Goal: Information Seeking & Learning: Learn about a topic

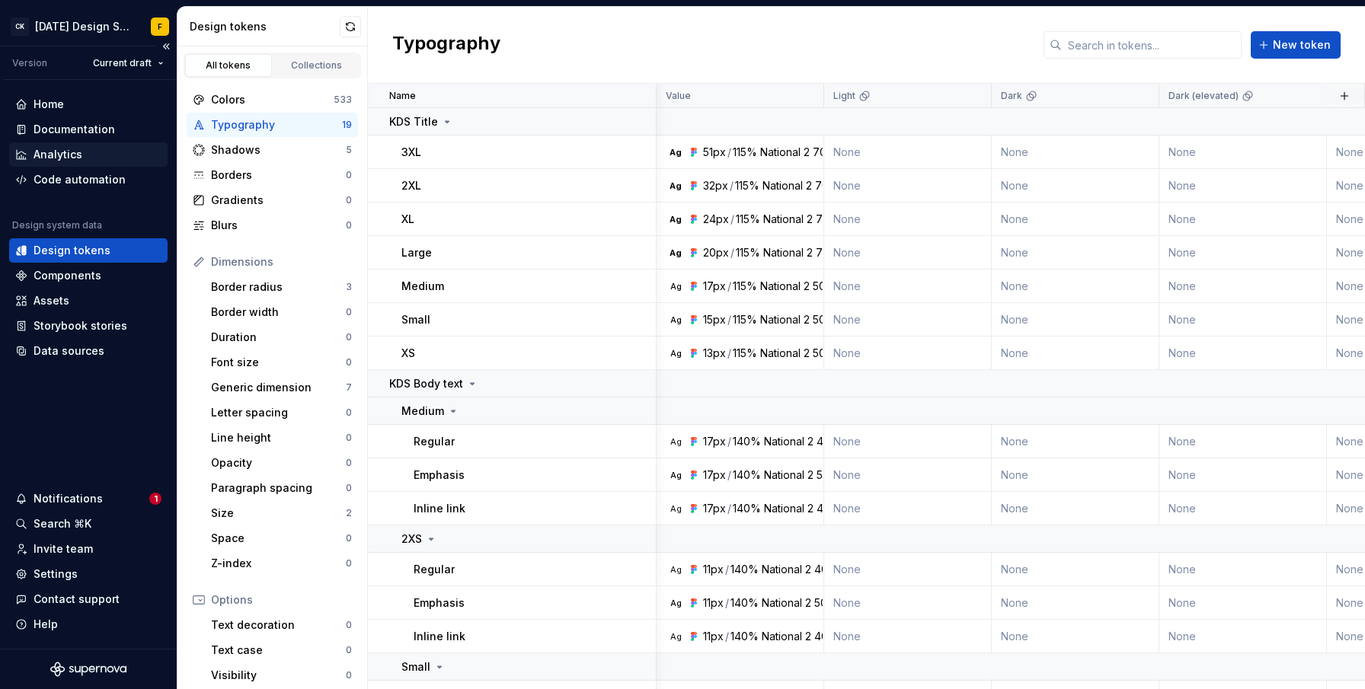
scroll to position [0, 618]
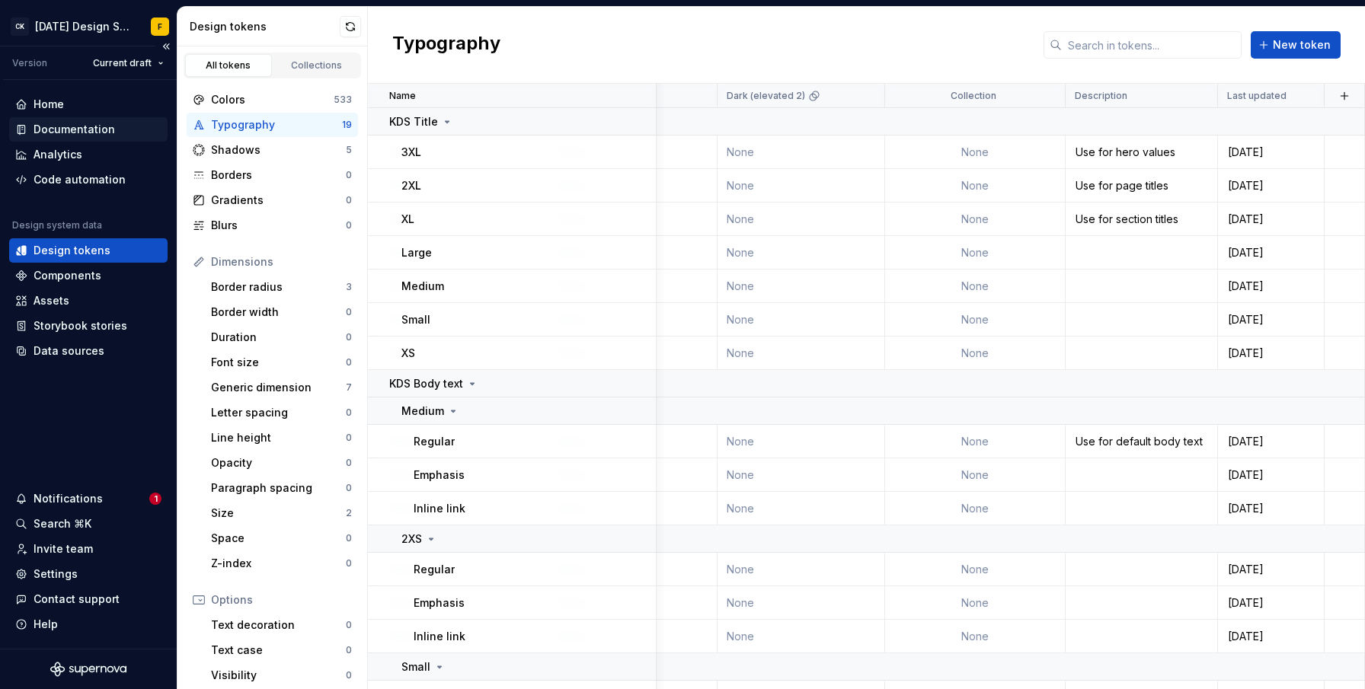
click at [69, 130] on div "Documentation" at bounding box center [75, 129] width 82 height 15
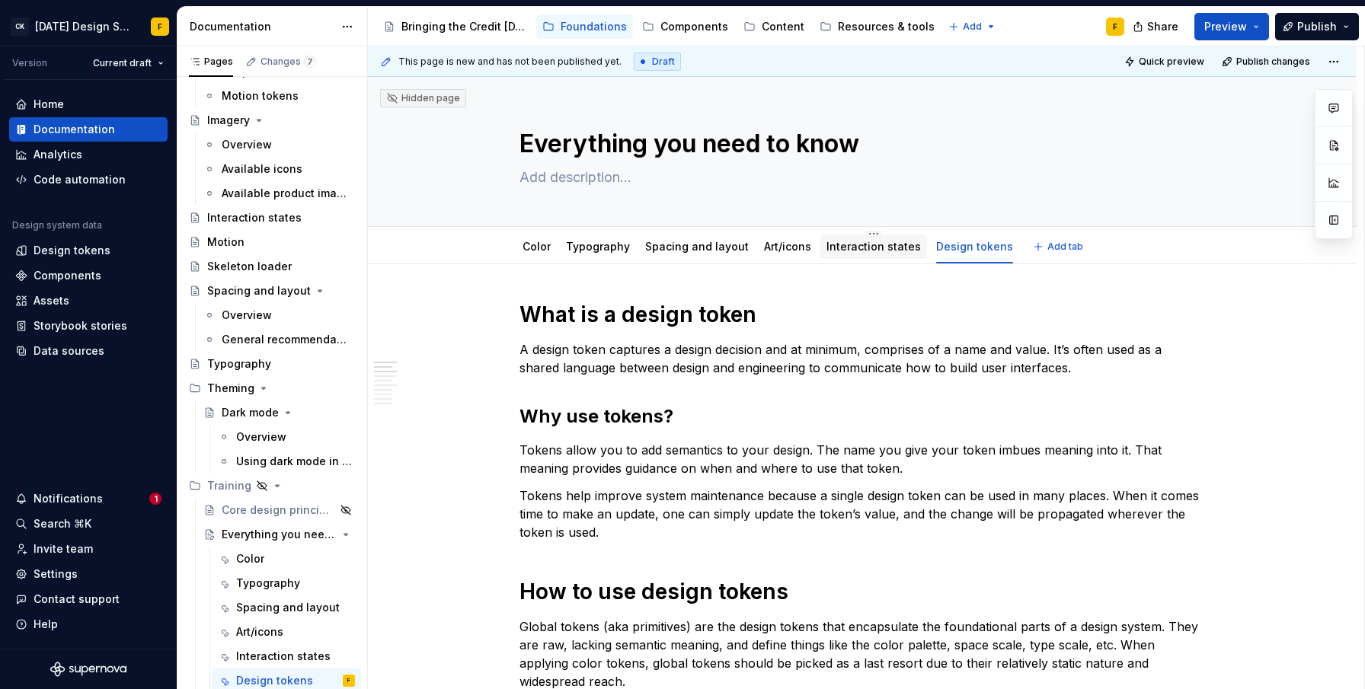
click at [864, 248] on link "Interaction states" at bounding box center [874, 246] width 94 height 13
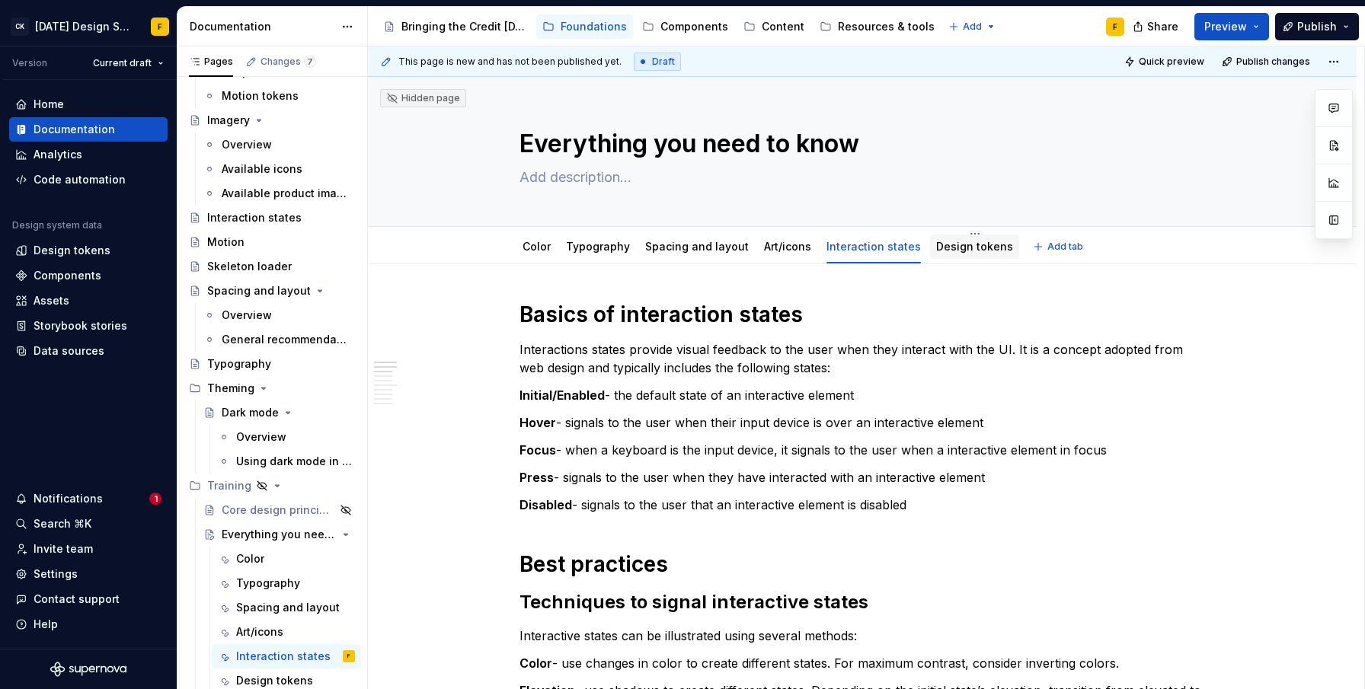
click at [946, 249] on link "Design tokens" at bounding box center [974, 246] width 77 height 13
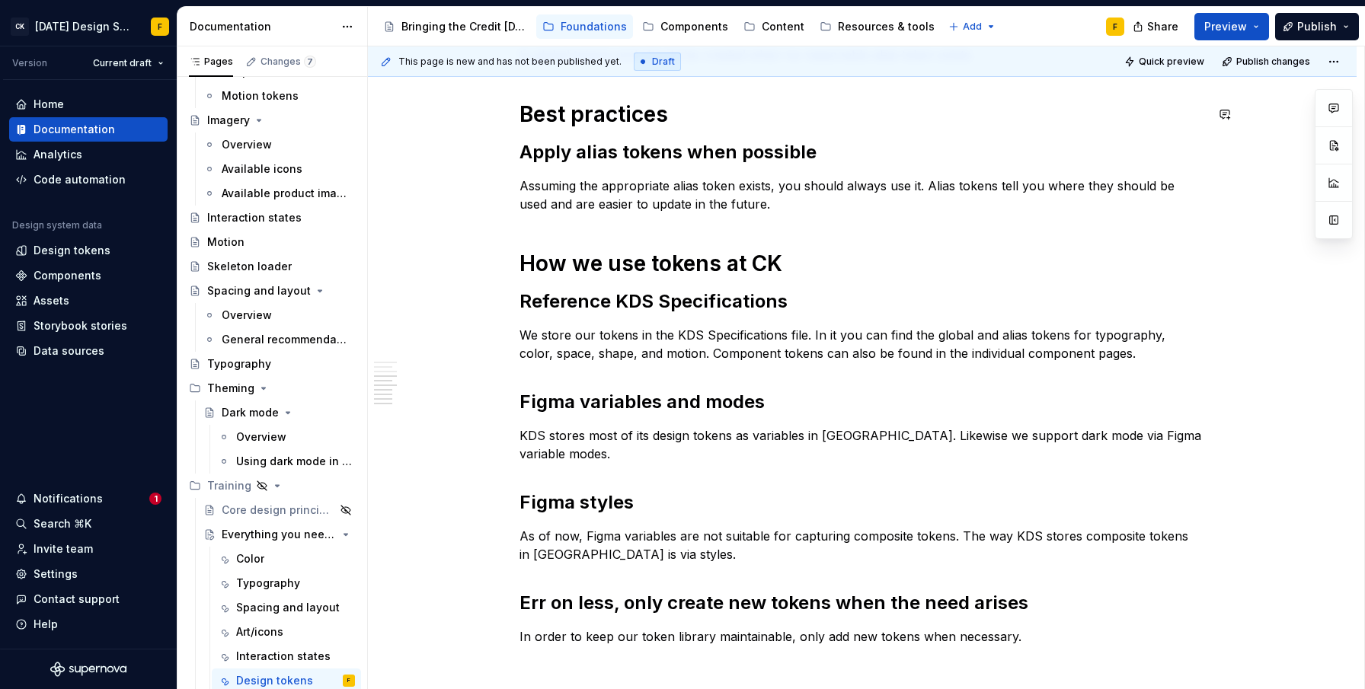
scroll to position [759, 0]
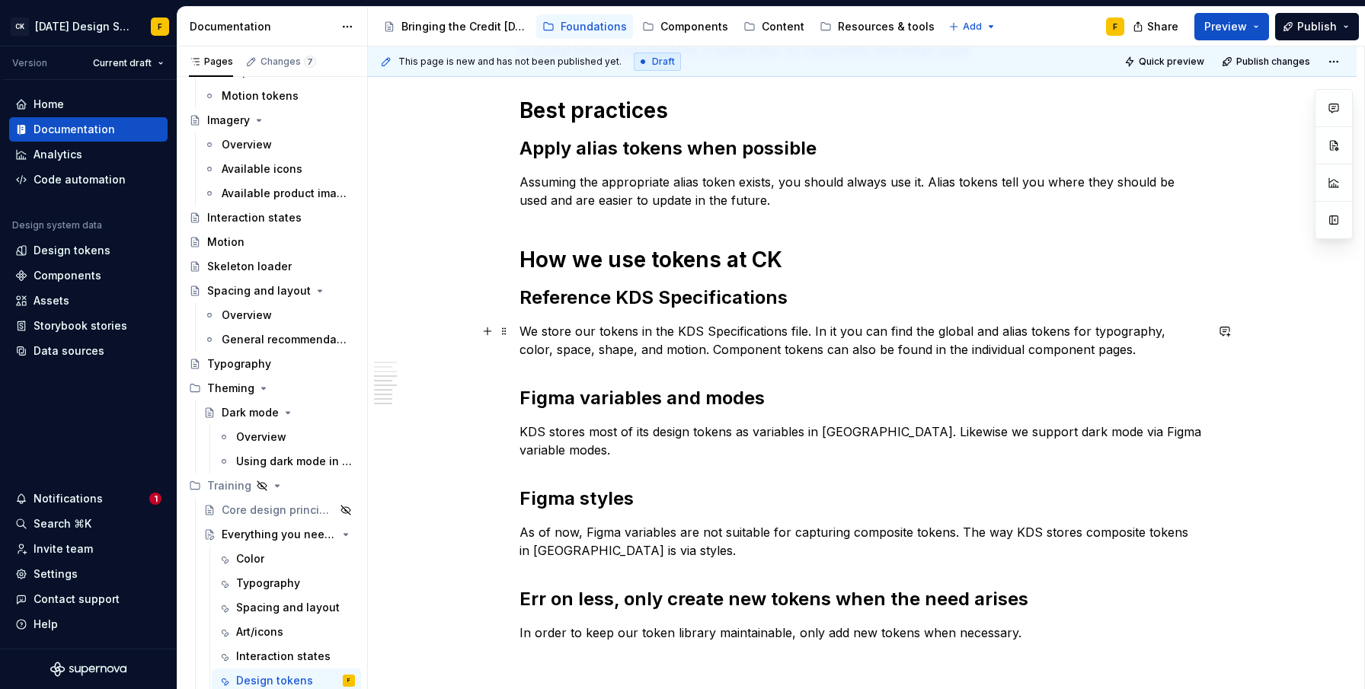
click at [825, 347] on p "We store our tokens in the KDS Specifications file. In it you can find the glob…" at bounding box center [863, 340] width 686 height 37
type textarea "*"
click at [806, 438] on p "KDS stores most of its design tokens as variables in [GEOGRAPHIC_DATA]. Likewis…" at bounding box center [863, 441] width 686 height 37
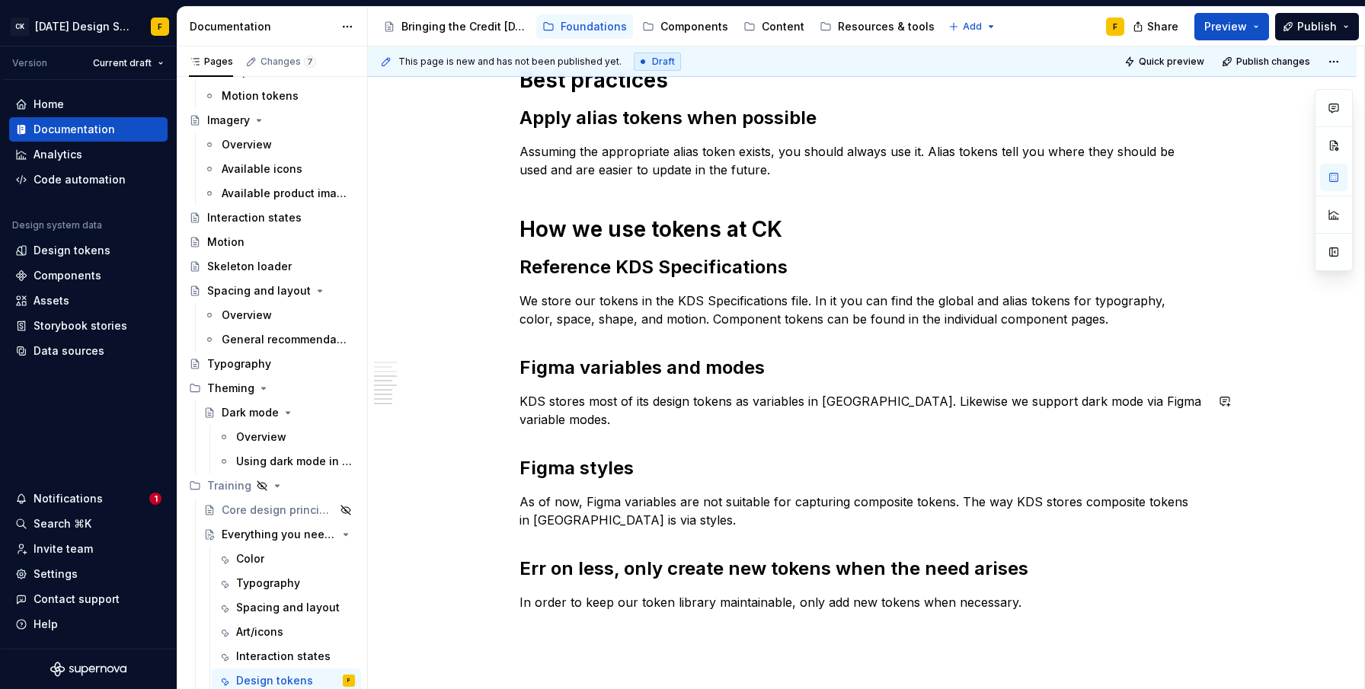
scroll to position [791, 0]
click at [875, 400] on p "KDS stores most of its design tokens as variables in [GEOGRAPHIC_DATA]. Likewis…" at bounding box center [863, 409] width 686 height 37
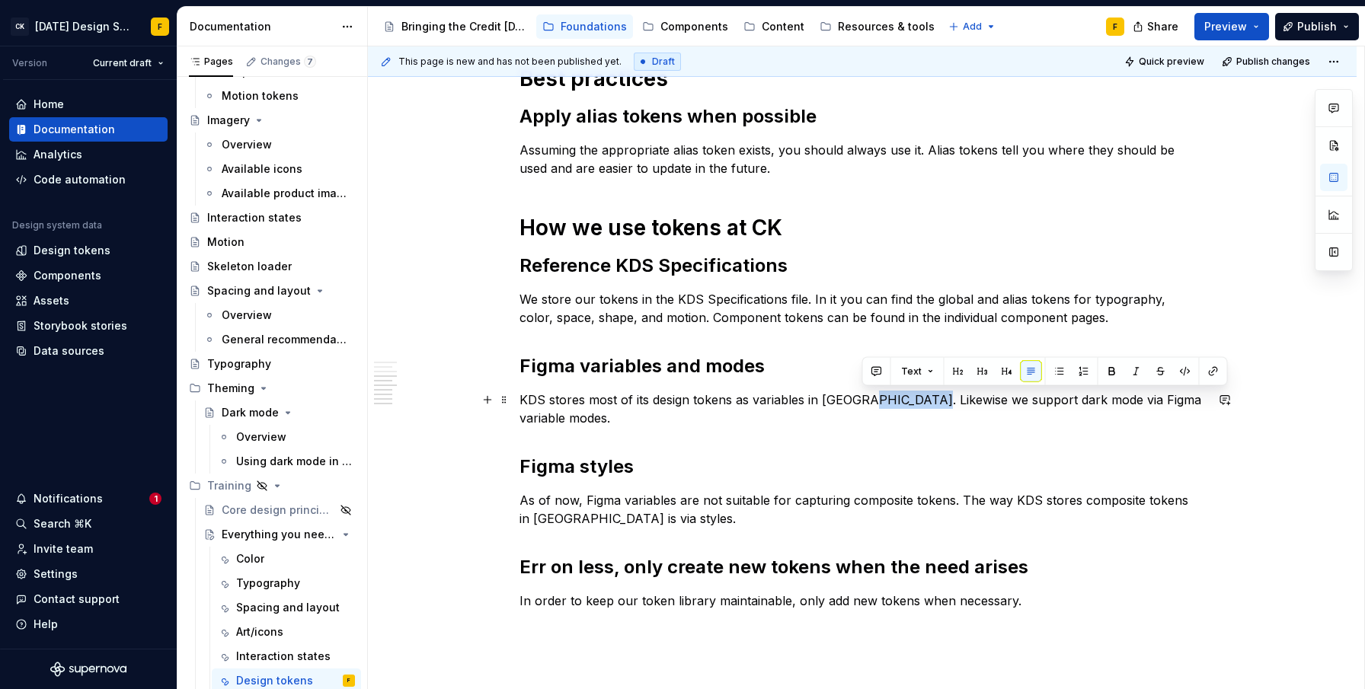
drag, startPoint x: 925, startPoint y: 399, endPoint x: 862, endPoint y: 402, distance: 62.5
click at [862, 402] on p "KDS stores most of its design tokens as variables in [GEOGRAPHIC_DATA]. Likewis…" at bounding box center [863, 409] width 686 height 37
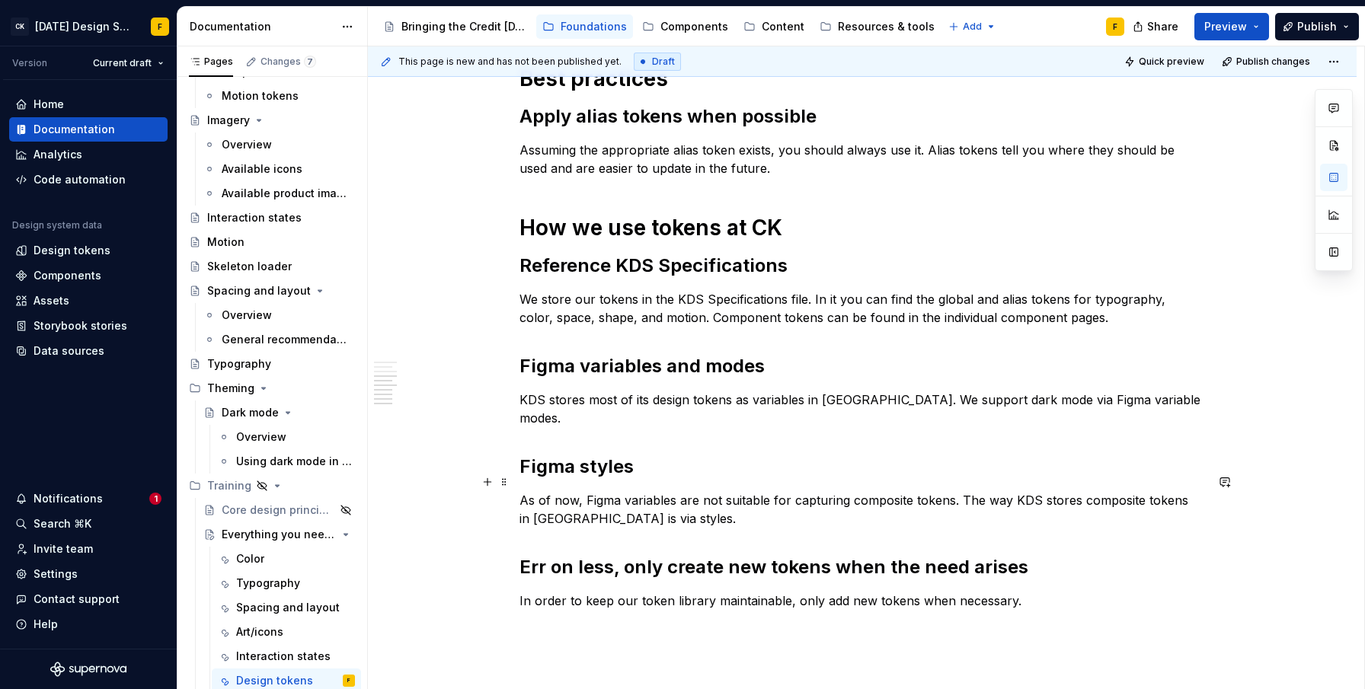
click at [632, 498] on p "As of now, Figma variables are not suitable for capturing composite tokens. The…" at bounding box center [863, 509] width 686 height 37
click at [582, 491] on p "As of now, Figma variables are not suitable for capturing composite tokens. The…" at bounding box center [863, 509] width 686 height 37
click at [637, 495] on p "As of now, Figma variables are not suitable for capturing composite tokens. The…" at bounding box center [863, 509] width 686 height 37
drag, startPoint x: 957, startPoint y: 481, endPoint x: 1007, endPoint y: 477, distance: 50.4
click at [1007, 491] on p "As of now, Figma variables are not suitable for capturing composite tokens. The…" at bounding box center [863, 509] width 686 height 37
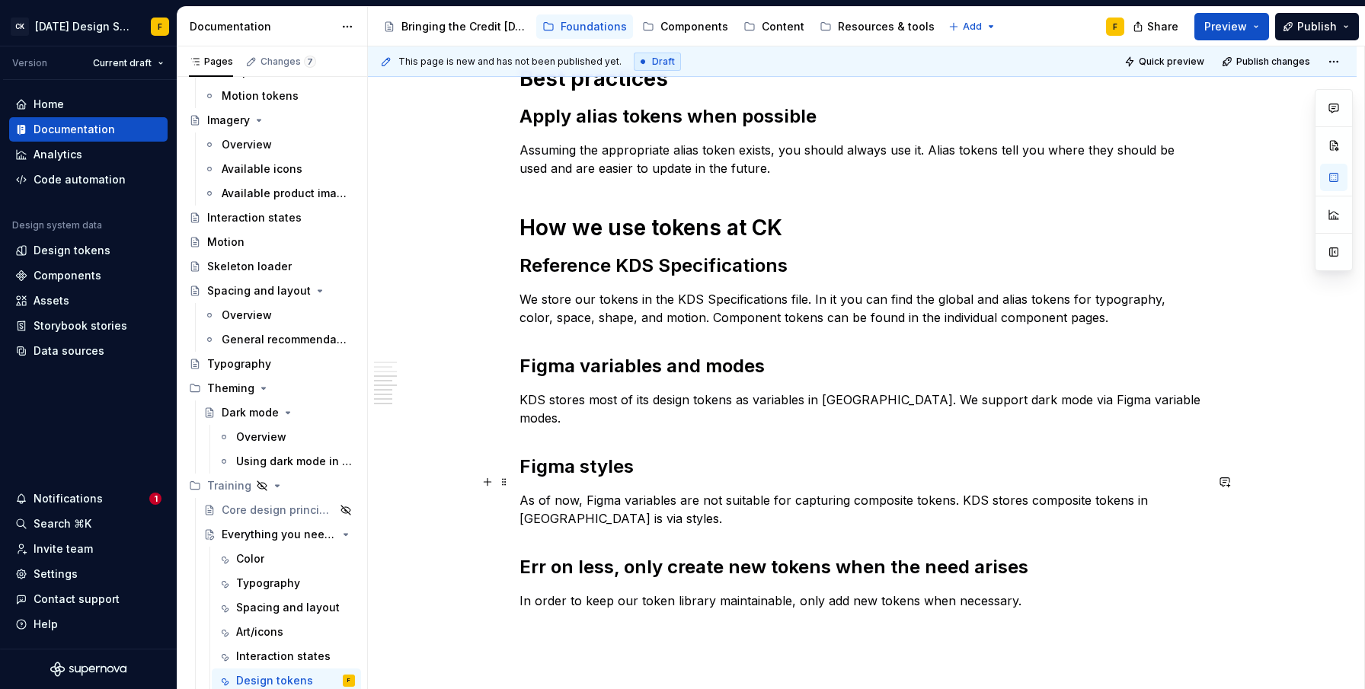
click at [1186, 491] on p "As of now, Figma variables are not suitable for capturing composite tokens. KDS…" at bounding box center [863, 509] width 686 height 37
click at [1000, 334] on div "What is a design token A design token captures a design decision and at minimum…" at bounding box center [863, 60] width 686 height 1100
click at [670, 592] on p "In order to keep our token library maintainable, only add new tokens when neces…" at bounding box center [863, 601] width 686 height 18
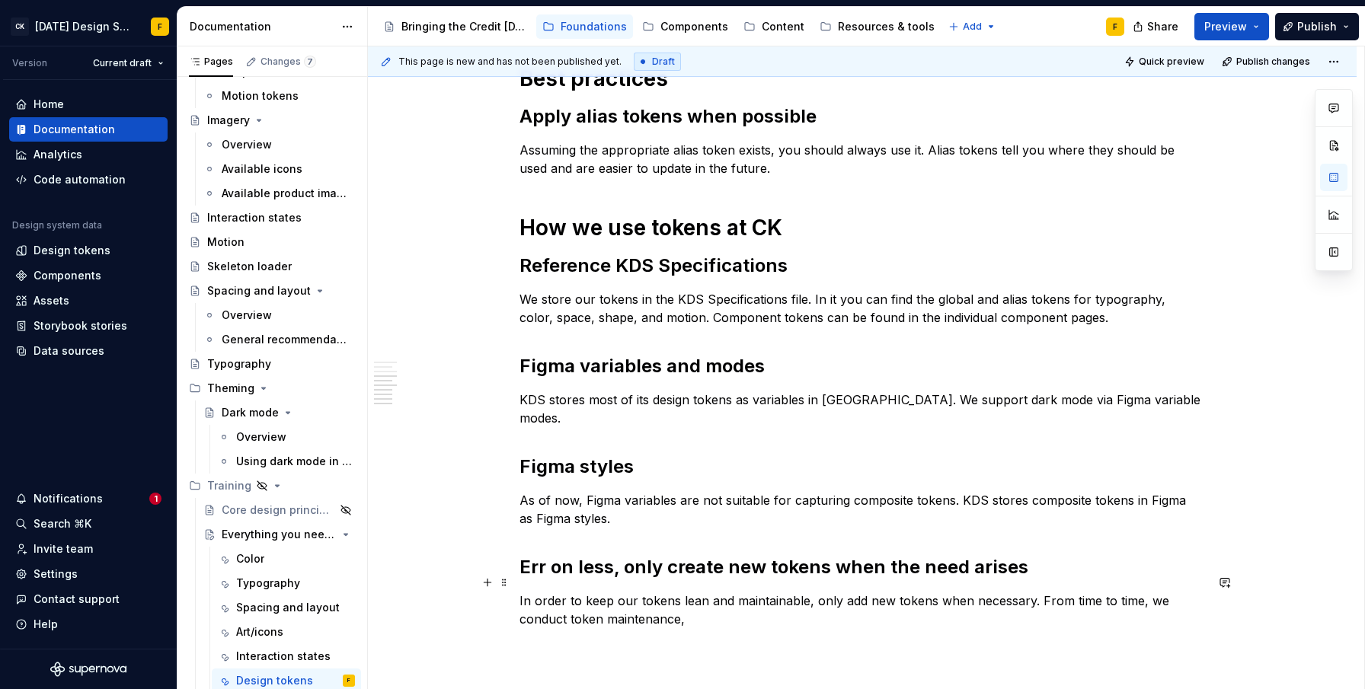
click at [708, 602] on p "In order to keep our tokens lean and maintainable, only add new tokens when nec…" at bounding box center [863, 610] width 686 height 37
drag, startPoint x: 1034, startPoint y: 580, endPoint x: 1044, endPoint y: 598, distance: 21.2
click at [1044, 598] on p "In order to keep our tokens lean and maintainable, only add new tokens when nec…" at bounding box center [863, 610] width 686 height 37
click at [668, 601] on p "In order to keep our tokens lean and maintainable, only add new tokens when nec…" at bounding box center [863, 610] width 686 height 37
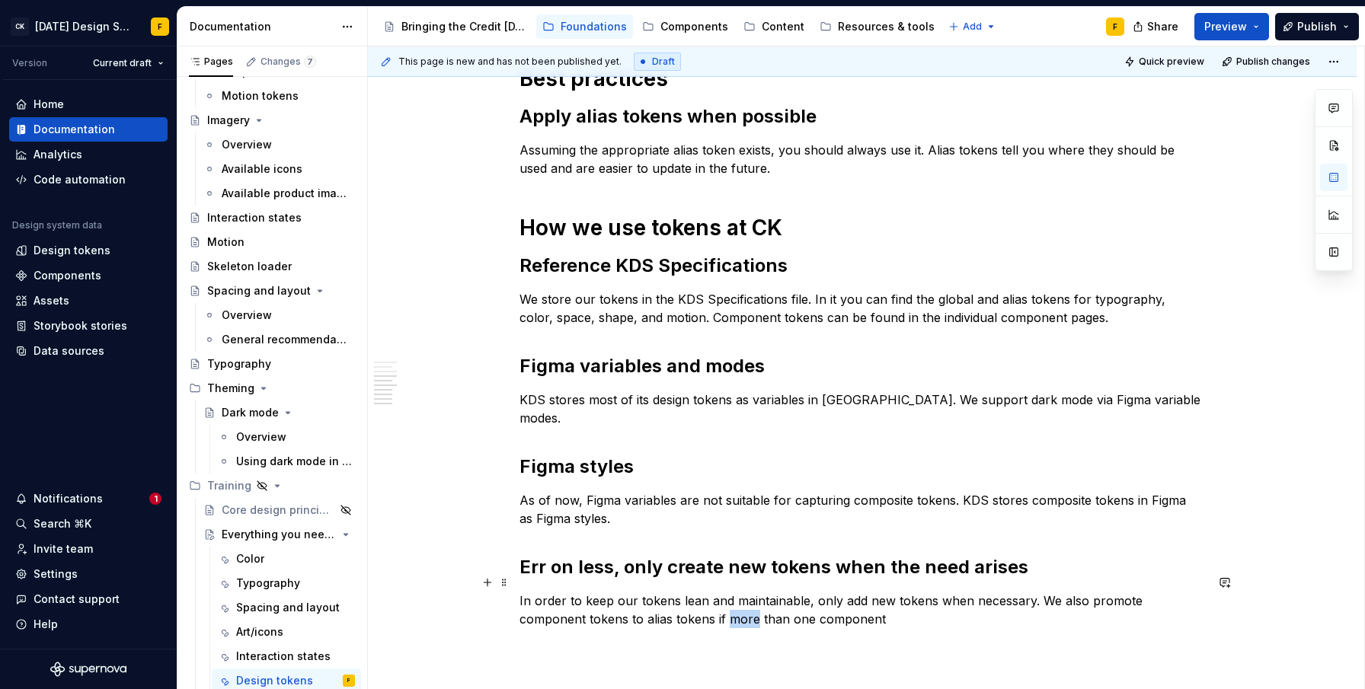
click at [668, 601] on p "In order to keep our tokens lean and maintainable, only add new tokens when nec…" at bounding box center [863, 610] width 686 height 37
click at [930, 597] on p "In order to keep our tokens lean and maintainable, only add new tokens when nec…" at bounding box center [863, 610] width 686 height 37
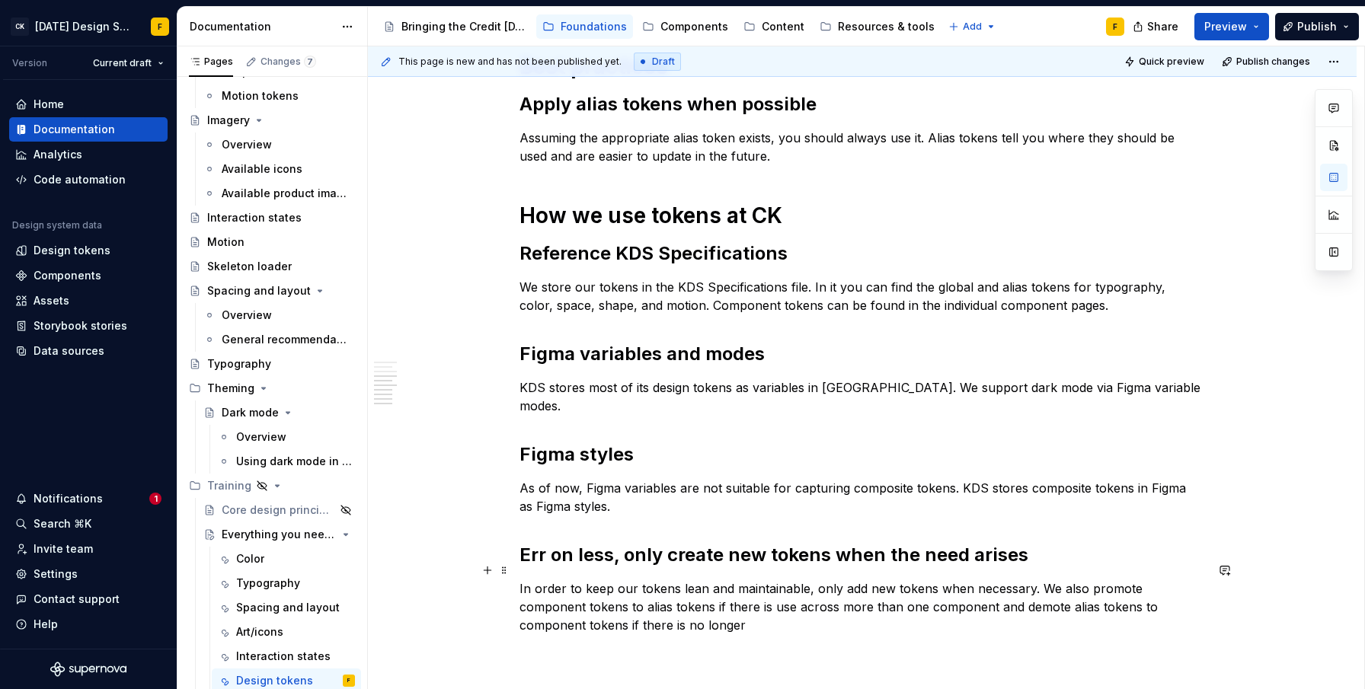
click at [1063, 580] on p "In order to keep our tokens lean and maintainable, only add new tokens when nec…" at bounding box center [863, 607] width 686 height 55
click at [648, 592] on p "In order to keep our tokens lean and maintainable, only add new tokens when nec…" at bounding box center [863, 607] width 686 height 55
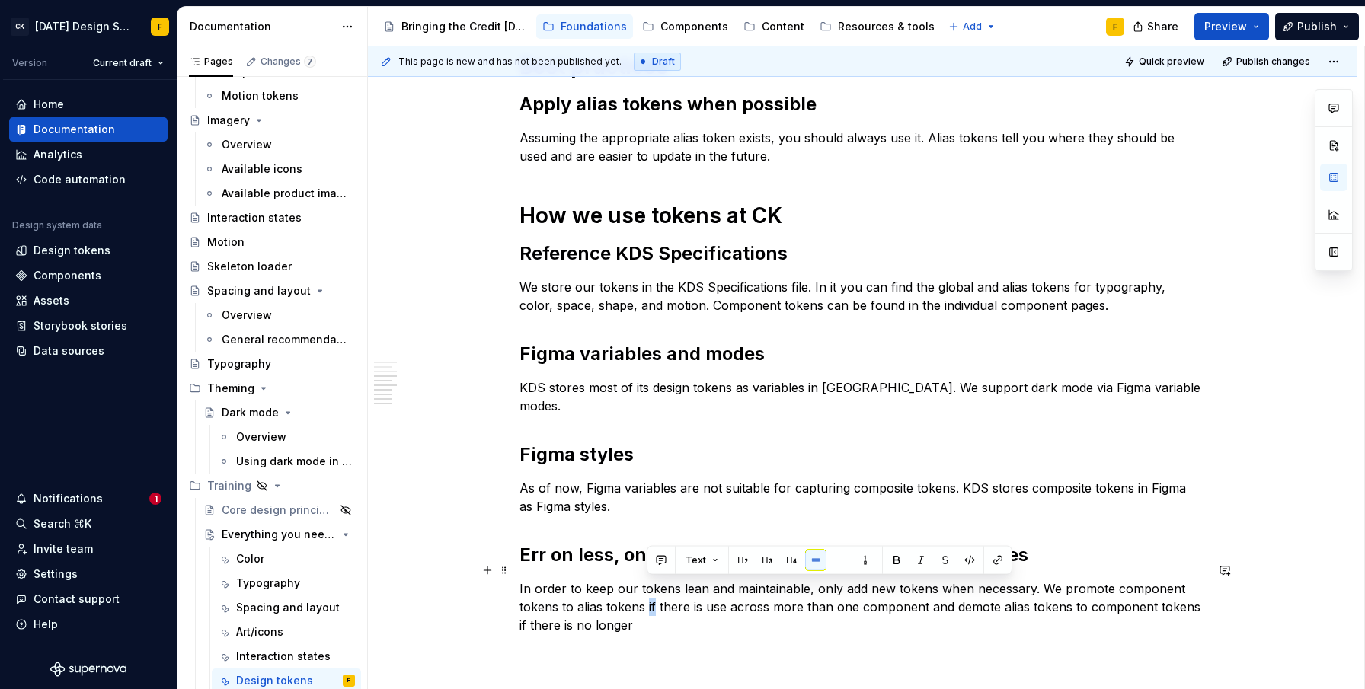
click at [648, 592] on p "In order to keep our tokens lean and maintainable, only add new tokens when nec…" at bounding box center [863, 607] width 686 height 55
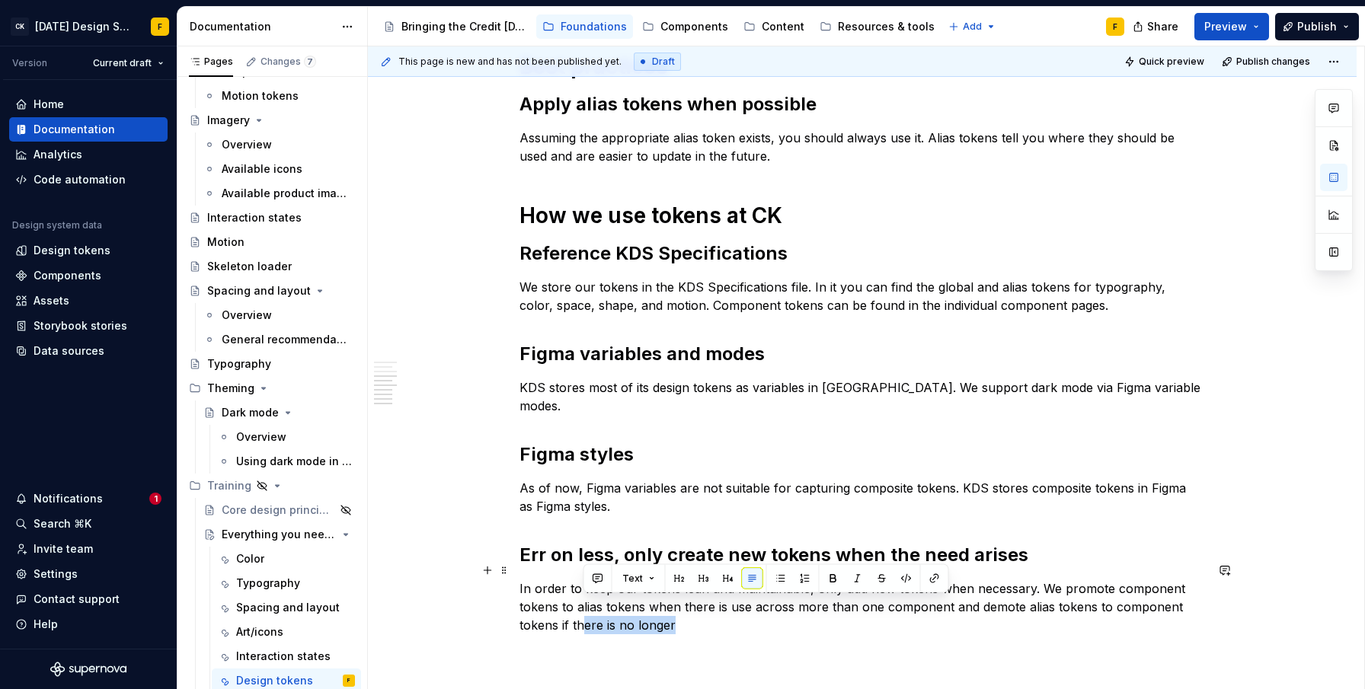
drag, startPoint x: 586, startPoint y: 605, endPoint x: 671, endPoint y: 608, distance: 85.4
click at [671, 608] on p "In order to keep our tokens lean and maintainable, only add new tokens when nec…" at bounding box center [863, 607] width 686 height 55
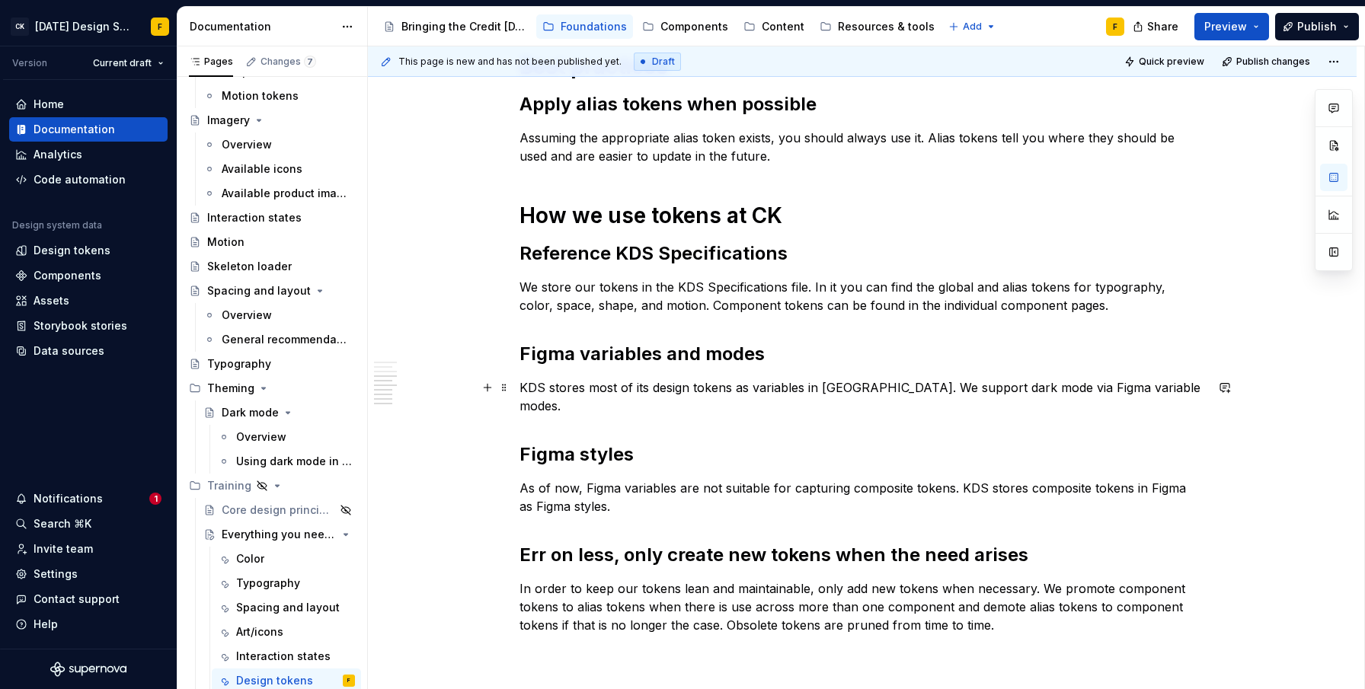
click at [711, 390] on p "KDS stores most of its design tokens as variables in [GEOGRAPHIC_DATA]. We supp…" at bounding box center [863, 397] width 686 height 37
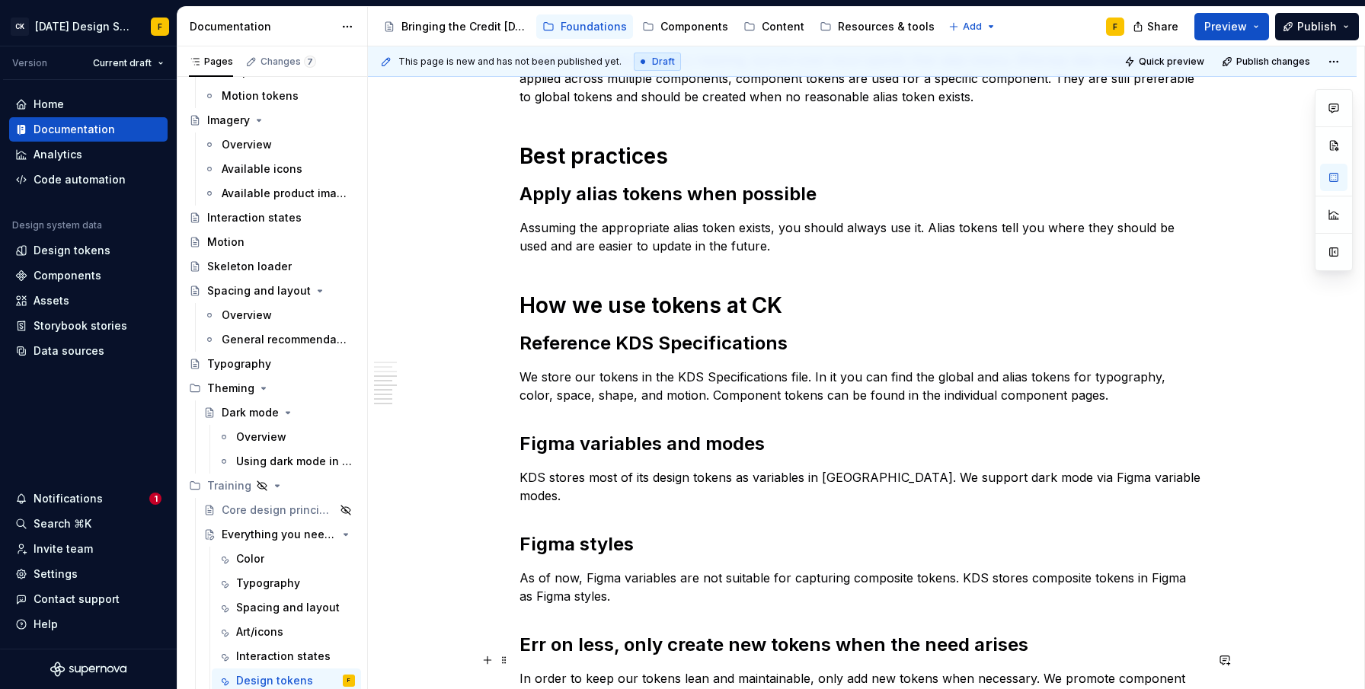
scroll to position [667, 0]
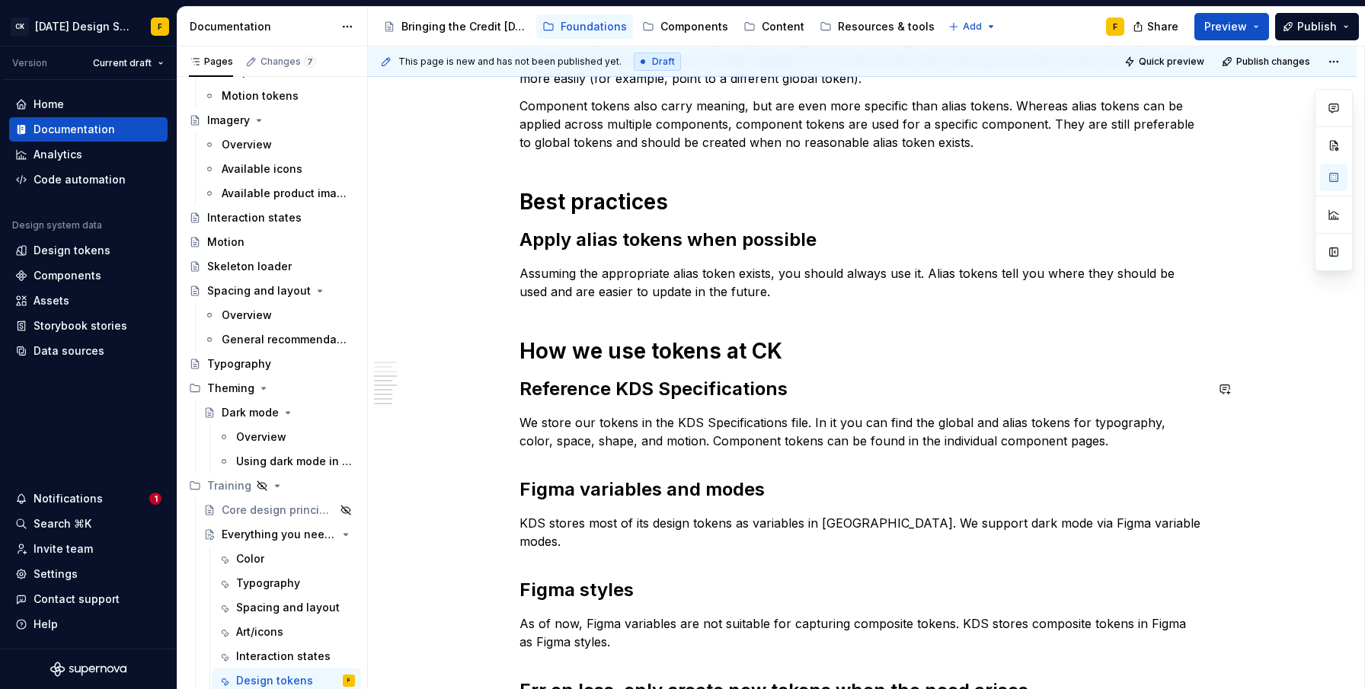
type textarea "*"
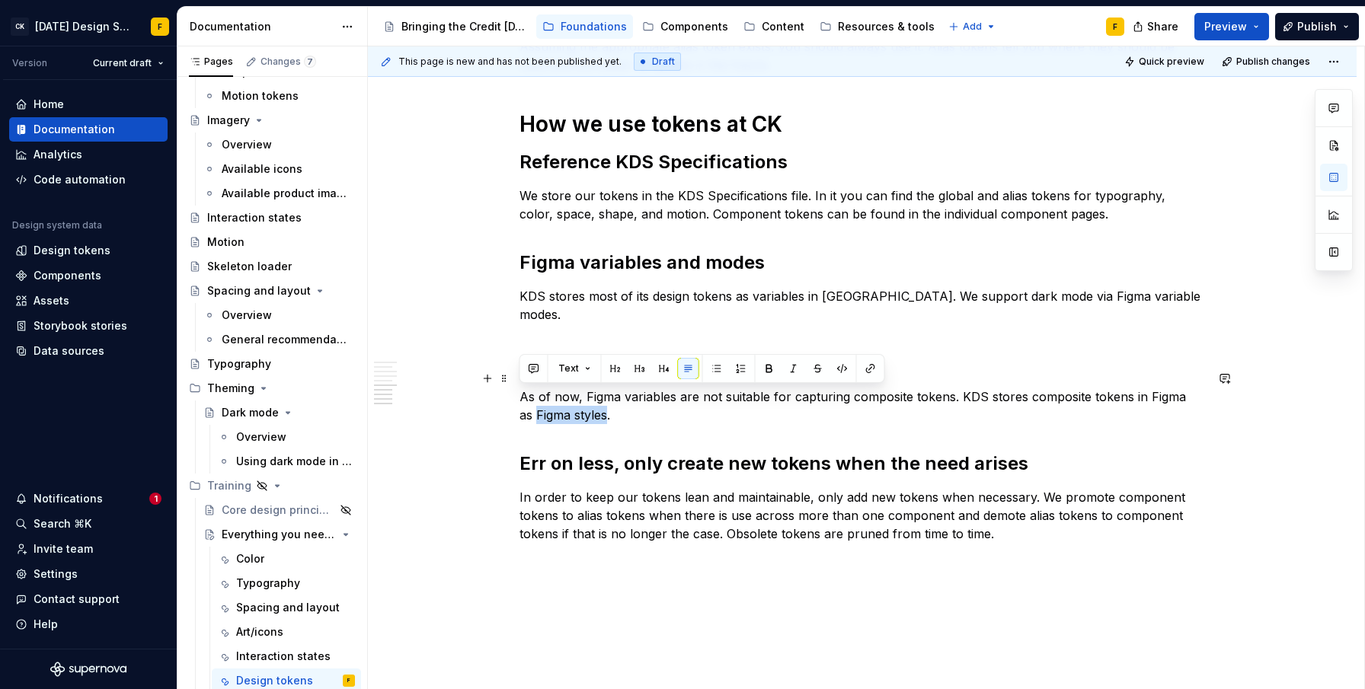
drag, startPoint x: 522, startPoint y: 398, endPoint x: 590, endPoint y: 398, distance: 67.8
click at [590, 398] on p "As of now, Figma variables are not suitable for capturing composite tokens. KDS…" at bounding box center [863, 406] width 686 height 37
click at [862, 370] on button "button" at bounding box center [870, 368] width 21 height 21
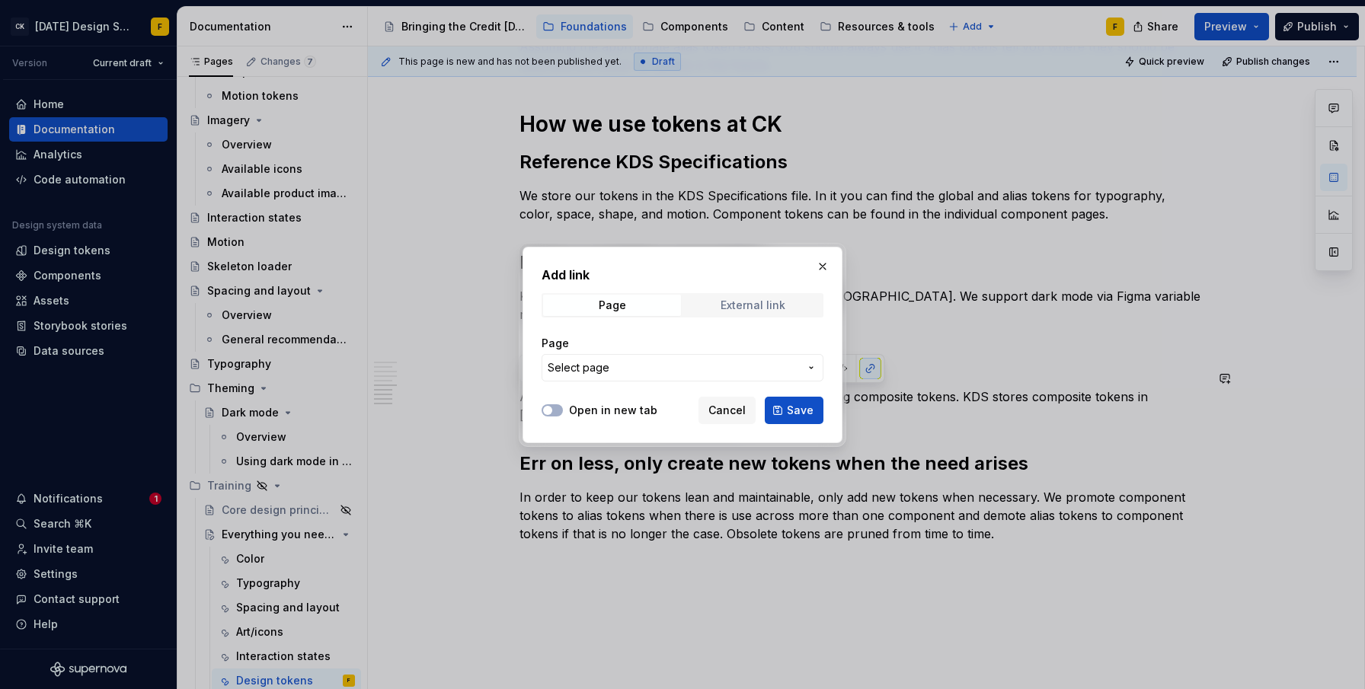
click at [718, 305] on span "External link" at bounding box center [753, 305] width 138 height 21
click at [688, 369] on input "URL" at bounding box center [683, 367] width 282 height 27
paste input "[URL][DOMAIN_NAME]"
type input "[URL][DOMAIN_NAME]"
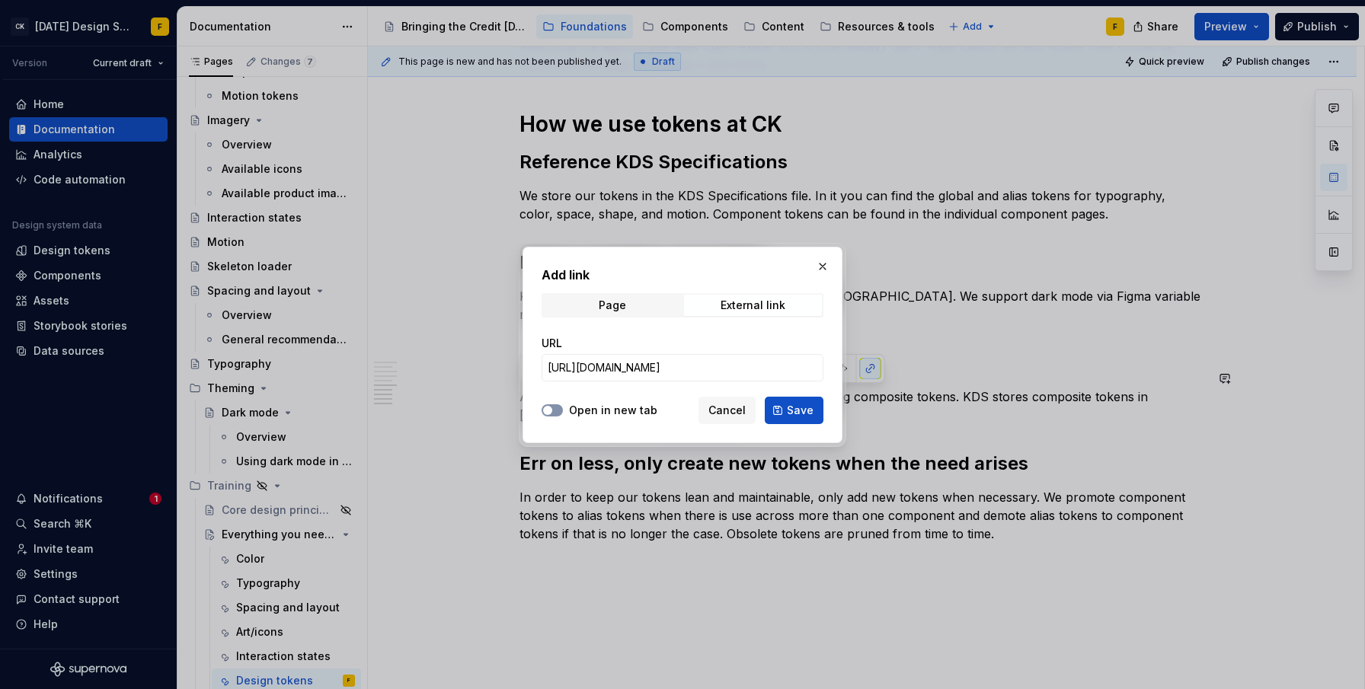
scroll to position [0, 0]
click at [548, 410] on span "button" at bounding box center [547, 410] width 9 height 9
click at [789, 408] on span "Save" at bounding box center [800, 410] width 27 height 15
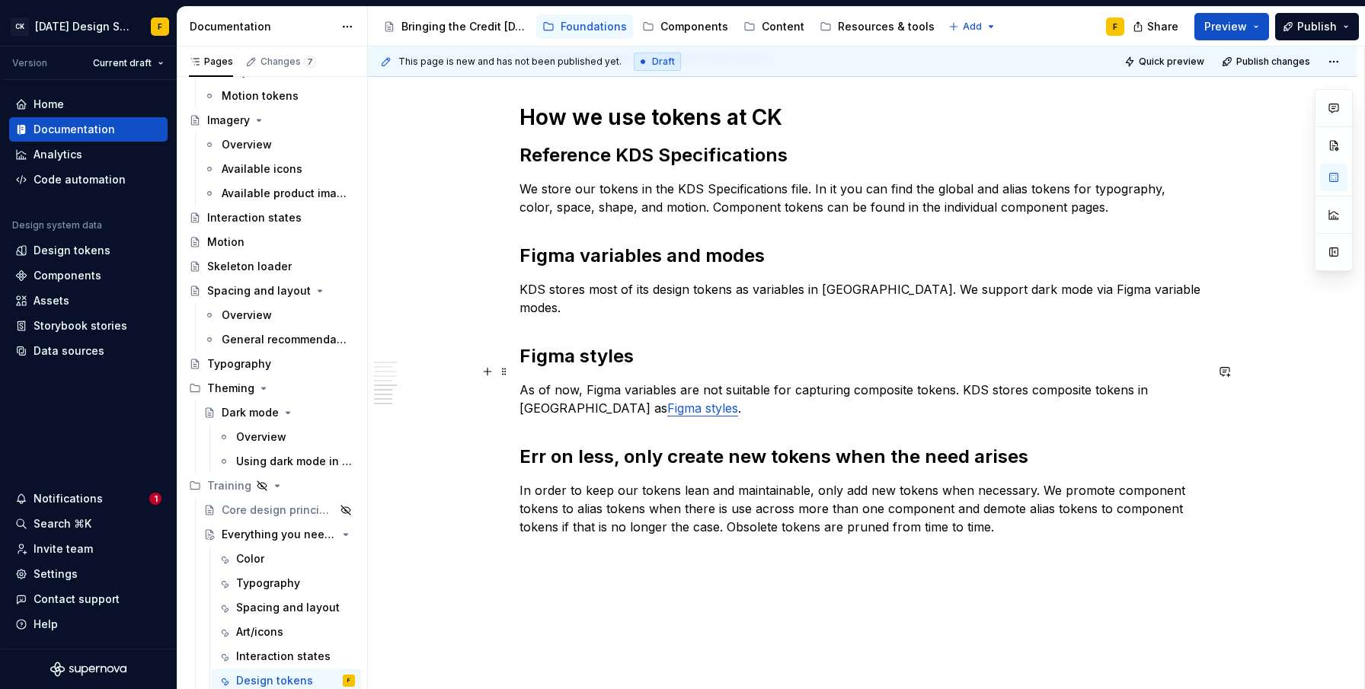
scroll to position [901, 0]
drag, startPoint x: 750, startPoint y: 291, endPoint x: 822, endPoint y: 288, distance: 71.7
click at [822, 288] on p "KDS stores most of its design tokens as variables in [GEOGRAPHIC_DATA]. We supp…" at bounding box center [863, 298] width 686 height 37
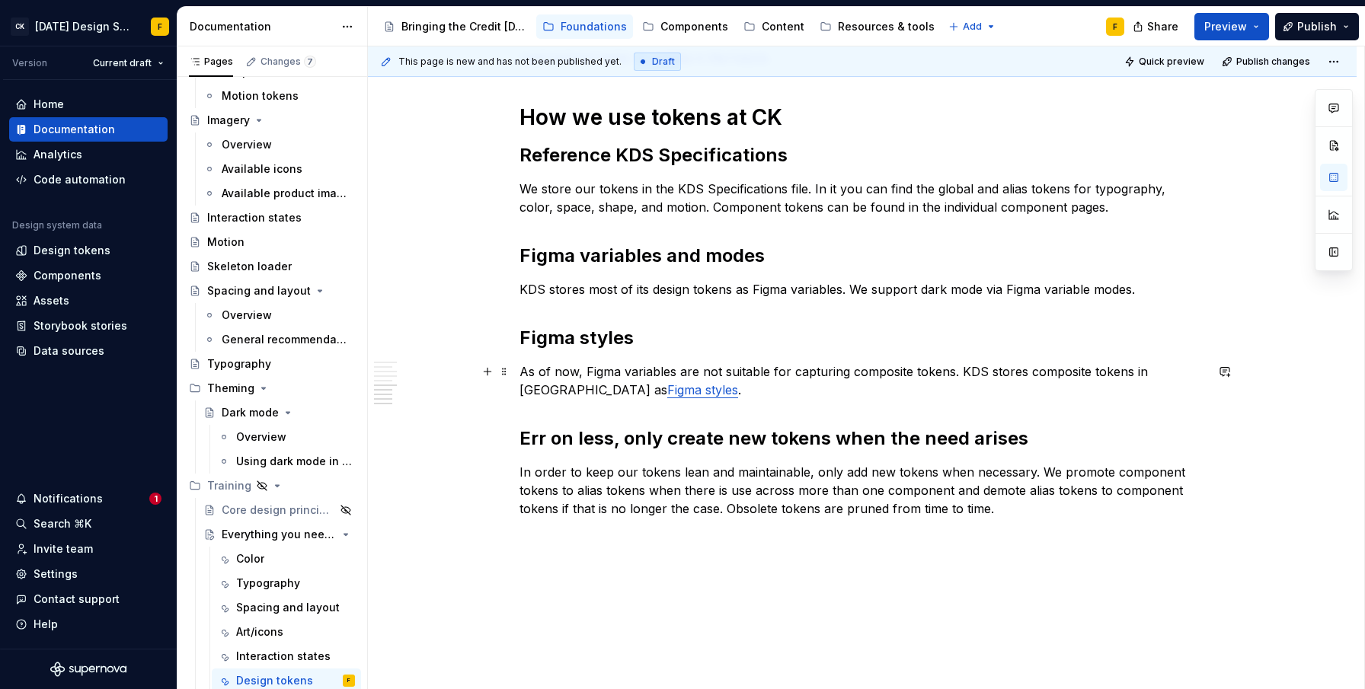
click at [667, 392] on link "Figma styles" at bounding box center [702, 389] width 71 height 15
type textarea "*"
drag, startPoint x: 752, startPoint y: 288, endPoint x: 842, endPoint y: 287, distance: 89.9
click at [842, 287] on p "KDS stores most of its design tokens as Figma variables. We support dark mode v…" at bounding box center [863, 289] width 686 height 18
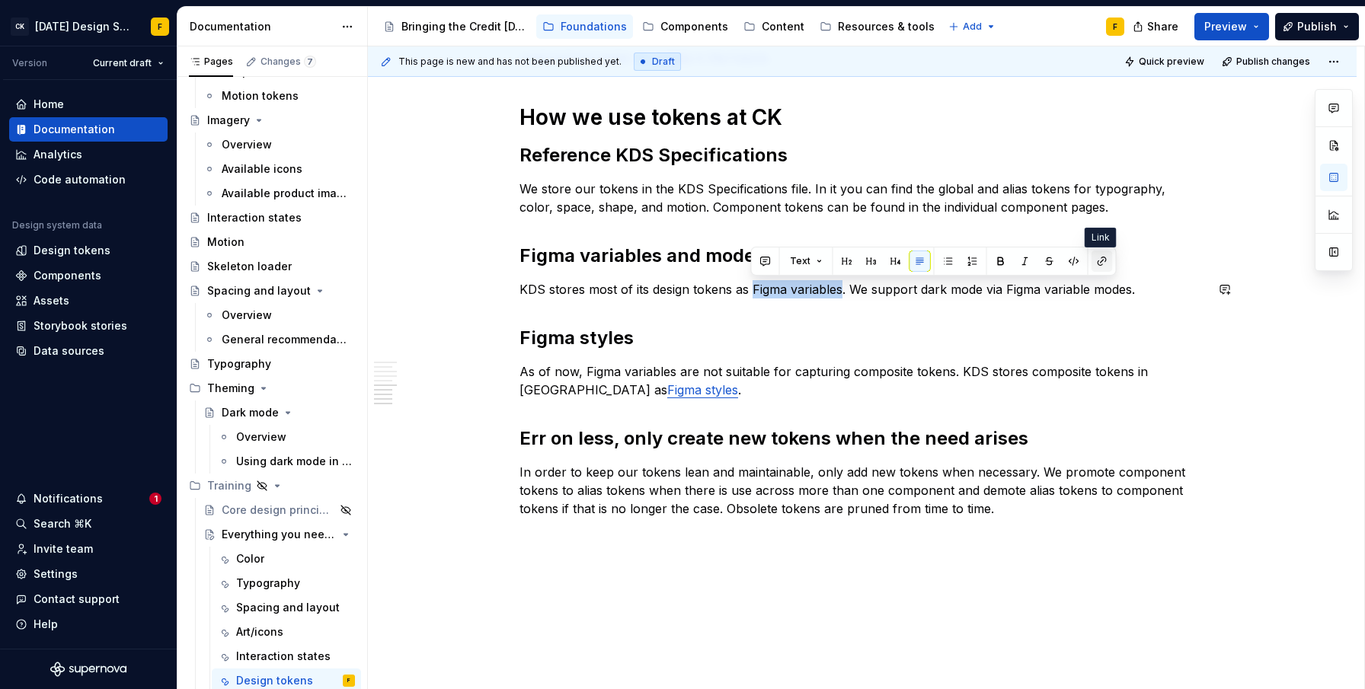
click at [1092, 258] on button "button" at bounding box center [1102, 261] width 21 height 21
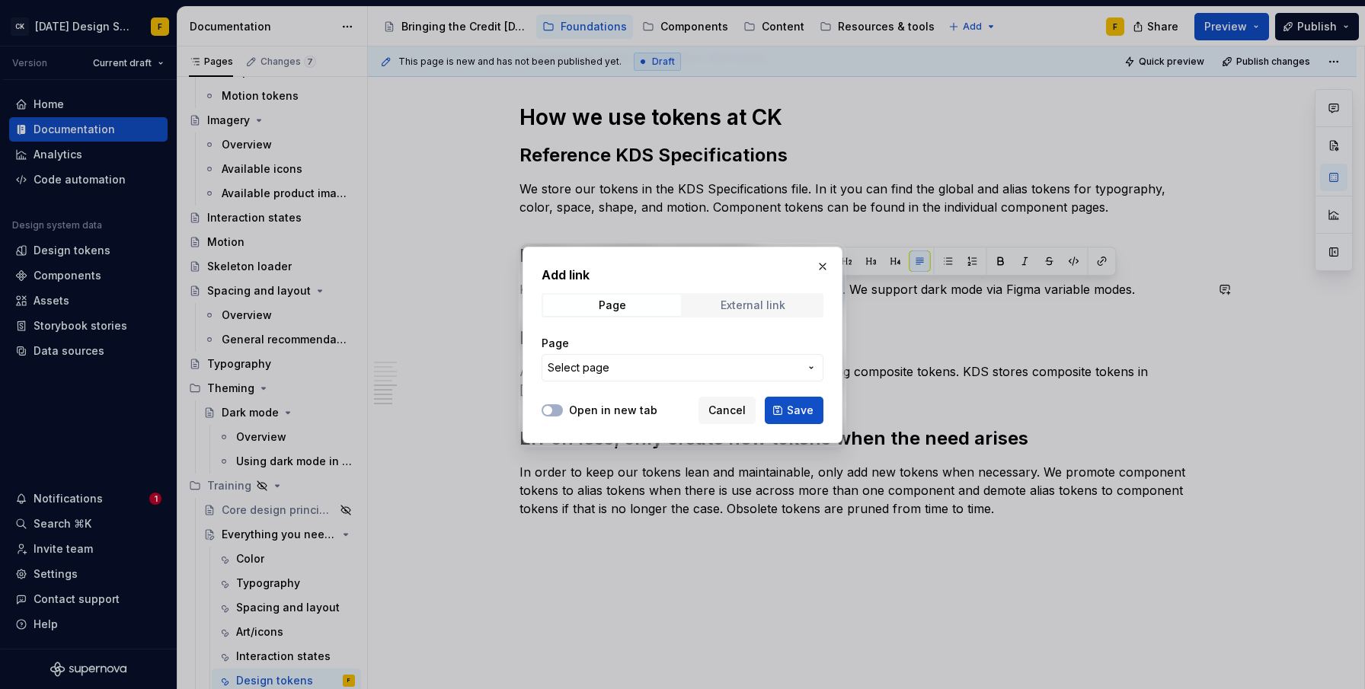
click at [737, 296] on span "External link" at bounding box center [753, 305] width 138 height 21
click at [638, 365] on input "URL" at bounding box center [683, 367] width 282 height 27
paste input "[URL][DOMAIN_NAME]"
type input "[URL][DOMAIN_NAME]"
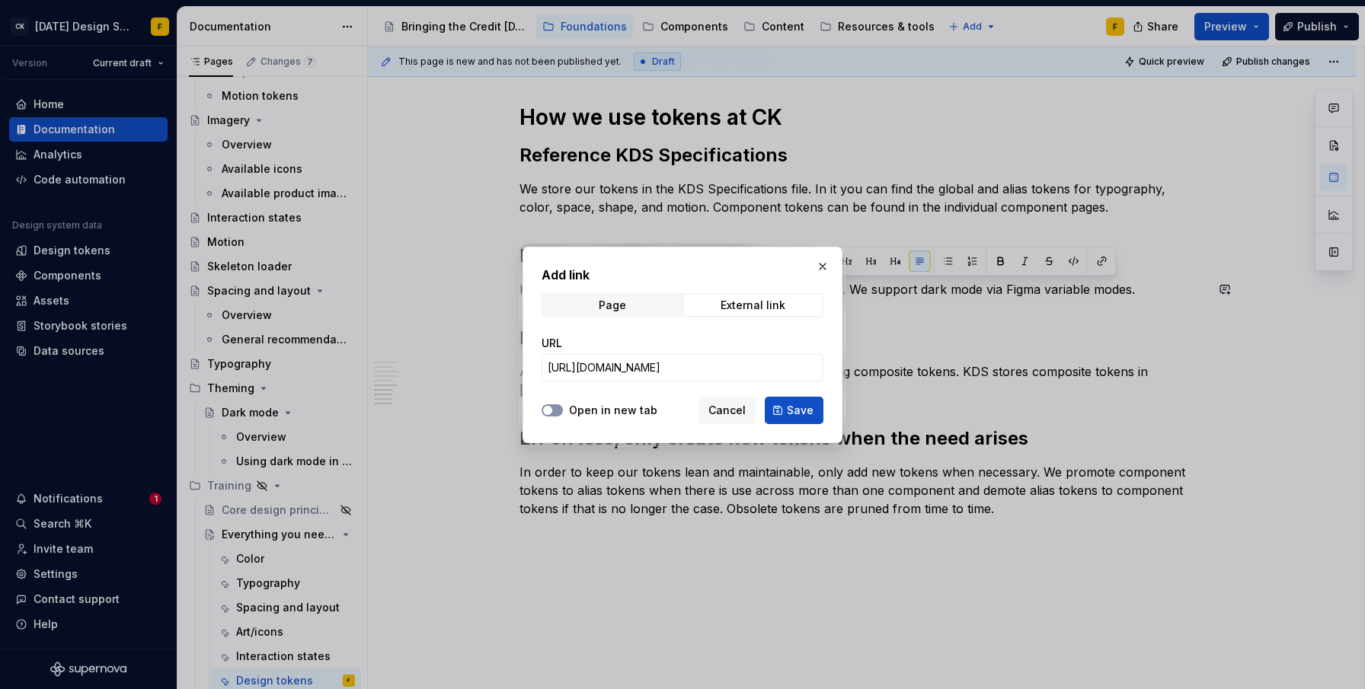
scroll to position [0, 0]
click at [558, 410] on button "Open in new tab" at bounding box center [552, 410] width 21 height 12
click at [785, 414] on button "Save" at bounding box center [794, 410] width 59 height 27
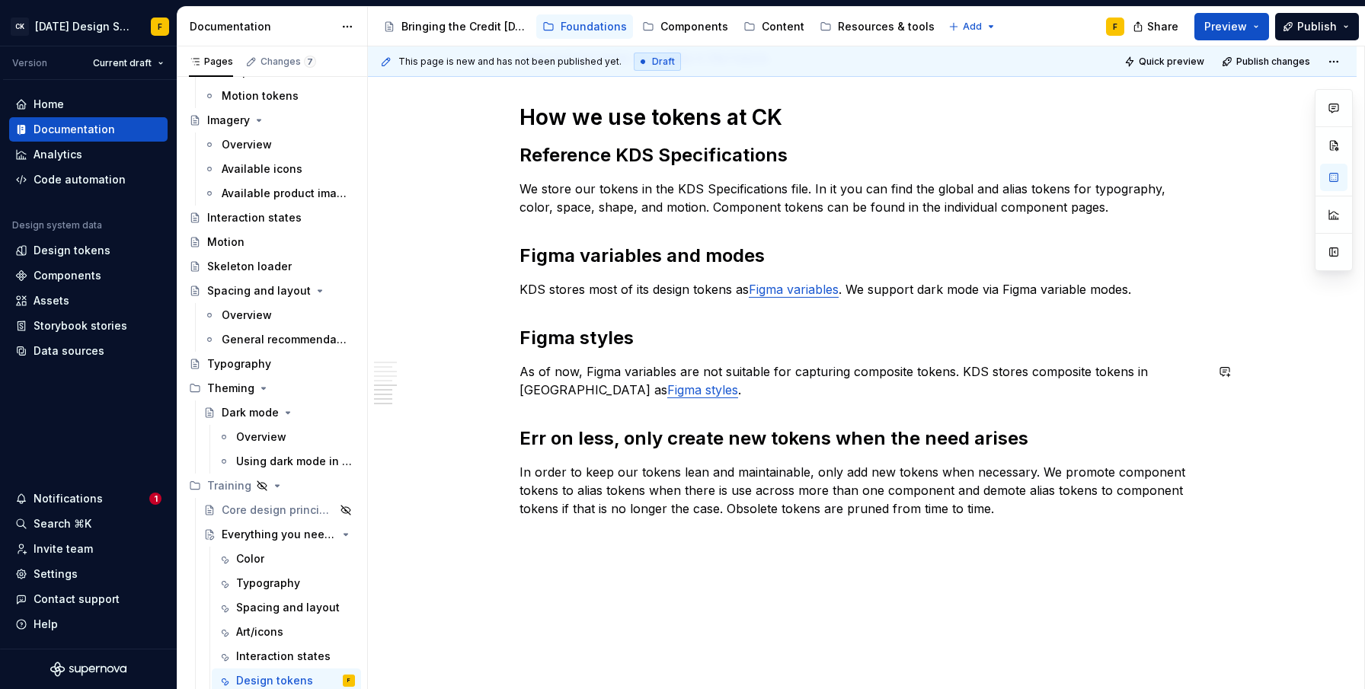
type textarea "*"
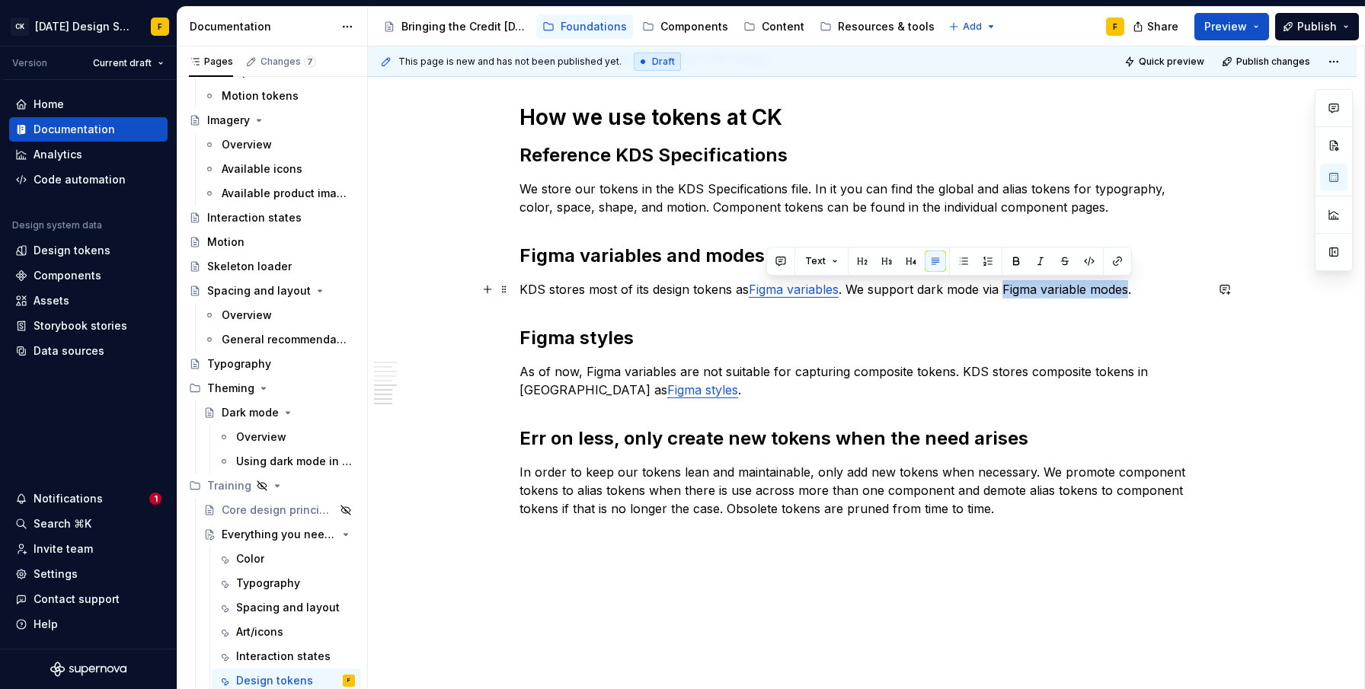
drag, startPoint x: 1003, startPoint y: 287, endPoint x: 1130, endPoint y: 296, distance: 126.8
click at [1130, 296] on p "KDS stores most of its design tokens as Figma variables . We support dark mode …" at bounding box center [863, 289] width 686 height 18
click at [1116, 261] on button "button" at bounding box center [1117, 261] width 21 height 21
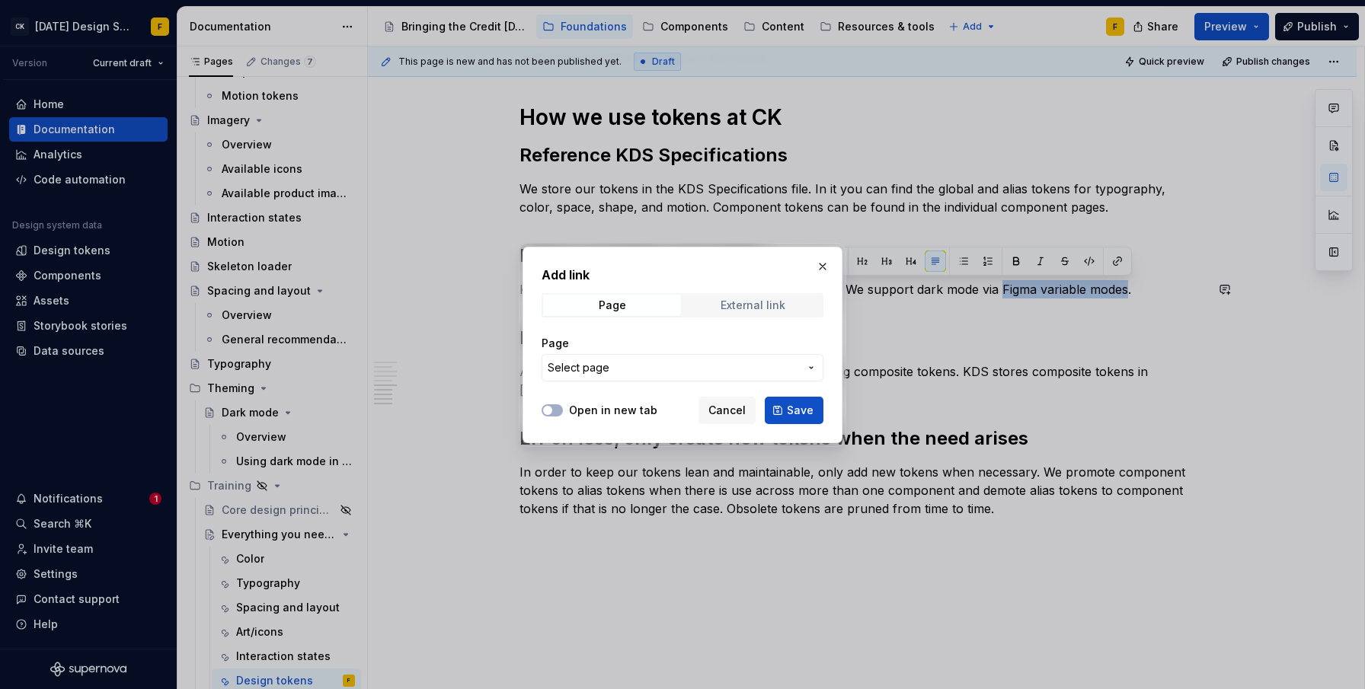
click at [749, 305] on div "External link" at bounding box center [753, 305] width 65 height 12
click at [573, 417] on label "Open in new tab" at bounding box center [613, 410] width 88 height 15
click at [563, 417] on button "Open in new tab" at bounding box center [552, 410] width 21 height 12
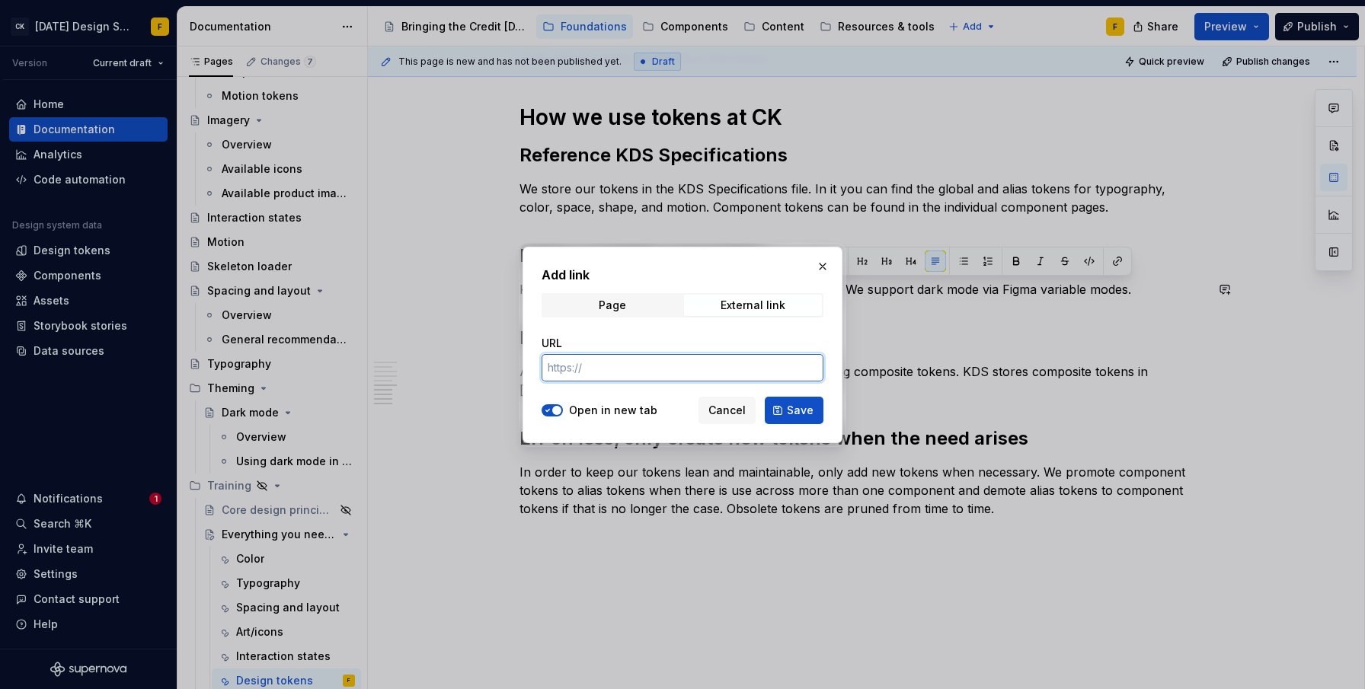
click at [615, 358] on input "URL" at bounding box center [683, 367] width 282 height 27
paste input "[URL][DOMAIN_NAME]"
type input "[URL][DOMAIN_NAME]"
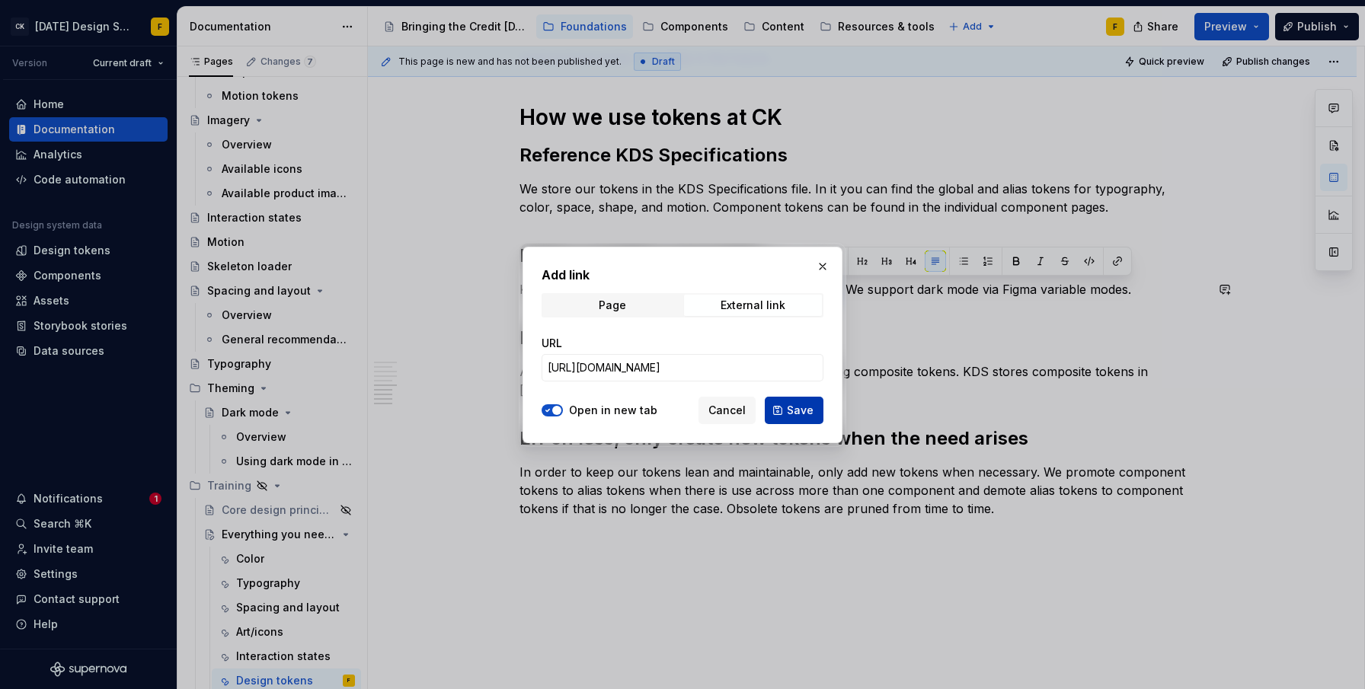
click at [802, 413] on span "Save" at bounding box center [800, 410] width 27 height 15
type textarea "*"
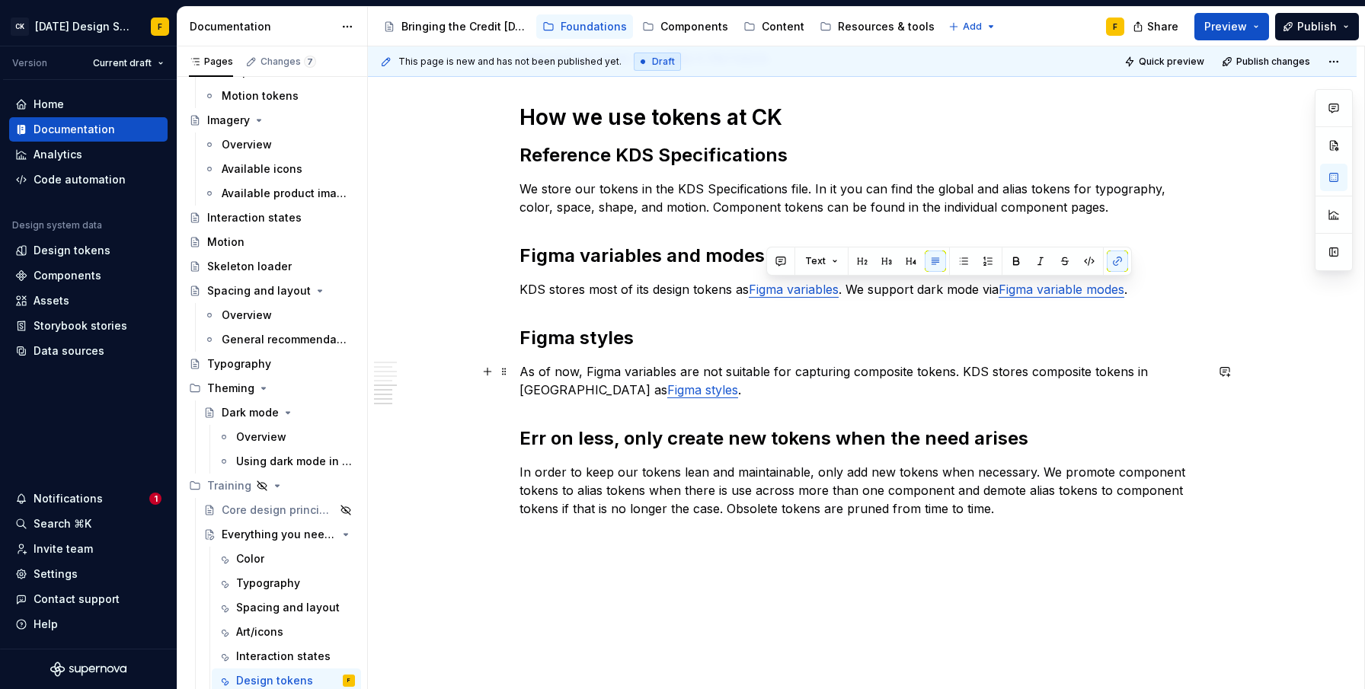
click at [1163, 376] on p "As of now, Figma variables are not suitable for capturing composite tokens. KDS…" at bounding box center [863, 381] width 686 height 37
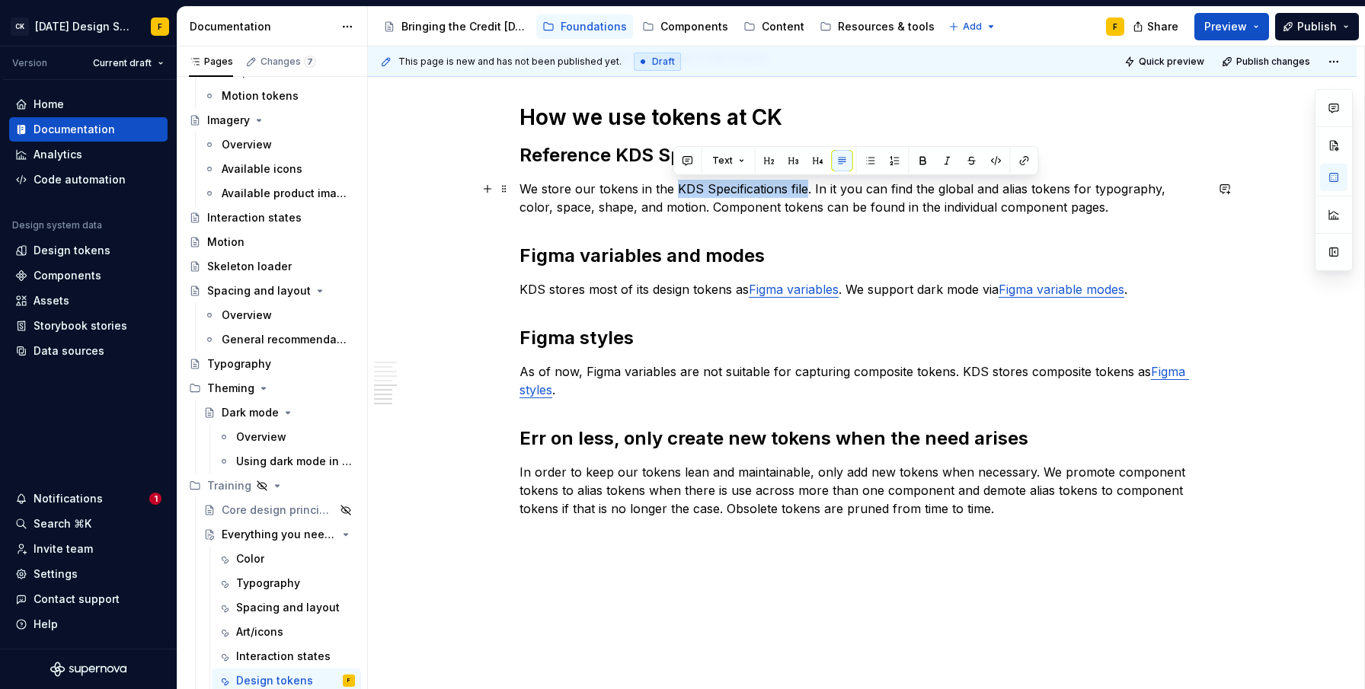
drag, startPoint x: 675, startPoint y: 187, endPoint x: 803, endPoint y: 193, distance: 128.1
click at [803, 193] on p "We store our tokens in the KDS Specifications file. In it you can find the glob…" at bounding box center [863, 198] width 686 height 37
click at [1027, 162] on button "button" at bounding box center [1024, 160] width 21 height 21
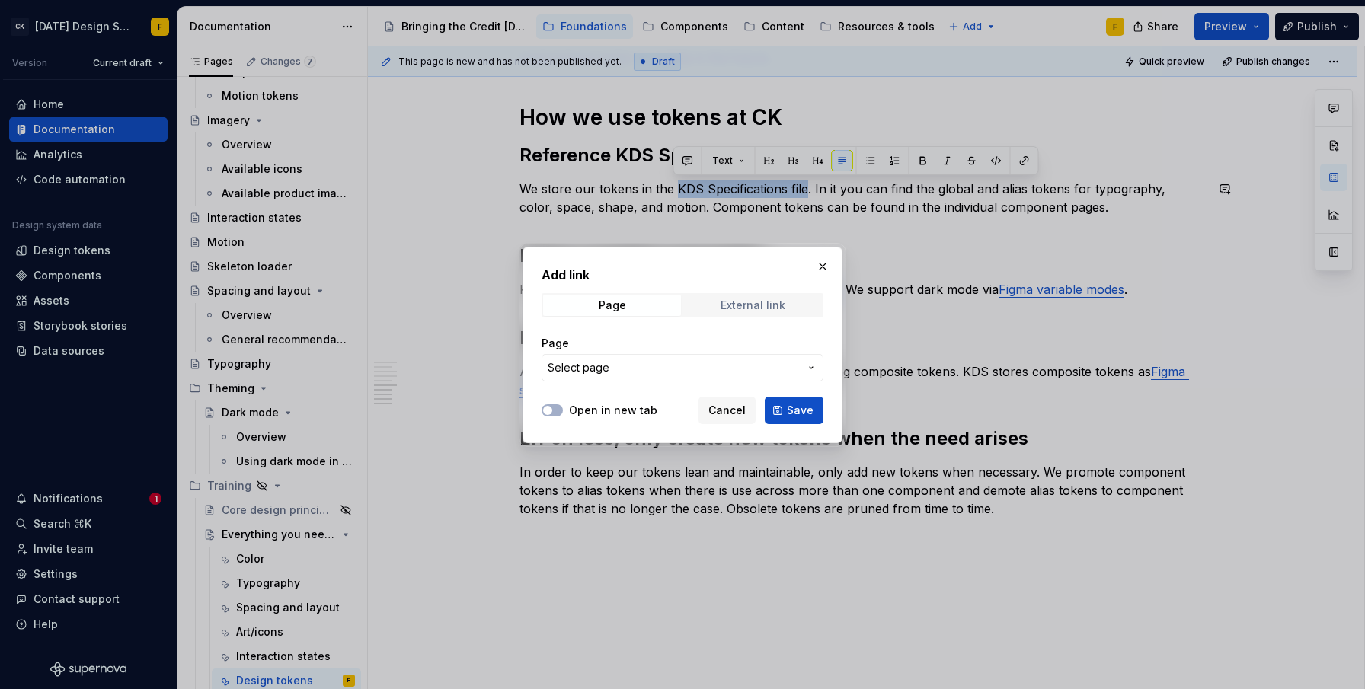
click at [718, 301] on span "External link" at bounding box center [753, 305] width 138 height 21
click at [578, 404] on label "Open in new tab" at bounding box center [613, 410] width 88 height 15
click at [563, 404] on button "Open in new tab" at bounding box center [552, 410] width 21 height 12
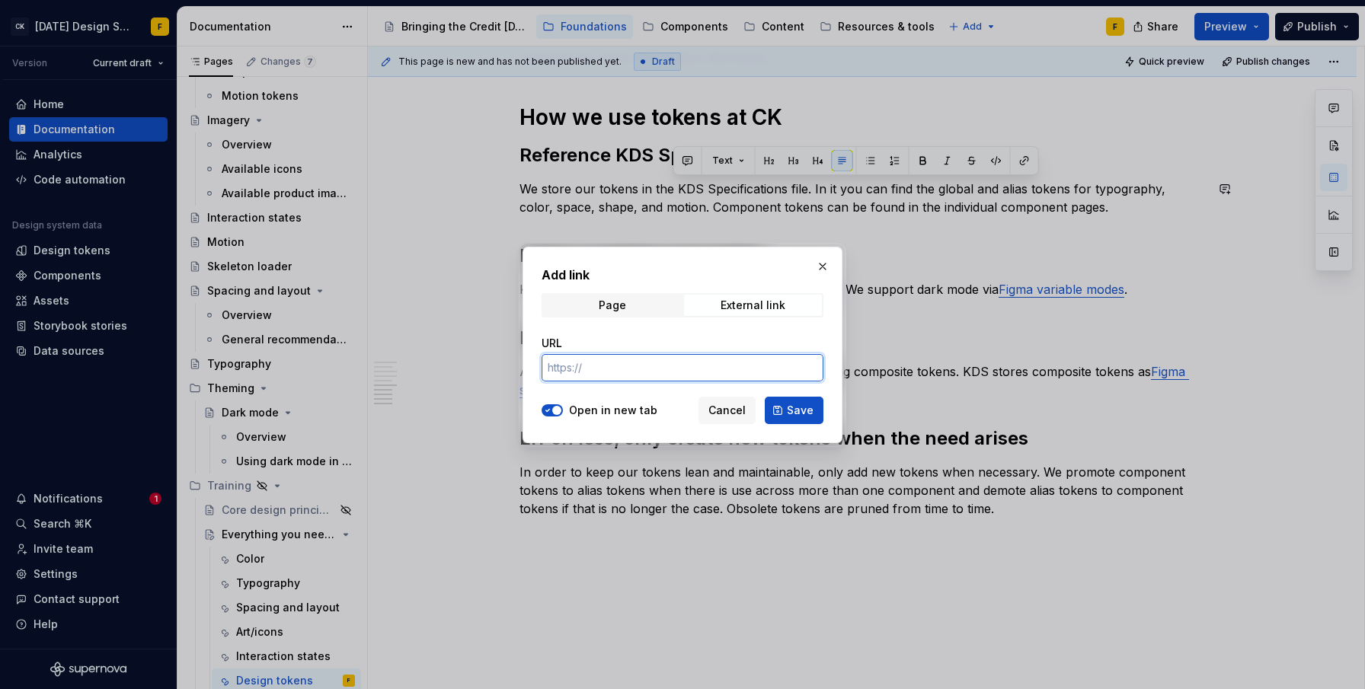
click at [593, 374] on input "URL" at bounding box center [683, 367] width 282 height 27
paste input "[URL][DOMAIN_NAME]"
type input "[URL][DOMAIN_NAME]"
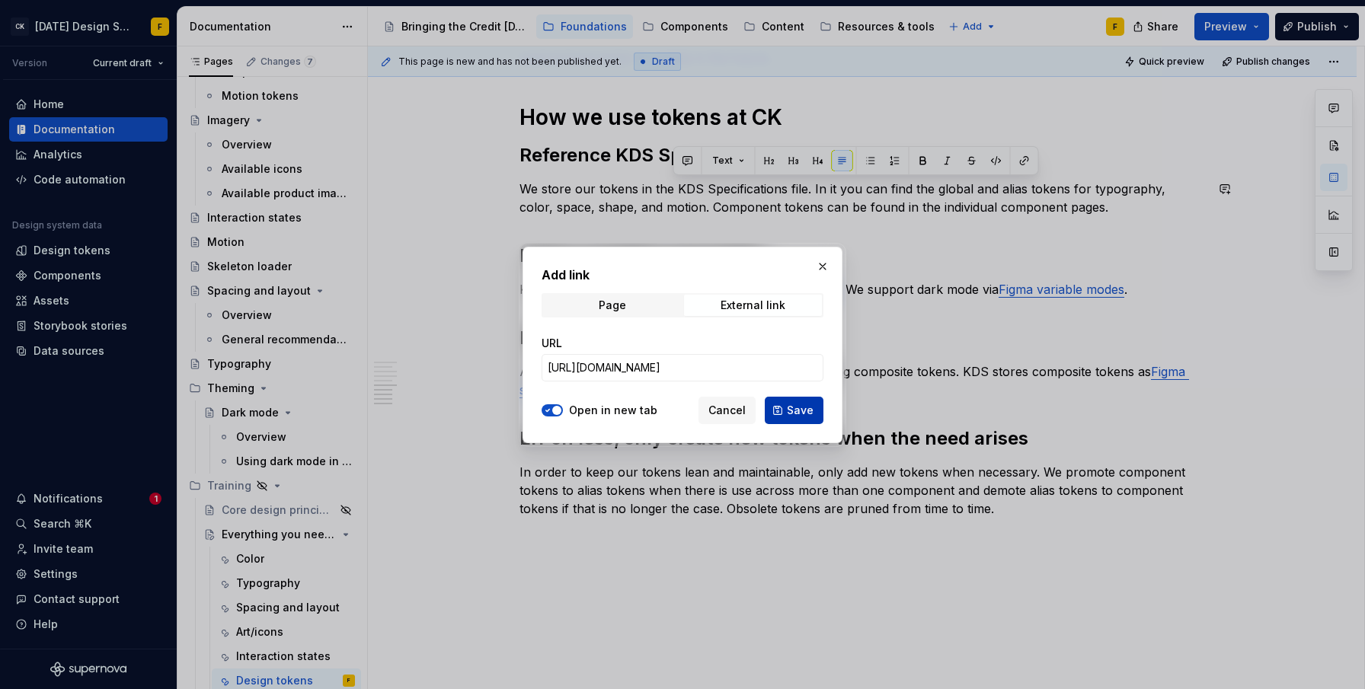
click at [782, 411] on button "Save" at bounding box center [794, 410] width 59 height 27
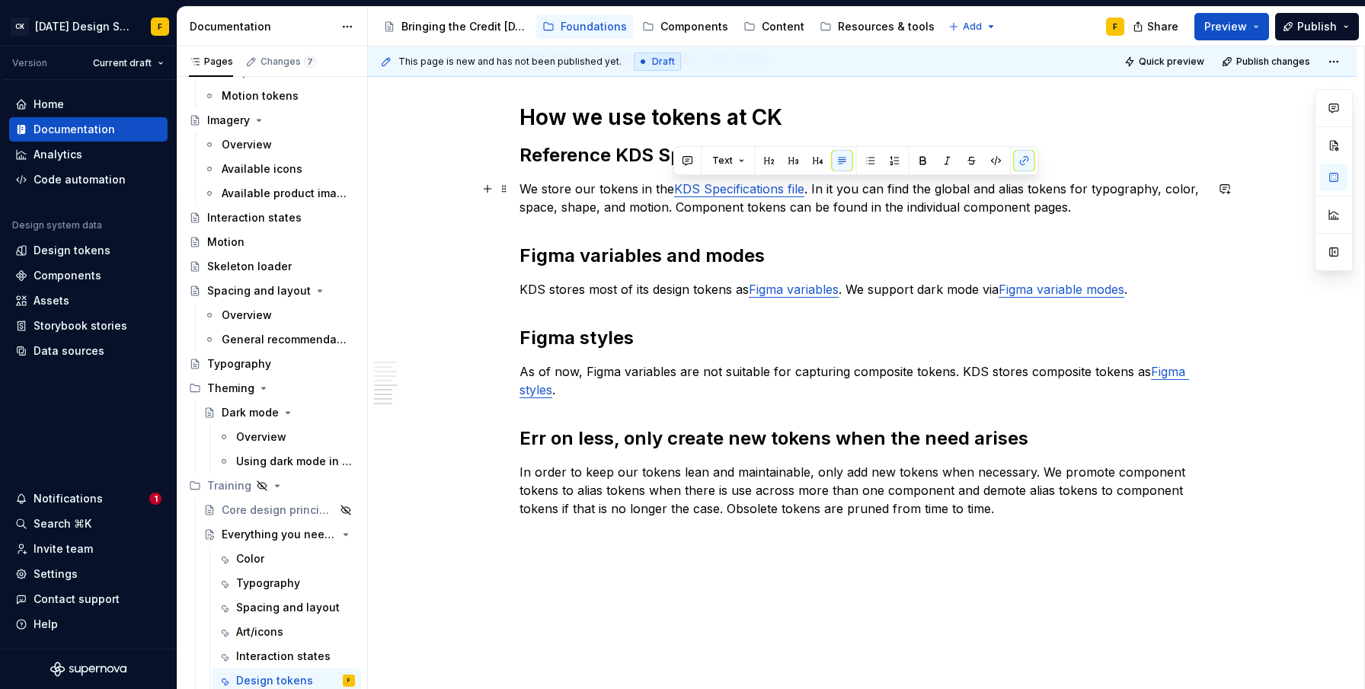
click at [577, 200] on p "We store our tokens in the KDS Specifications file . In it you can find the glo…" at bounding box center [863, 198] width 686 height 37
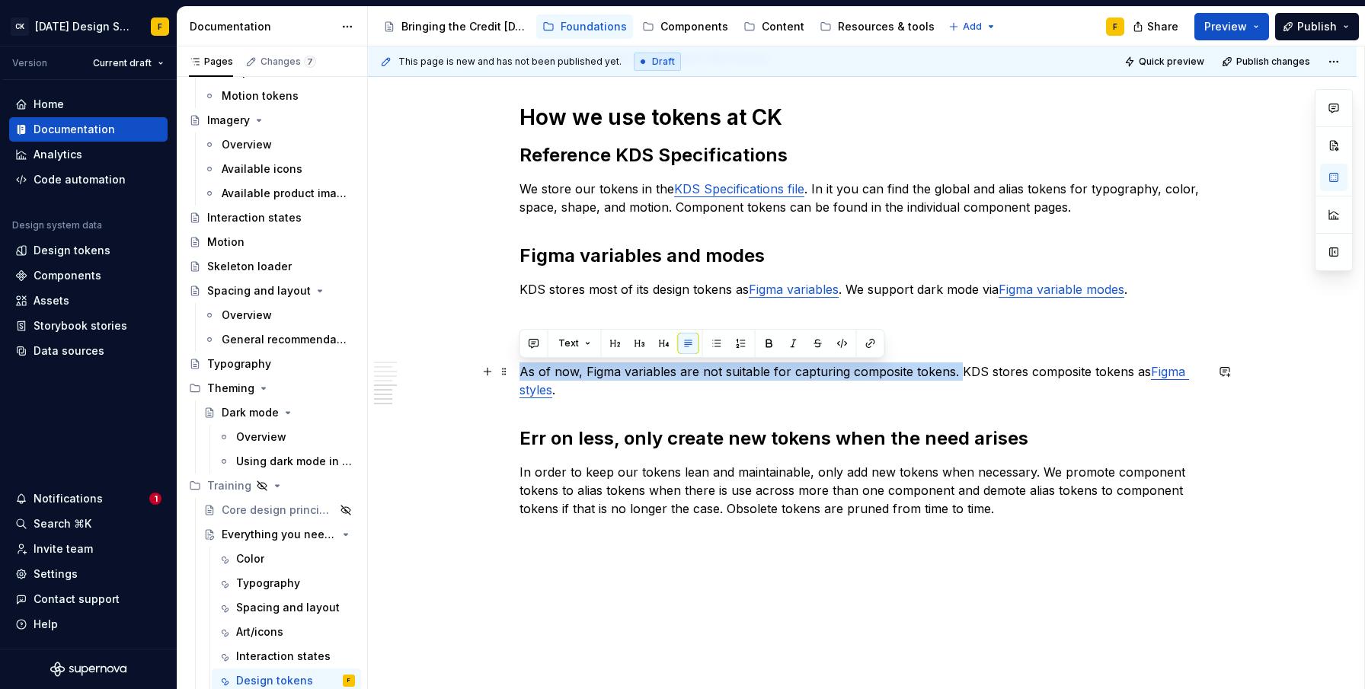
drag, startPoint x: 958, startPoint y: 370, endPoint x: 519, endPoint y: 375, distance: 438.8
click at [520, 375] on p "As of now, Figma variables are not suitable for capturing composite tokens. KDS…" at bounding box center [863, 381] width 686 height 37
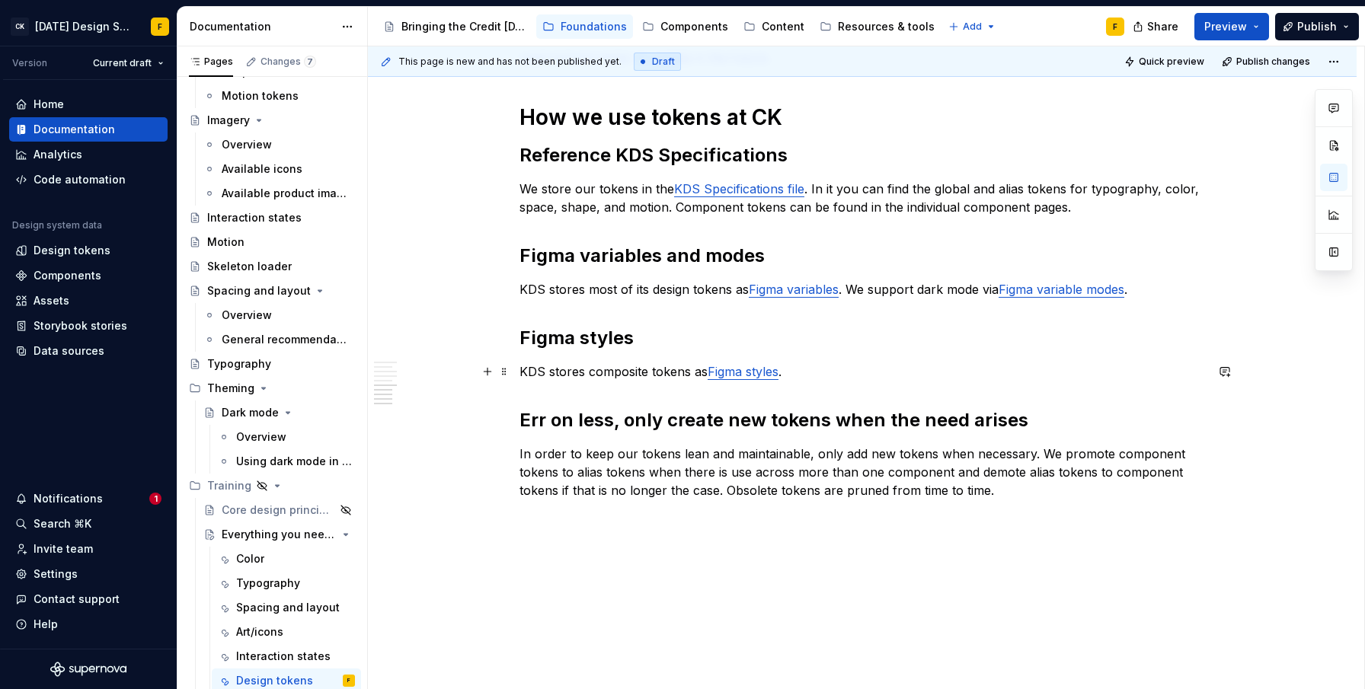
click at [842, 372] on p "KDS stores composite tokens as Figma styles ." at bounding box center [863, 372] width 686 height 18
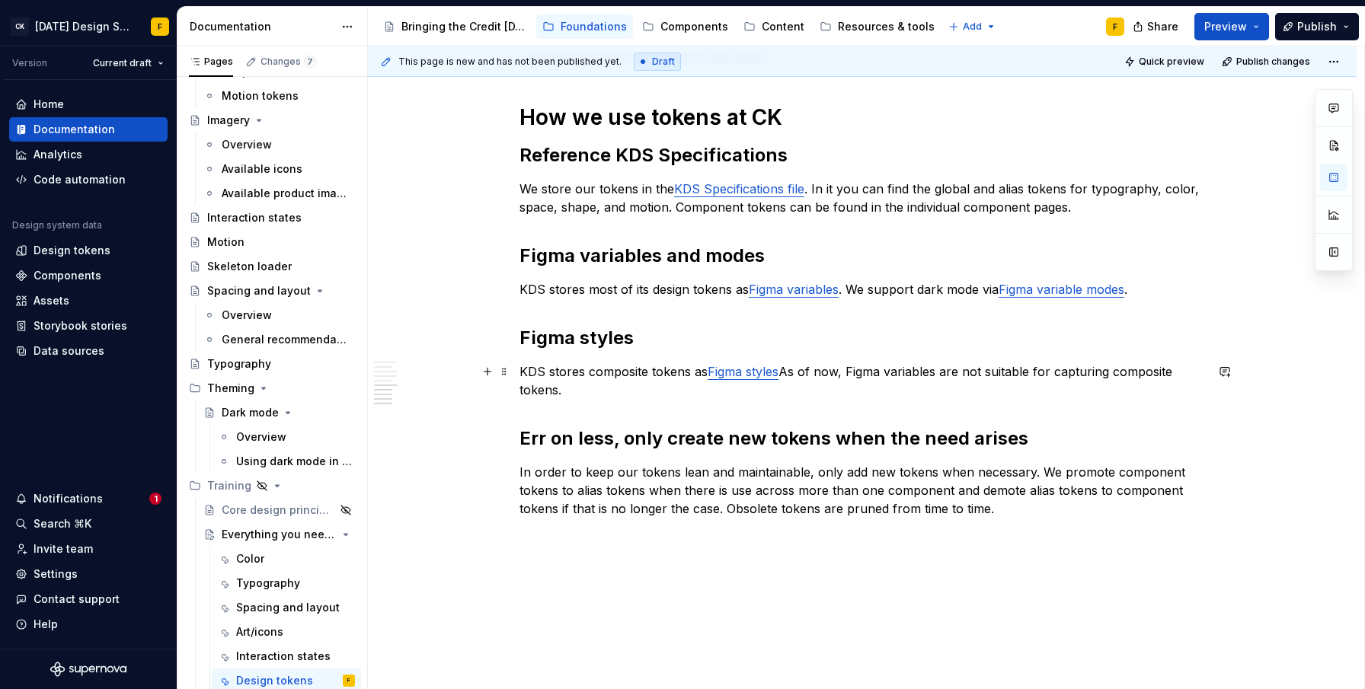
click at [791, 365] on p "KDS stores composite tokens as Figma styles As of now, Figma variables are not …" at bounding box center [863, 381] width 686 height 37
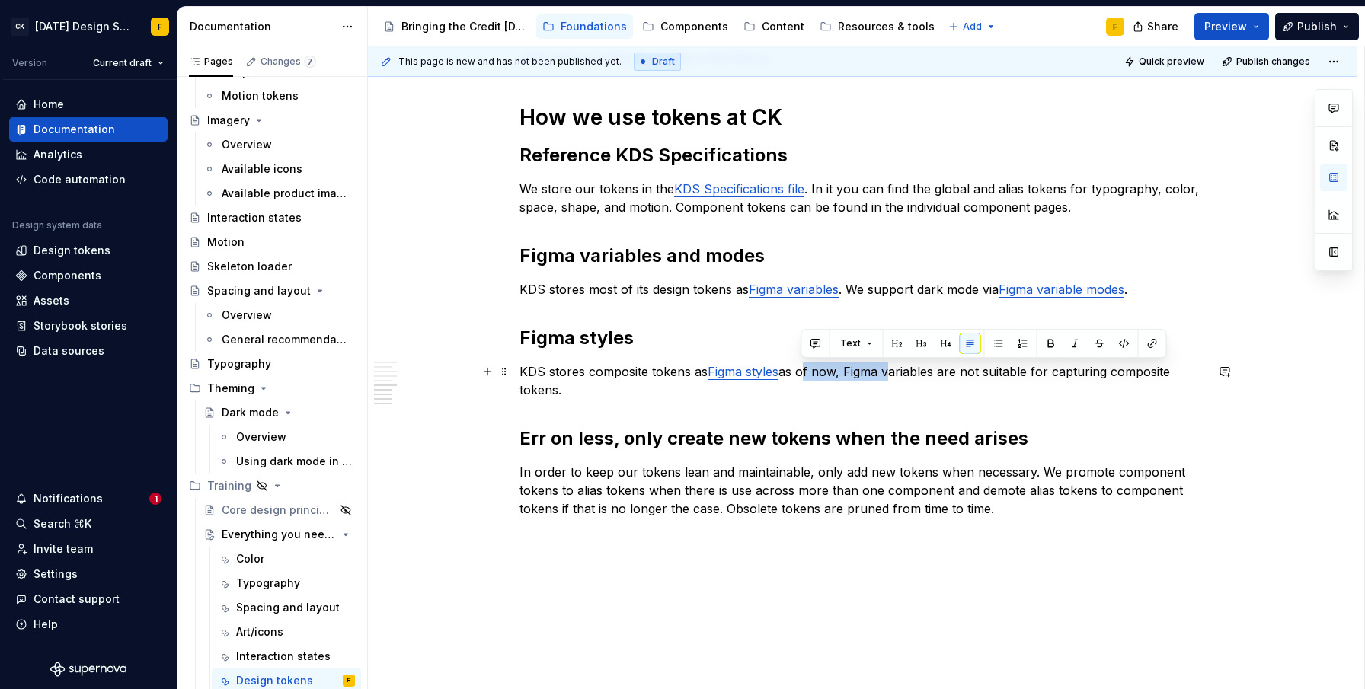
drag, startPoint x: 801, startPoint y: 373, endPoint x: 888, endPoint y: 370, distance: 87.7
click at [888, 370] on p "KDS stores composite tokens as Figma styles as of now, Figma variables are not …" at bounding box center [863, 381] width 686 height 37
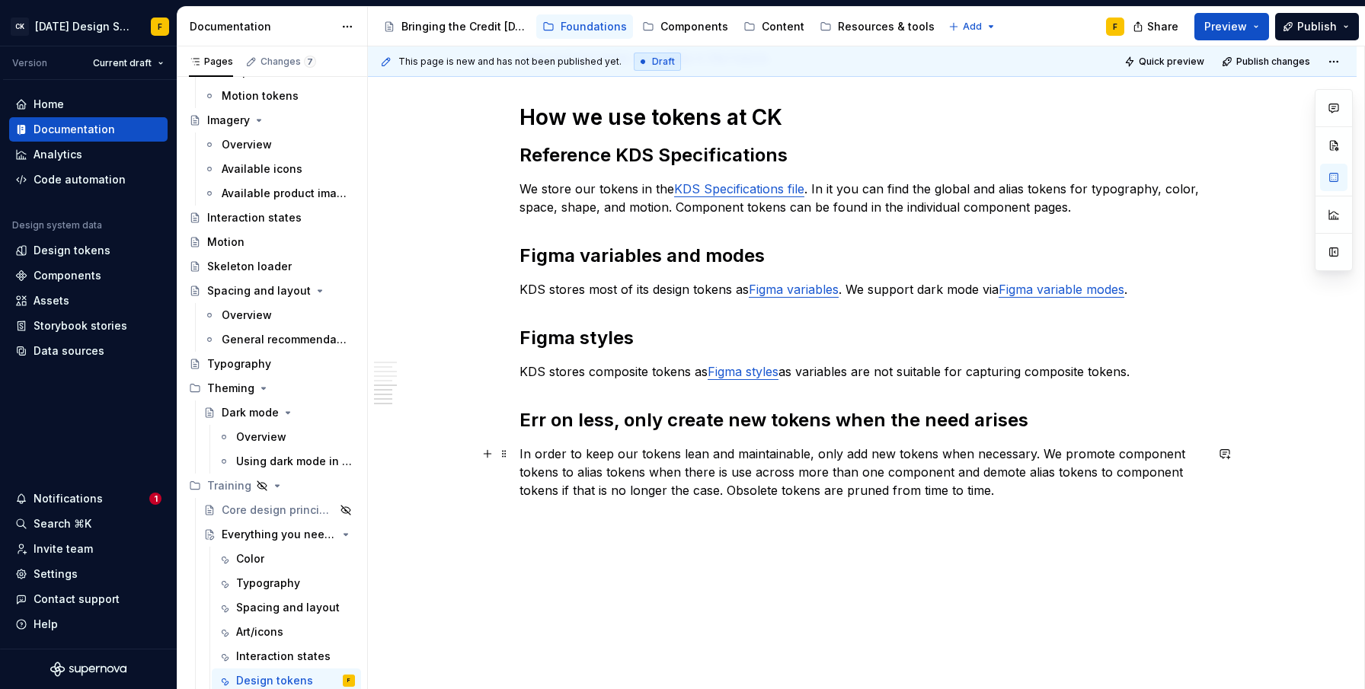
click at [867, 453] on p "In order to keep our tokens lean and maintainable, only add new tokens when nec…" at bounding box center [863, 472] width 686 height 55
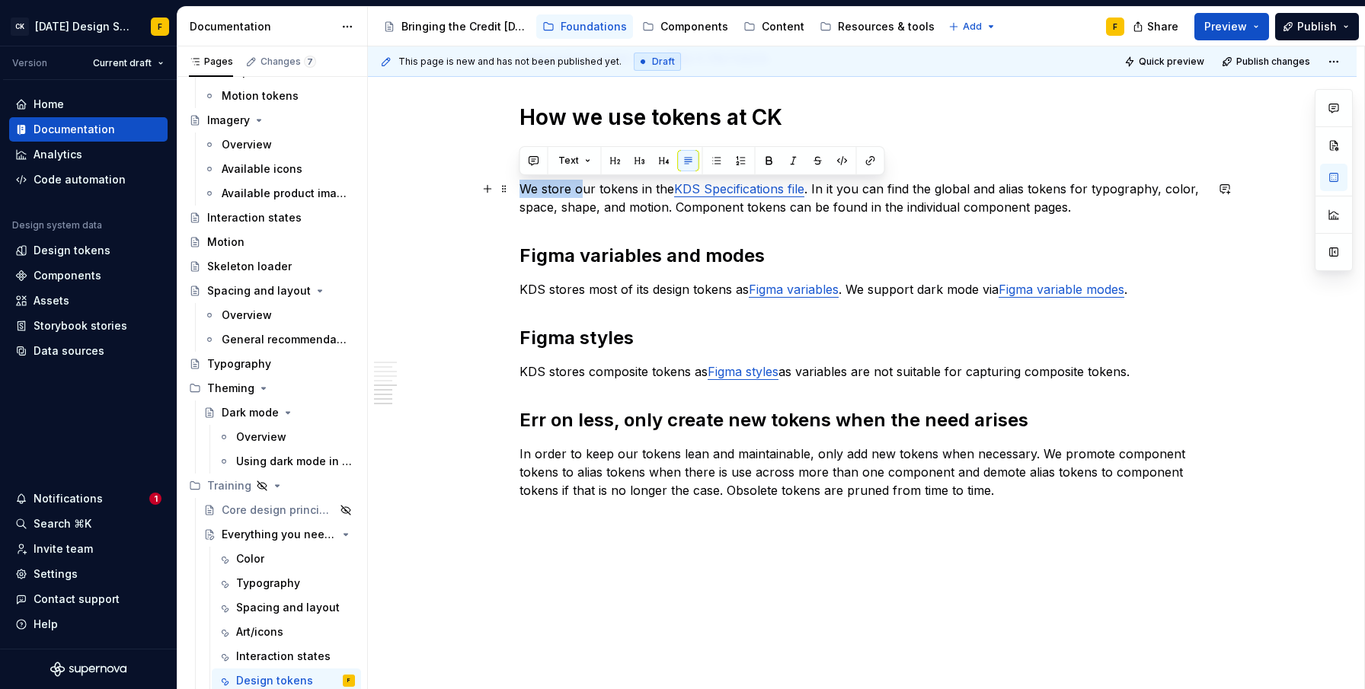
drag, startPoint x: 582, startPoint y: 186, endPoint x: 515, endPoint y: 190, distance: 67.2
click at [515, 190] on div "What is a design token A design token captures a design decision and at minimum…" at bounding box center [862, 44] width 989 height 1362
click at [546, 190] on p "We store our tokens in the KDS Specifications file . In it you can find the glo…" at bounding box center [863, 198] width 686 height 37
drag, startPoint x: 546, startPoint y: 190, endPoint x: 538, endPoint y: 189, distance: 8.5
click at [538, 189] on p "We store our tokens in the KDS Specifications file . In it you can find the glo…" at bounding box center [863, 198] width 686 height 37
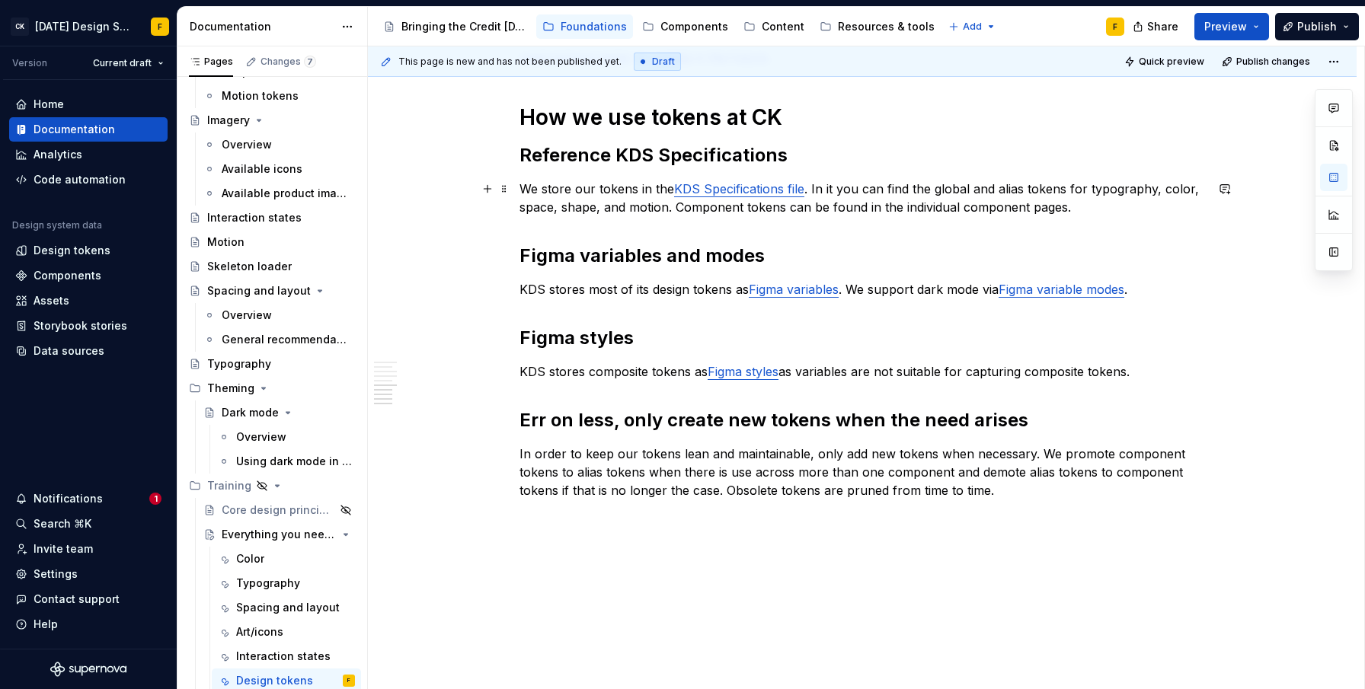
click at [558, 192] on p "We store our tokens in the KDS Specifications file . In it you can find the glo…" at bounding box center [863, 198] width 686 height 37
click at [584, 208] on p "We document our tokens in the KDS Specifications file . In it you can find the …" at bounding box center [863, 198] width 686 height 37
click at [625, 453] on p "In order to keep our tokens lean and maintainable, only add new tokens when nec…" at bounding box center [863, 472] width 686 height 55
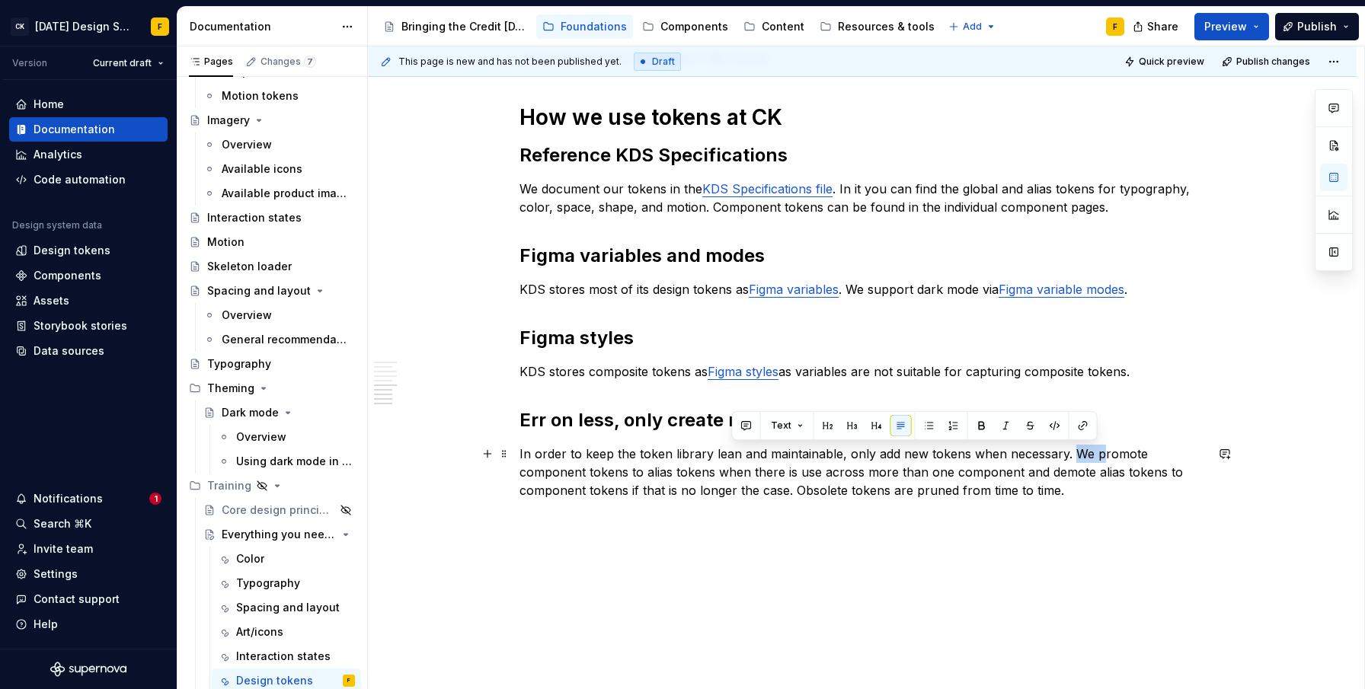
drag, startPoint x: 1094, startPoint y: 452, endPoint x: 1068, endPoint y: 451, distance: 25.9
click at [1068, 451] on p "In order to keep the token library lean and maintainable, only add new tokens w…" at bounding box center [863, 472] width 686 height 55
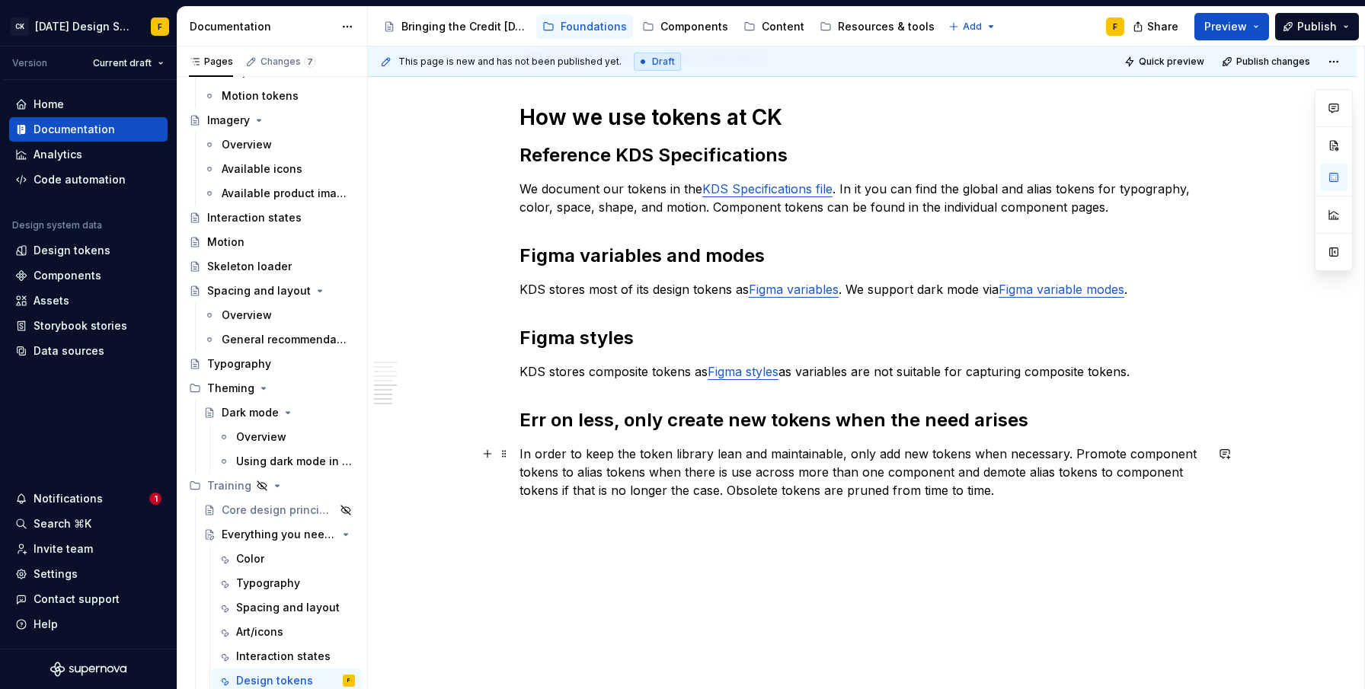
click at [832, 495] on p "In order to keep the token library lean and maintainable, only add new tokens w…" at bounding box center [863, 472] width 686 height 55
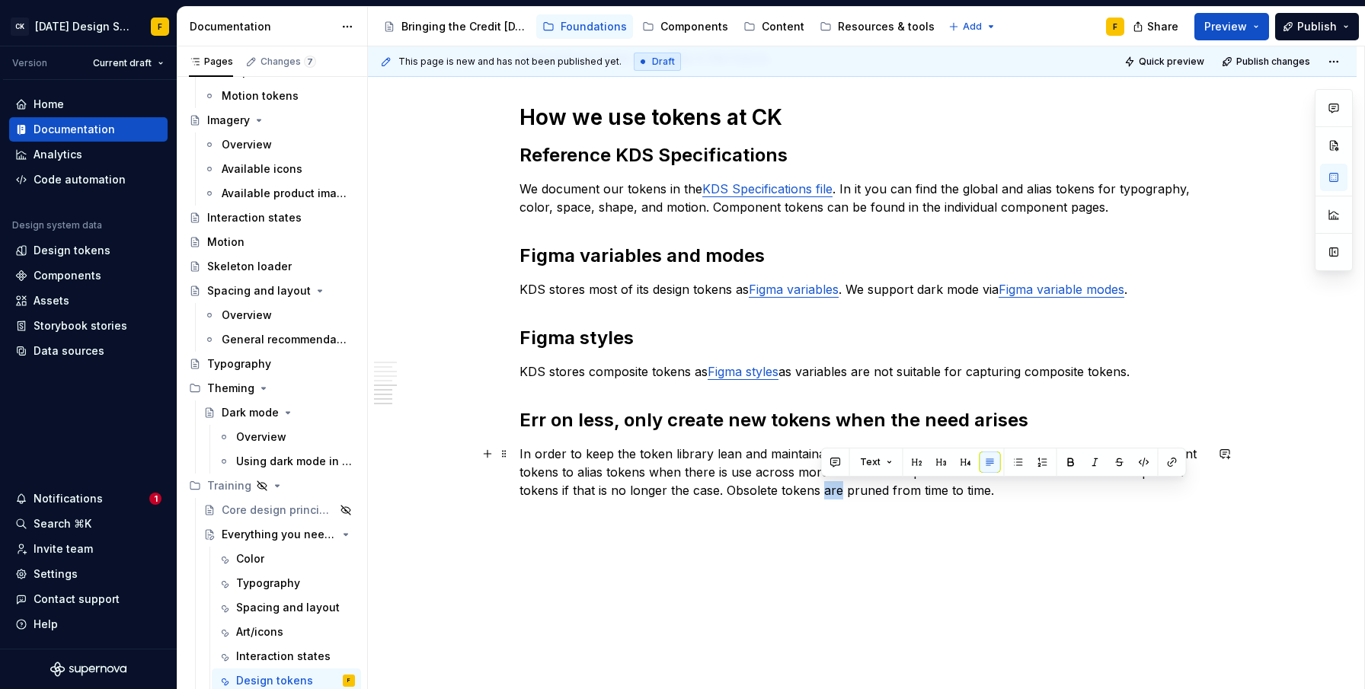
click at [832, 495] on p "In order to keep the token library lean and maintainable, only add new tokens w…" at bounding box center [863, 472] width 686 height 55
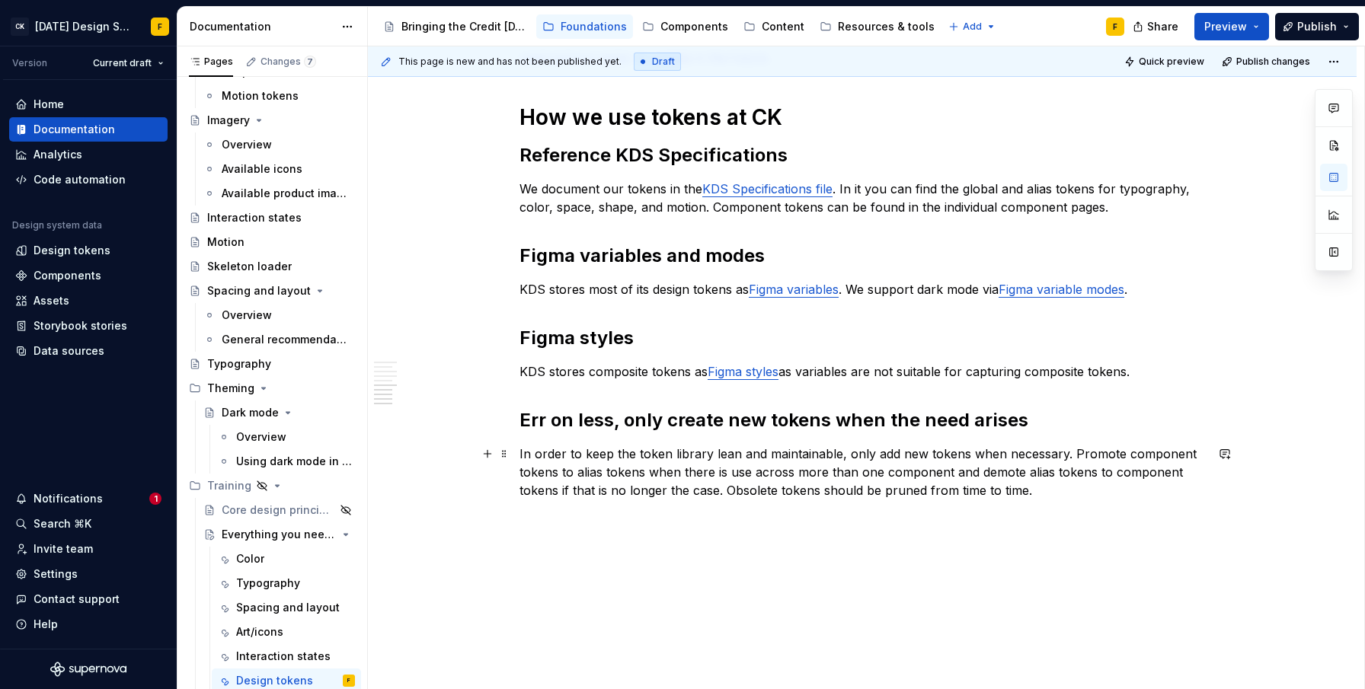
click at [1056, 488] on p "In order to keep the token library lean and maintainable, only add new tokens w…" at bounding box center [863, 472] width 686 height 55
click at [987, 583] on div "This page is new and has not been published yet. Draft Quick preview Publish ch…" at bounding box center [866, 368] width 996 height 644
click at [961, 538] on div "What is a design token A design token captures a design decision and at minimum…" at bounding box center [862, 44] width 989 height 1362
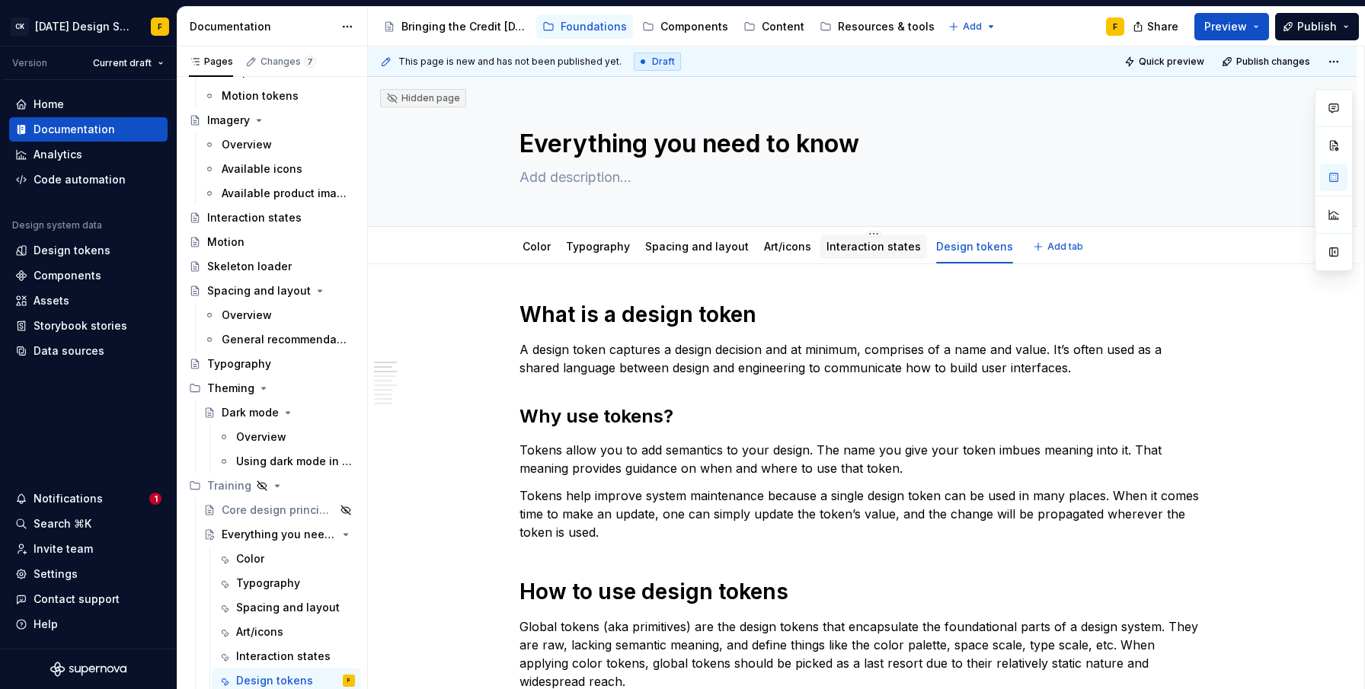
click at [874, 257] on div "Interaction states" at bounding box center [873, 247] width 107 height 24
click at [862, 245] on link "Interaction states" at bounding box center [874, 246] width 94 height 13
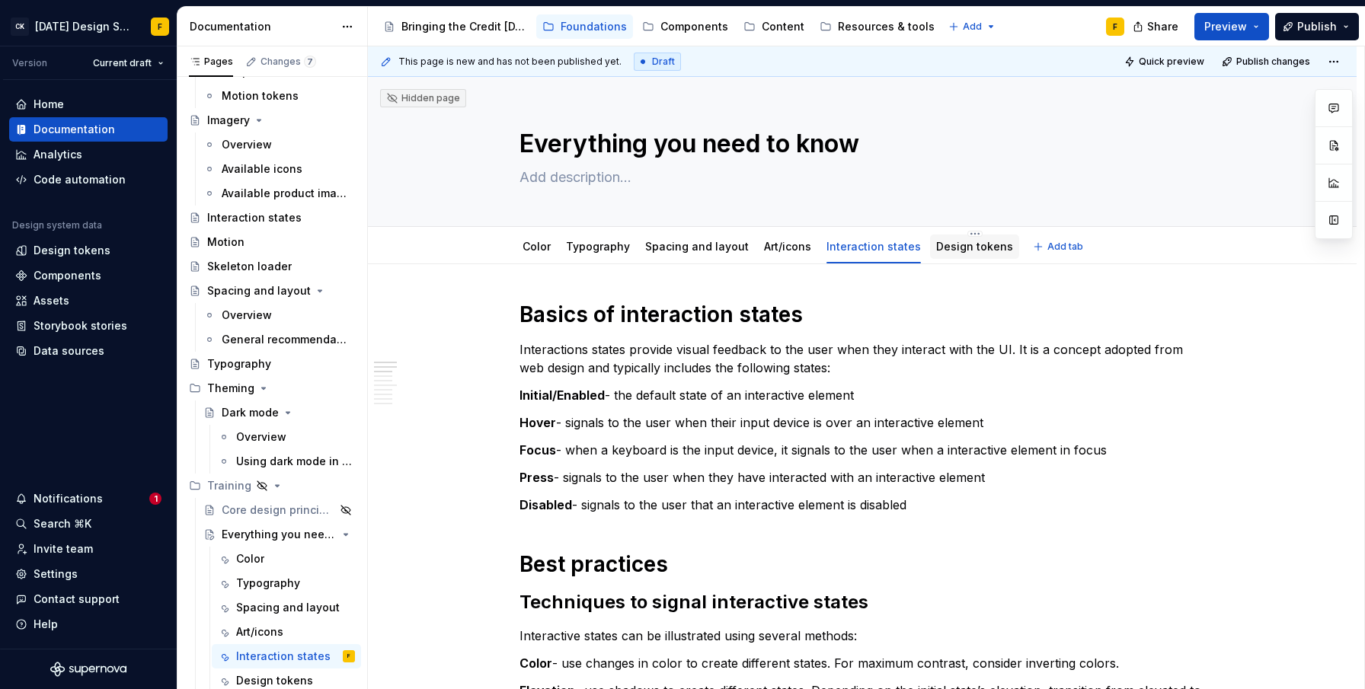
click at [950, 248] on link "Design tokens" at bounding box center [974, 246] width 77 height 13
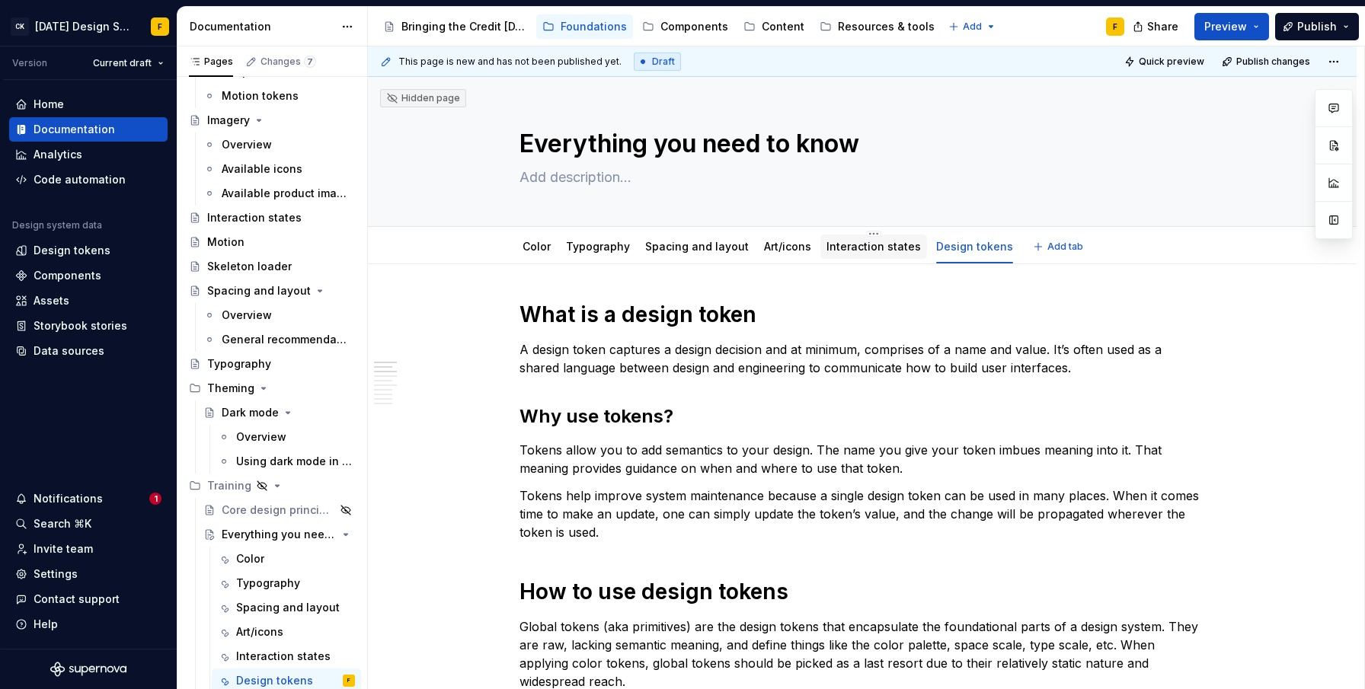
click at [871, 249] on link "Interaction states" at bounding box center [874, 246] width 94 height 13
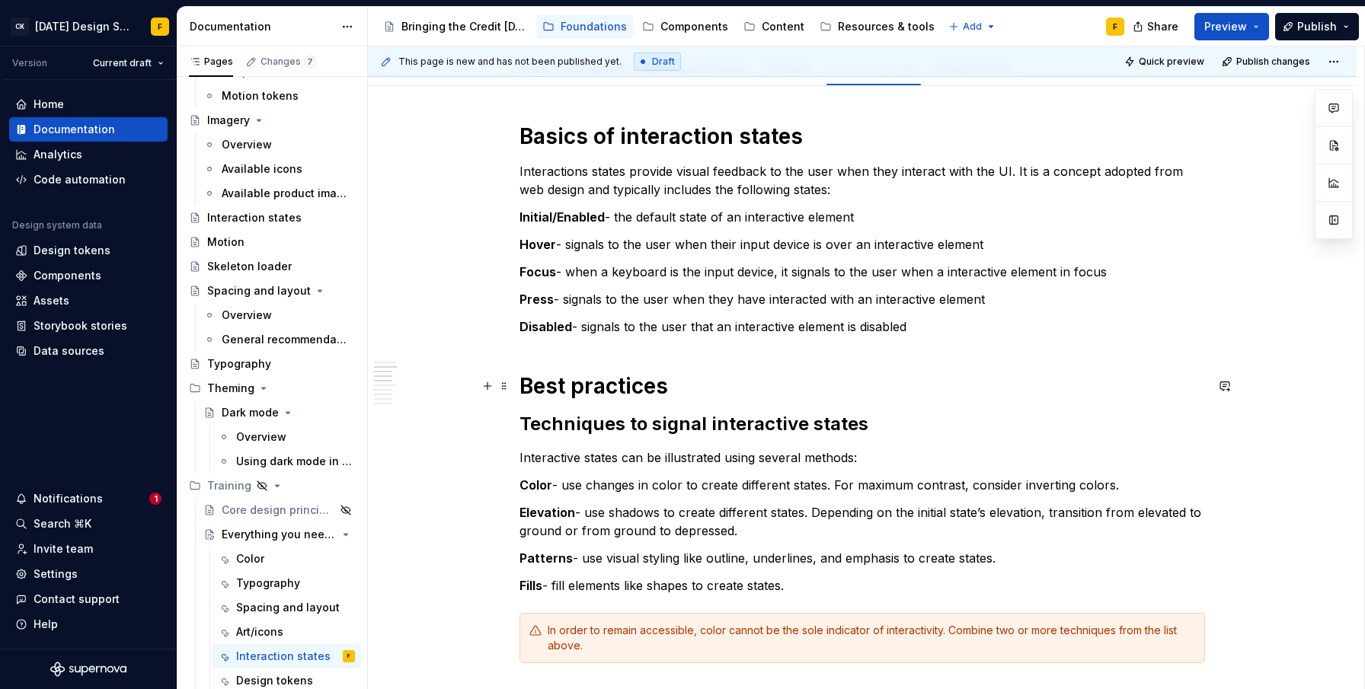
scroll to position [676, 0]
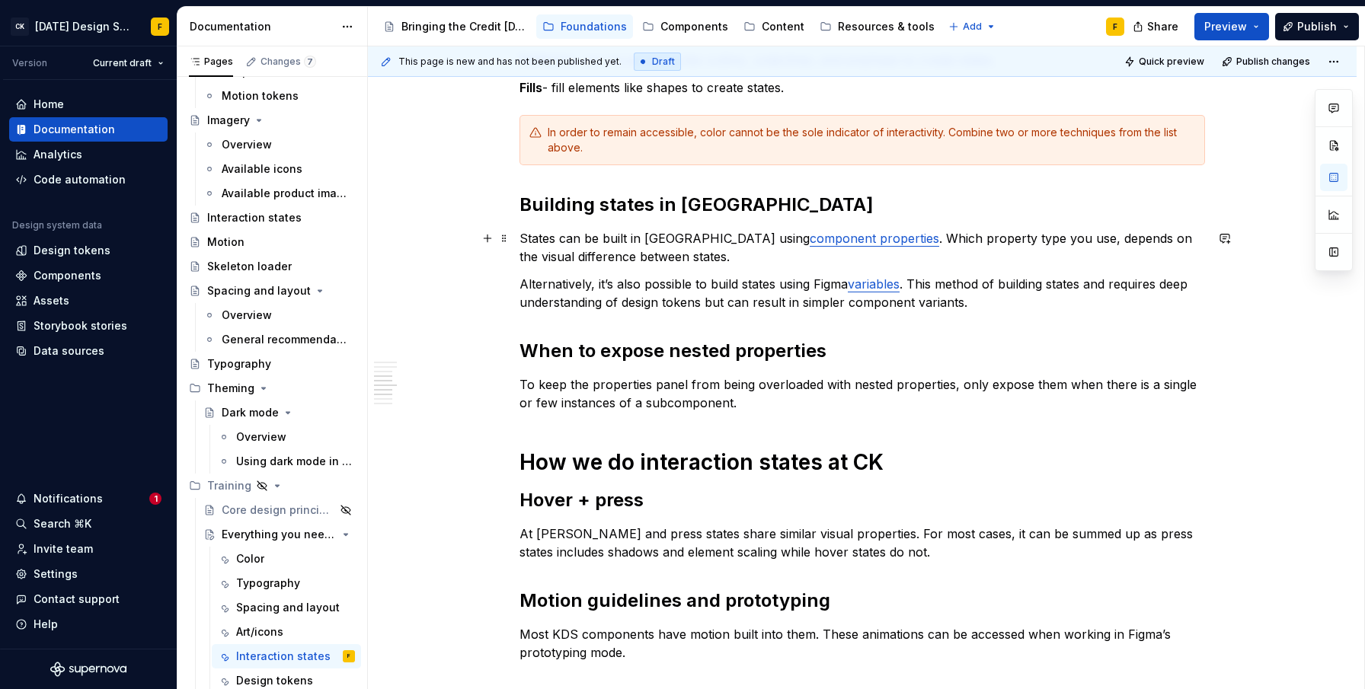
click at [823, 236] on link "component properties" at bounding box center [874, 238] width 129 height 15
click at [878, 285] on link "variables" at bounding box center [874, 284] width 52 height 15
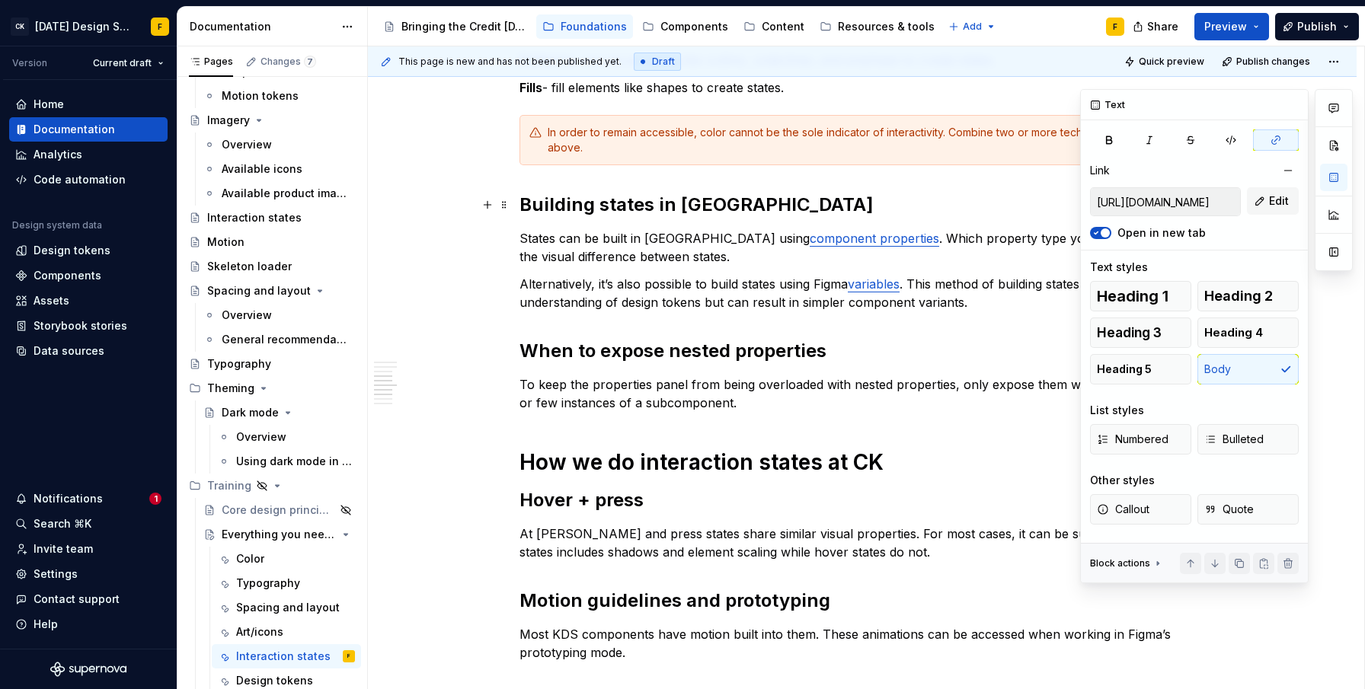
click at [1194, 208] on input "[URL][DOMAIN_NAME]" at bounding box center [1165, 201] width 149 height 27
type textarea "*"
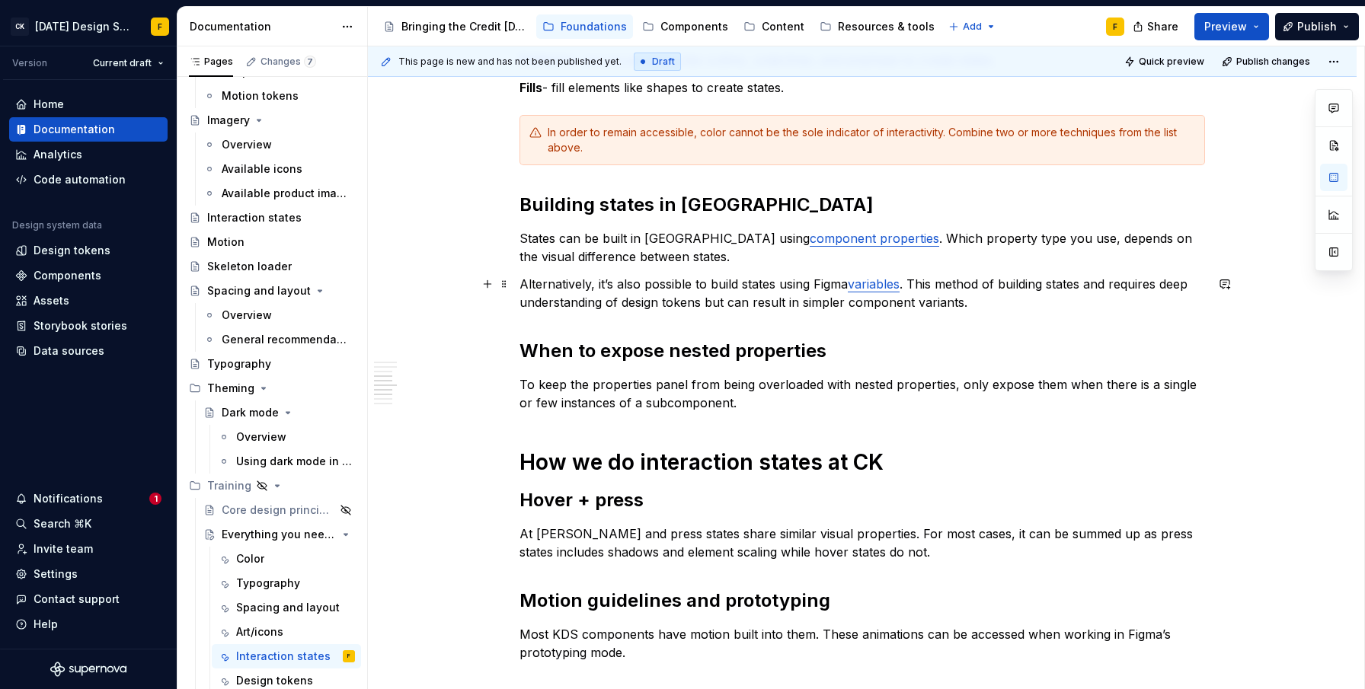
click at [817, 285] on p "Alternatively, it’s also possible to build states using Figma variables . This …" at bounding box center [863, 293] width 686 height 37
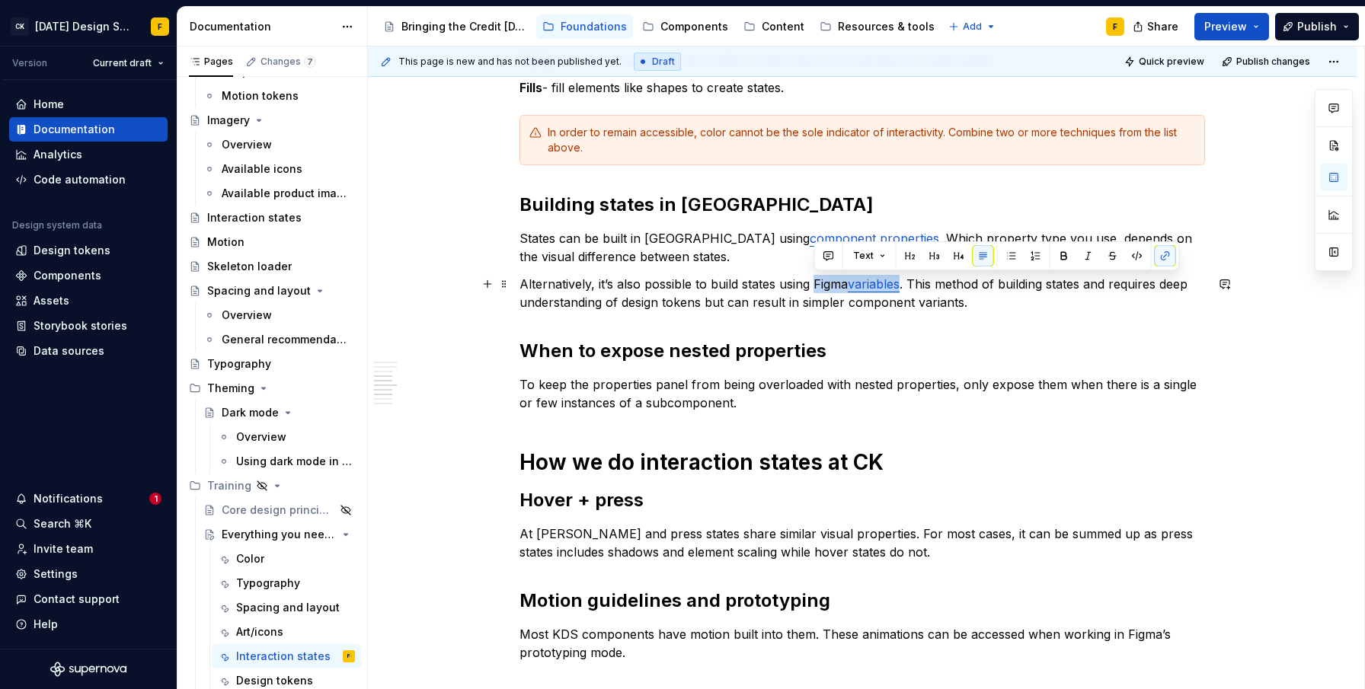
drag, startPoint x: 814, startPoint y: 283, endPoint x: 905, endPoint y: 290, distance: 90.9
click at [905, 290] on p "Alternatively, it’s also possible to build states using Figma variables . This …" at bounding box center [863, 293] width 686 height 37
click at [1155, 254] on button "button" at bounding box center [1165, 255] width 21 height 21
click at [1162, 251] on button "button" at bounding box center [1165, 255] width 21 height 21
click at [1156, 254] on button "button" at bounding box center [1165, 255] width 21 height 21
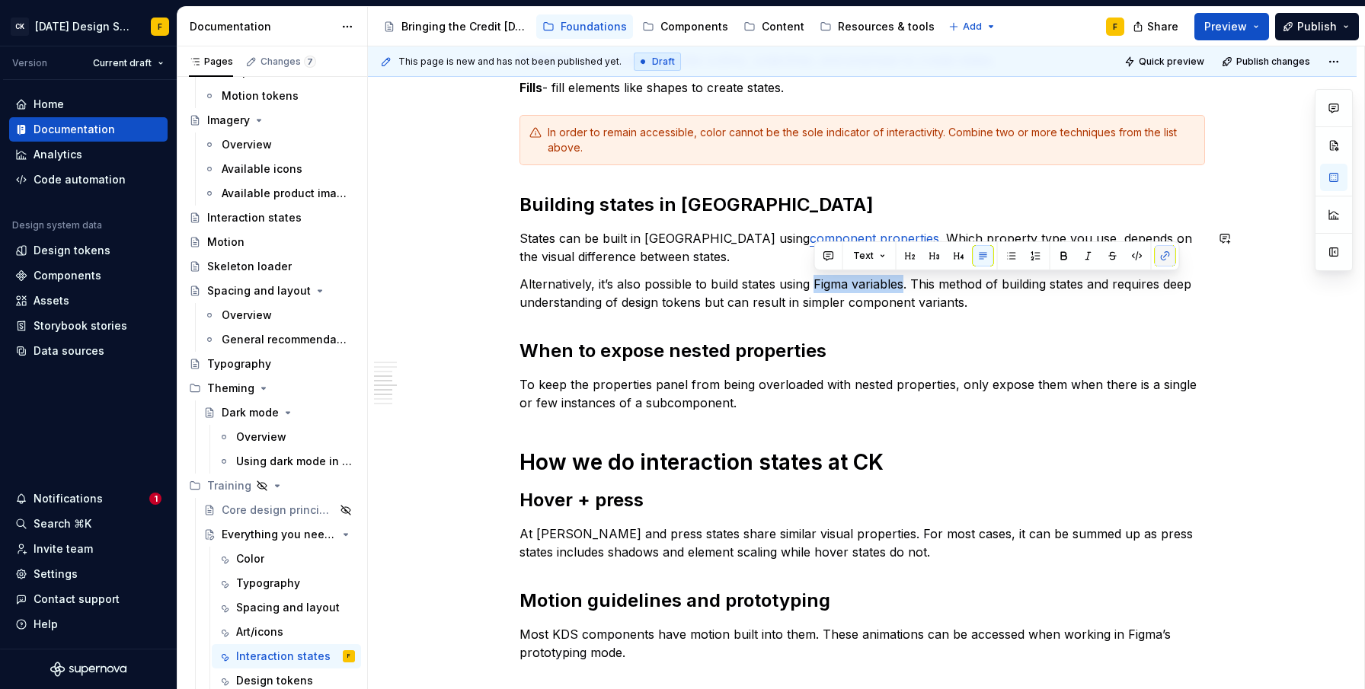
click at [1164, 256] on button "button" at bounding box center [1165, 255] width 21 height 21
click at [884, 296] on p "Alternatively, it’s also possible to build states using Figma variables. This m…" at bounding box center [863, 293] width 686 height 37
drag, startPoint x: 816, startPoint y: 286, endPoint x: 907, endPoint y: 292, distance: 91.6
click at [905, 292] on p "Alternatively, it’s also possible to build states using Figma variables. This m…" at bounding box center [863, 293] width 686 height 37
click at [1156, 254] on button "button" at bounding box center [1165, 255] width 21 height 21
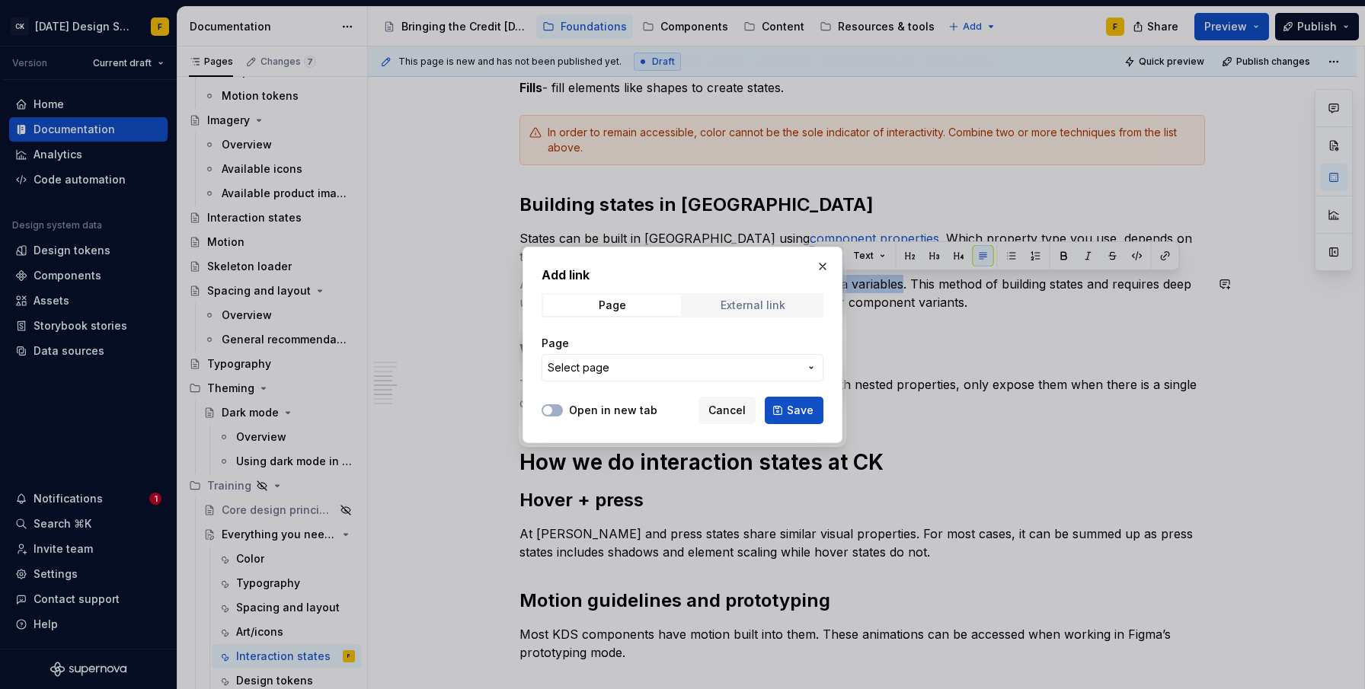
click at [762, 309] on div "External link" at bounding box center [753, 305] width 65 height 12
click at [557, 410] on button "Open in new tab" at bounding box center [552, 410] width 21 height 12
click at [599, 376] on input "URL" at bounding box center [683, 367] width 282 height 27
paste input "[URL][DOMAIN_NAME]"
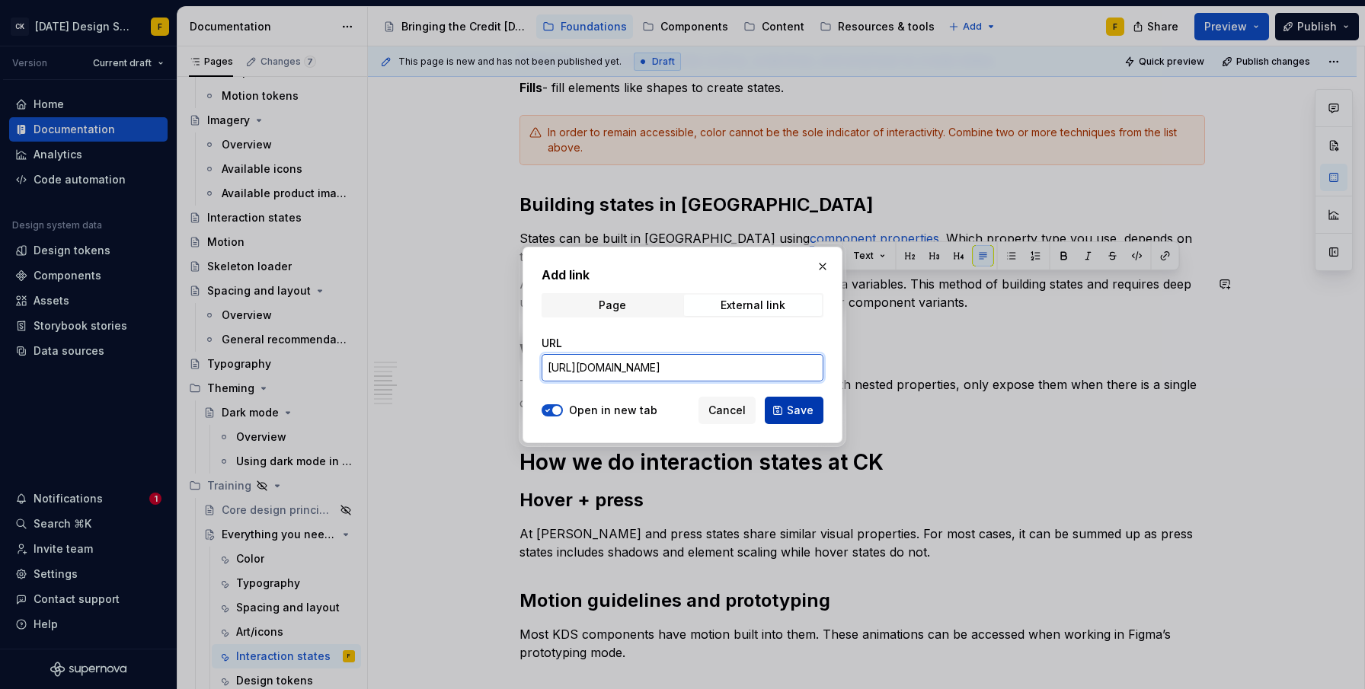
type input "[URL][DOMAIN_NAME]"
click at [788, 411] on button "Save" at bounding box center [794, 410] width 59 height 27
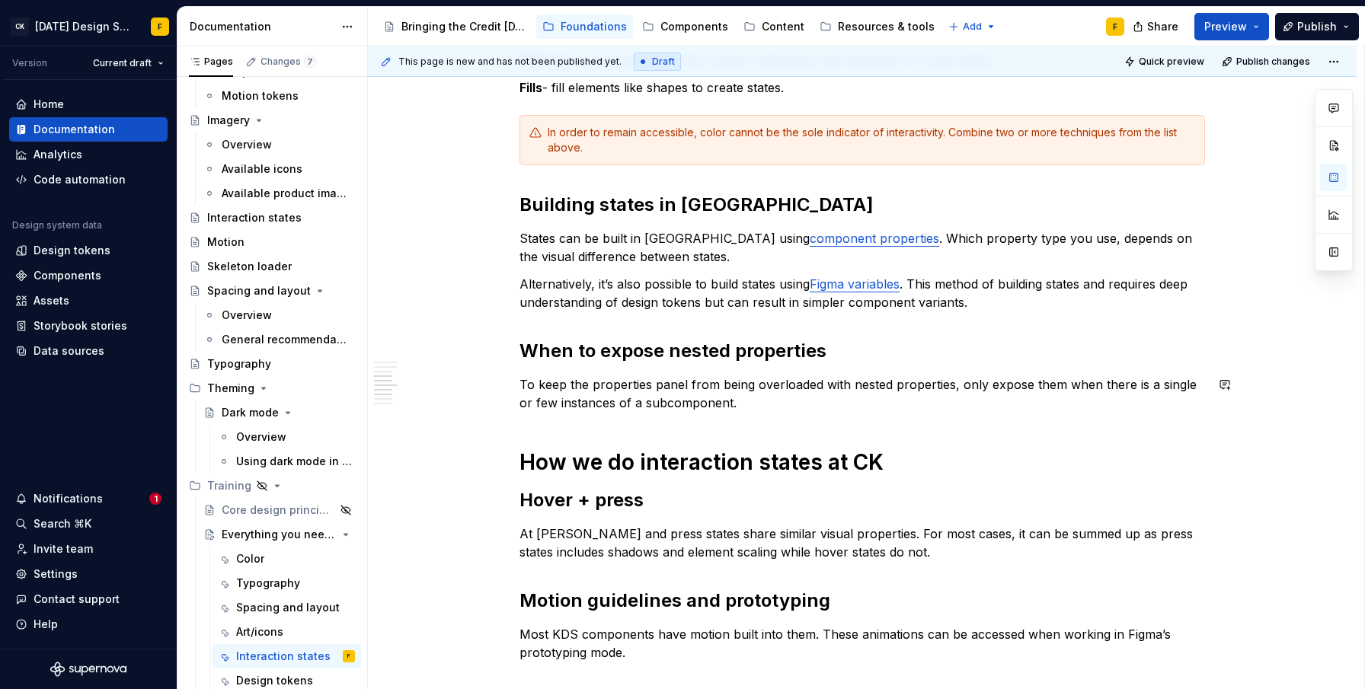
click at [884, 372] on div "Basics of interaction states Interactions states provide visual feedback to the…" at bounding box center [863, 359] width 686 height 1470
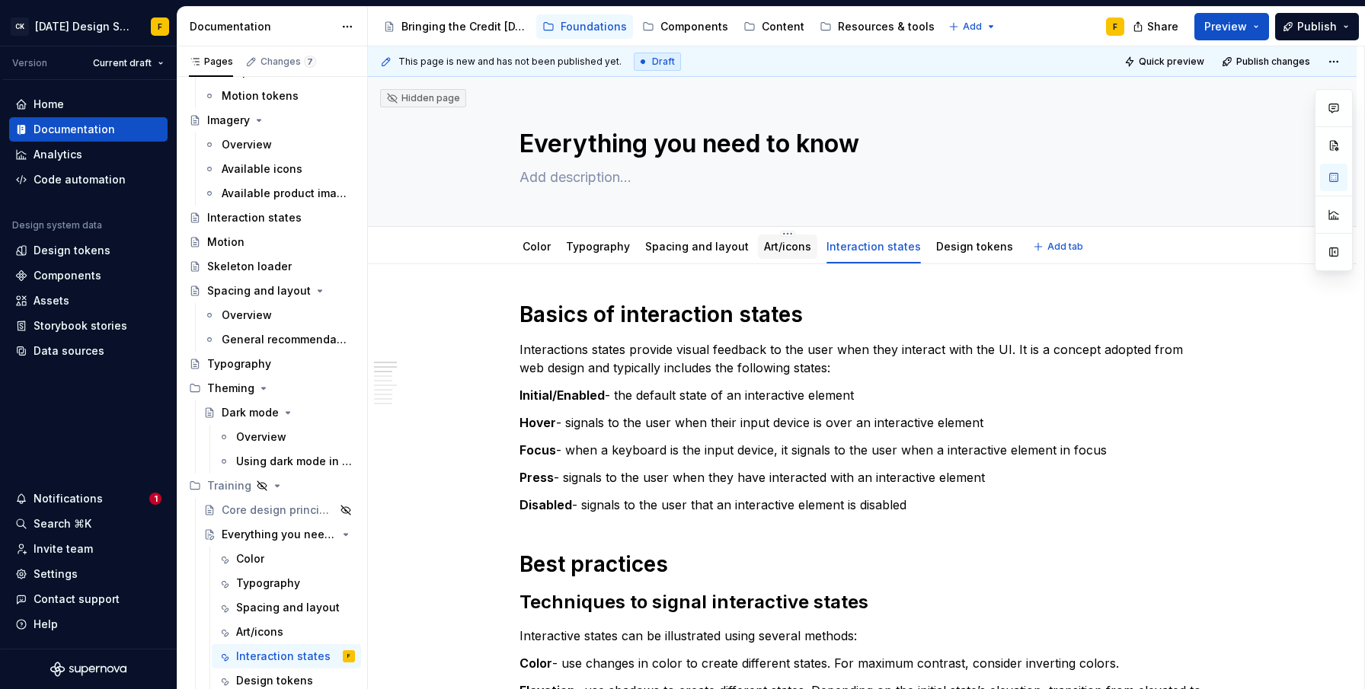
click at [769, 249] on link "Art/icons" at bounding box center [787, 246] width 47 height 13
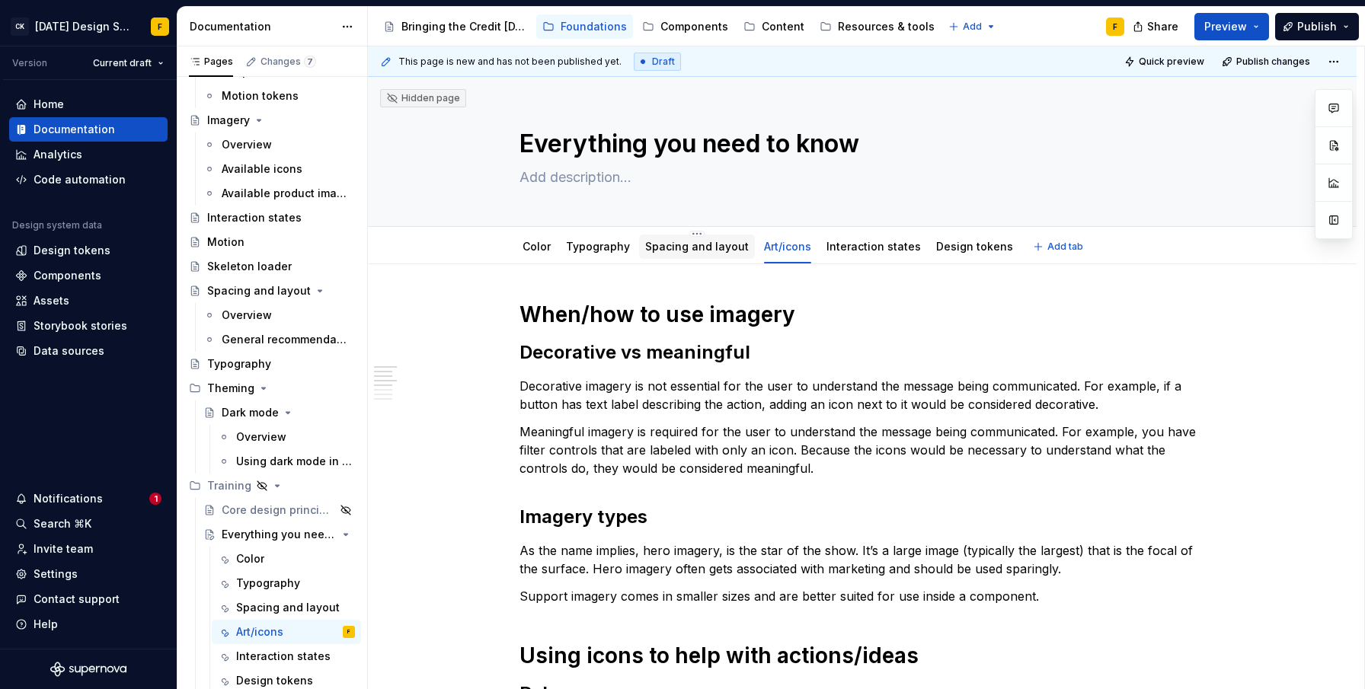
click at [686, 246] on link "Spacing and layout" at bounding box center [697, 246] width 104 height 13
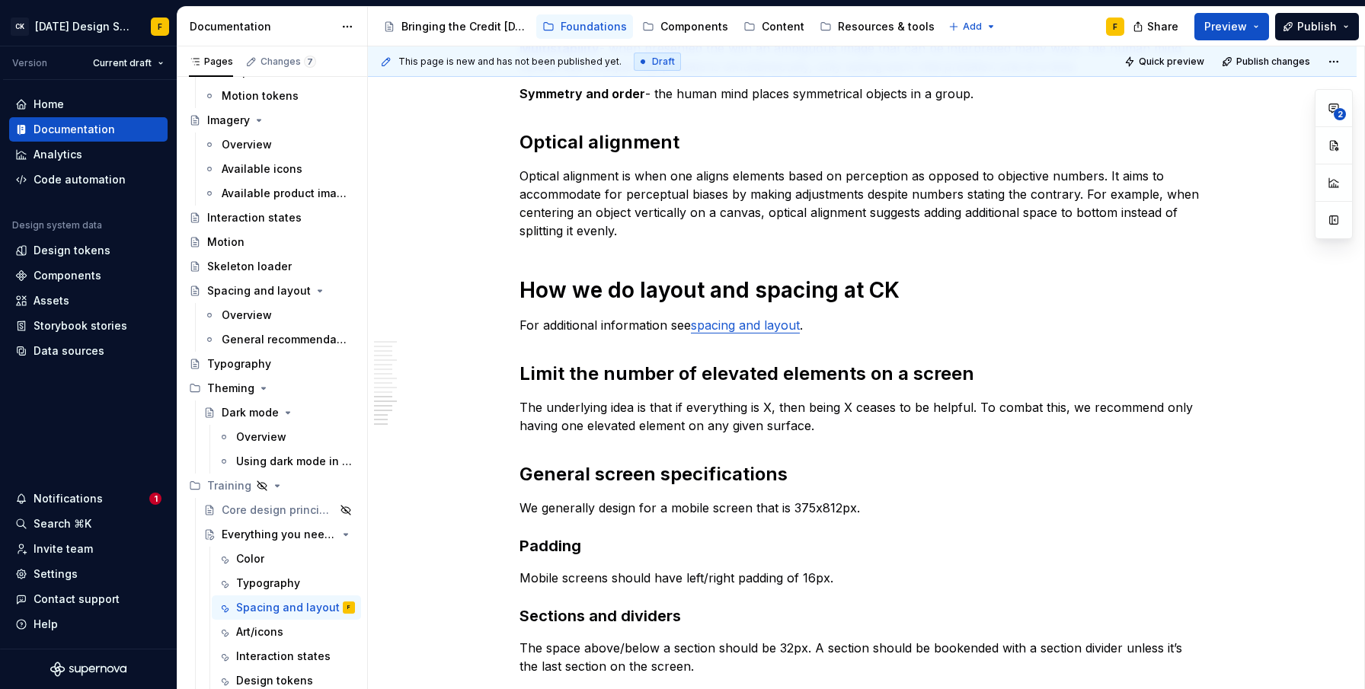
scroll to position [1987, 0]
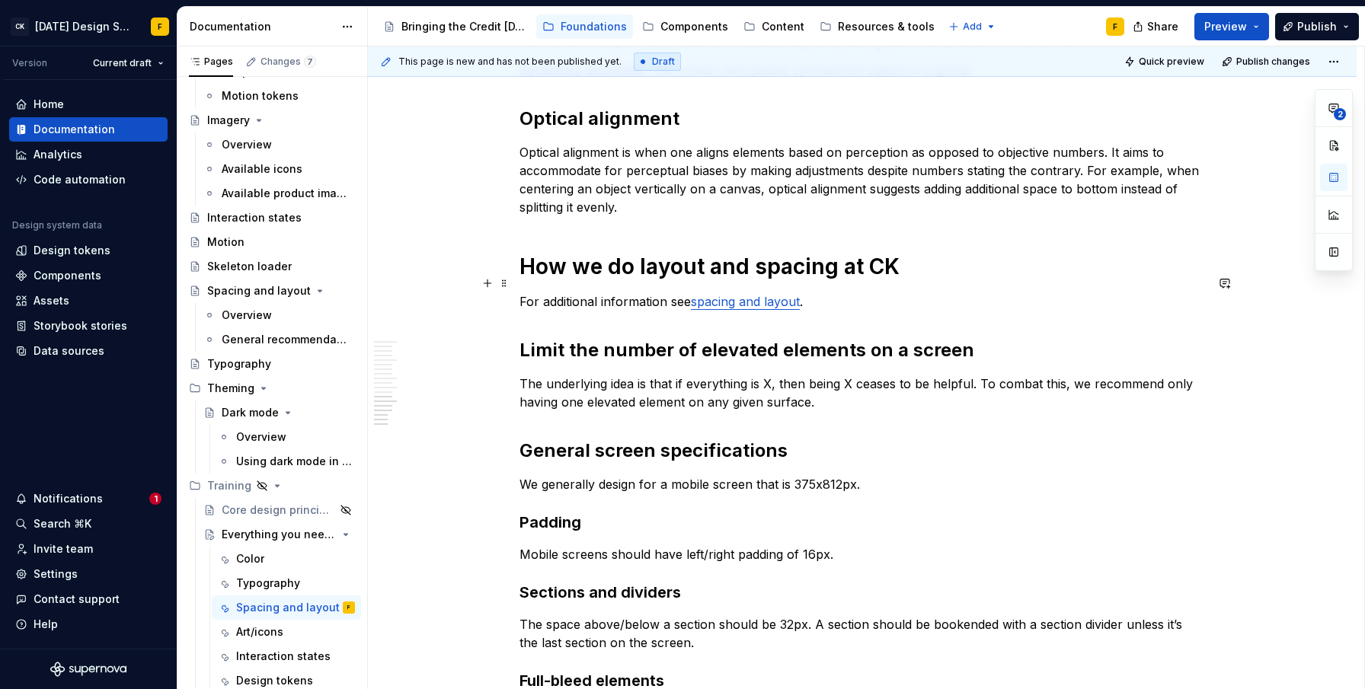
click at [742, 294] on link "spacing and layout" at bounding box center [745, 301] width 109 height 15
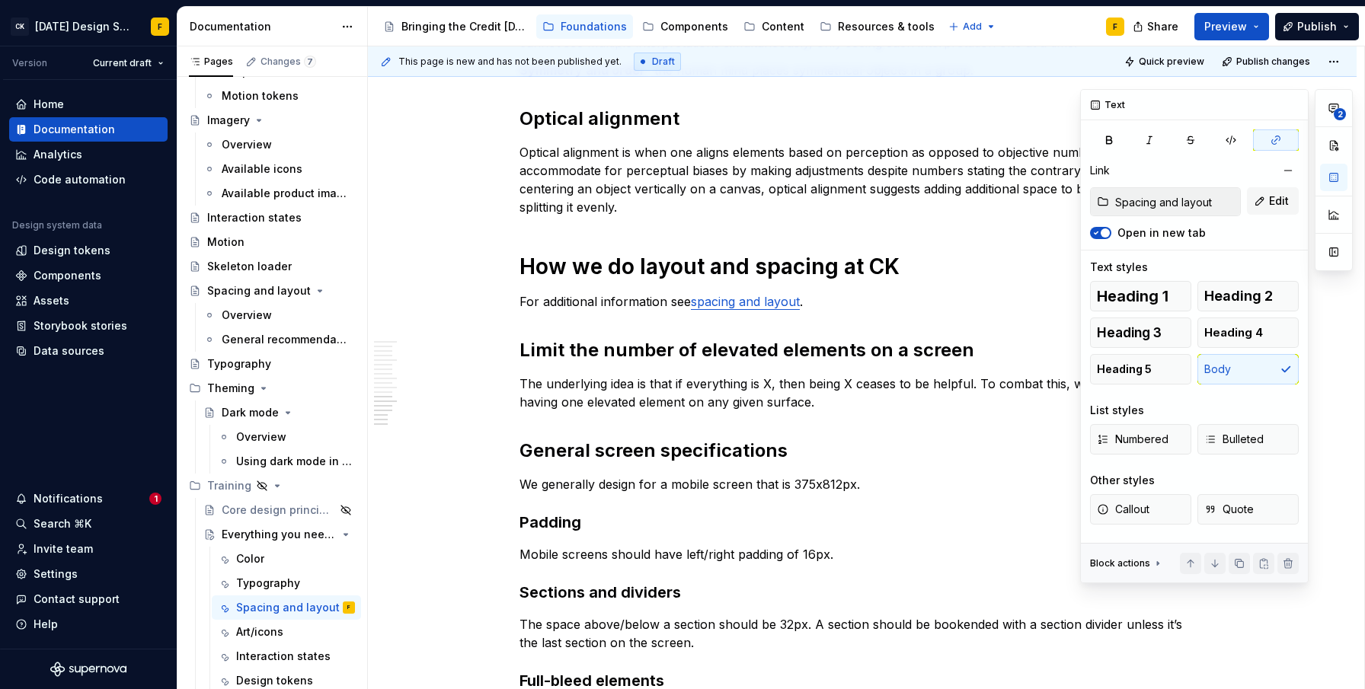
click at [1106, 230] on span "button" at bounding box center [1105, 233] width 9 height 9
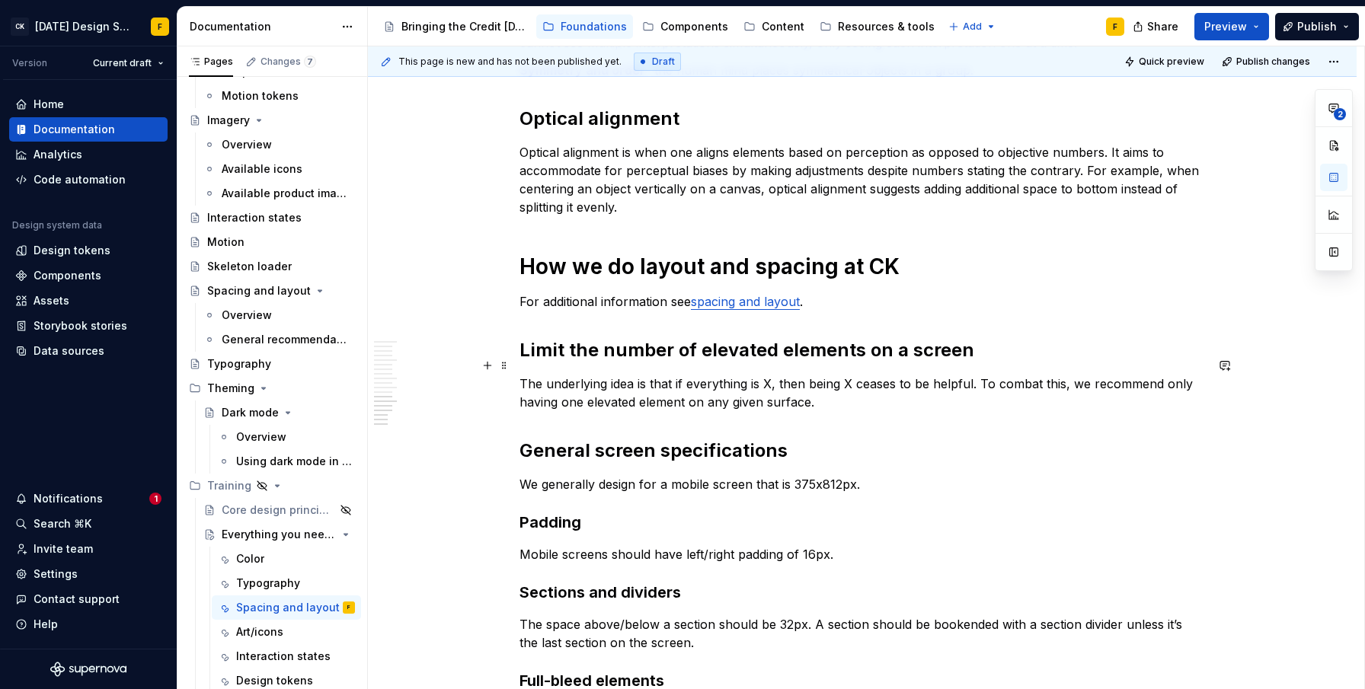
click at [734, 375] on p "The underlying idea is that if everything is X, then being X ceases to be helpf…" at bounding box center [863, 393] width 686 height 37
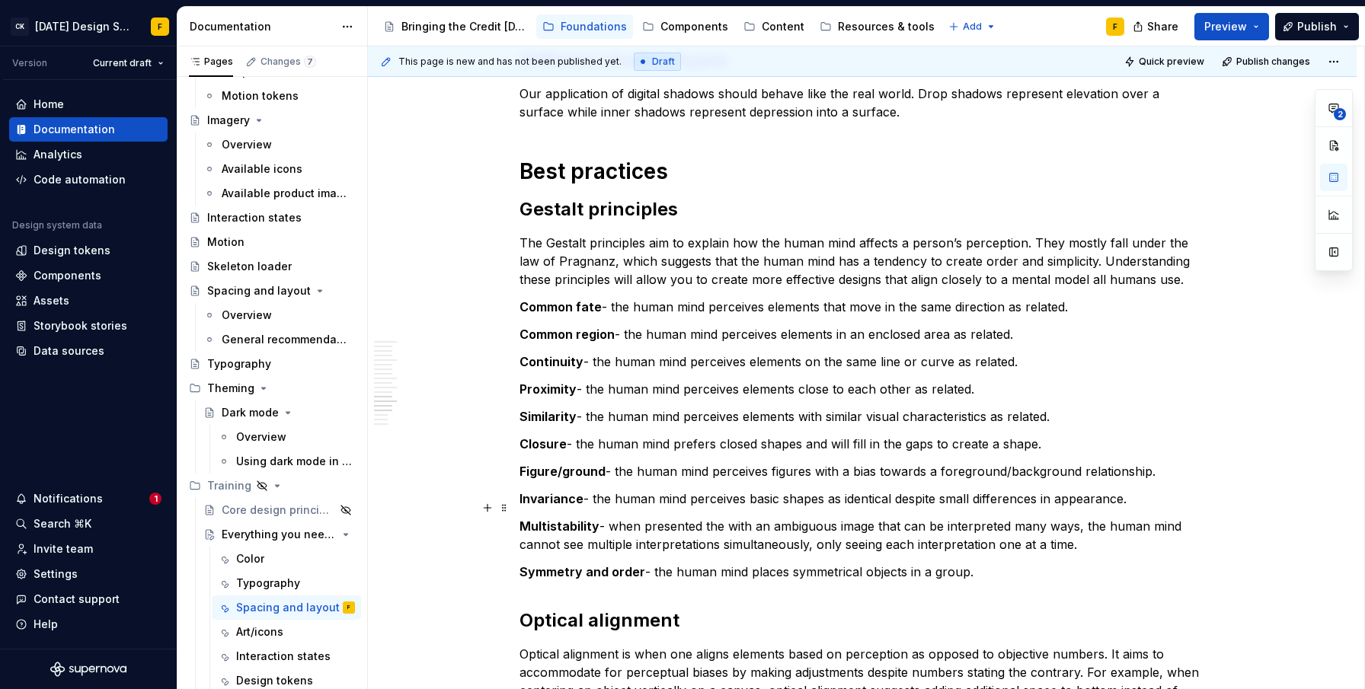
scroll to position [1765, 0]
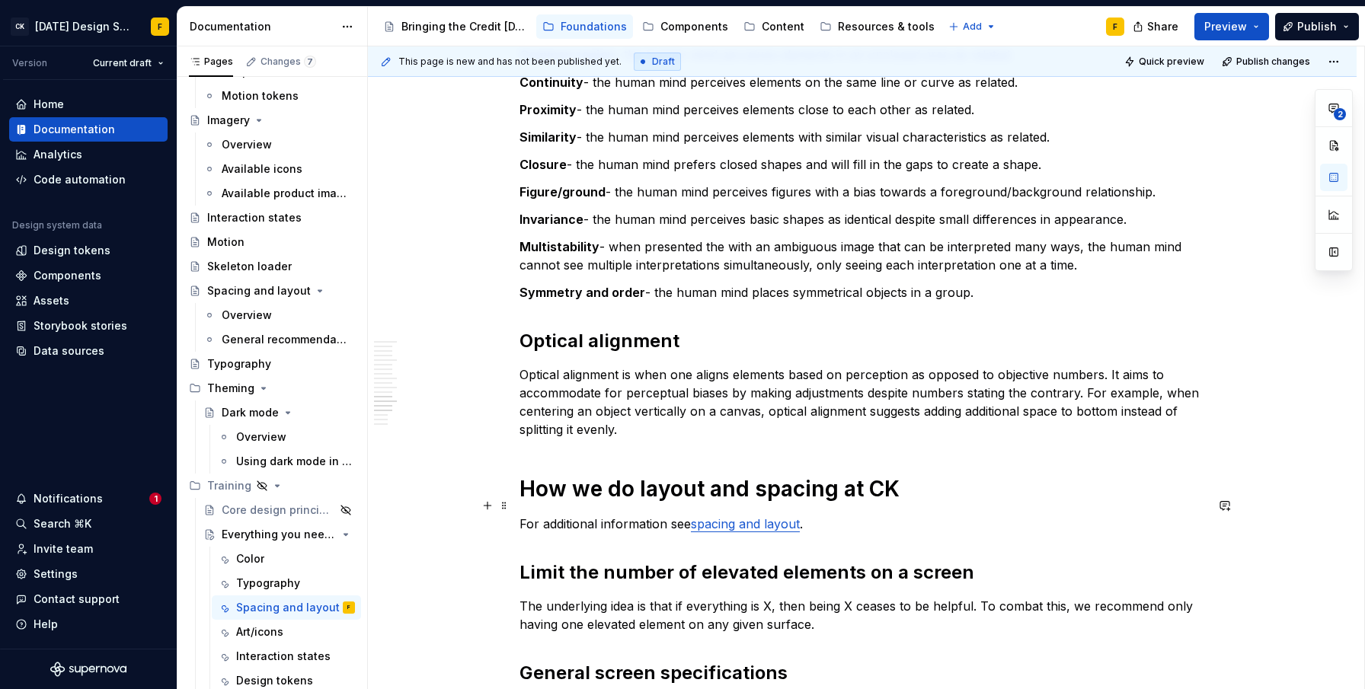
click at [696, 516] on link "spacing and layout" at bounding box center [745, 523] width 109 height 15
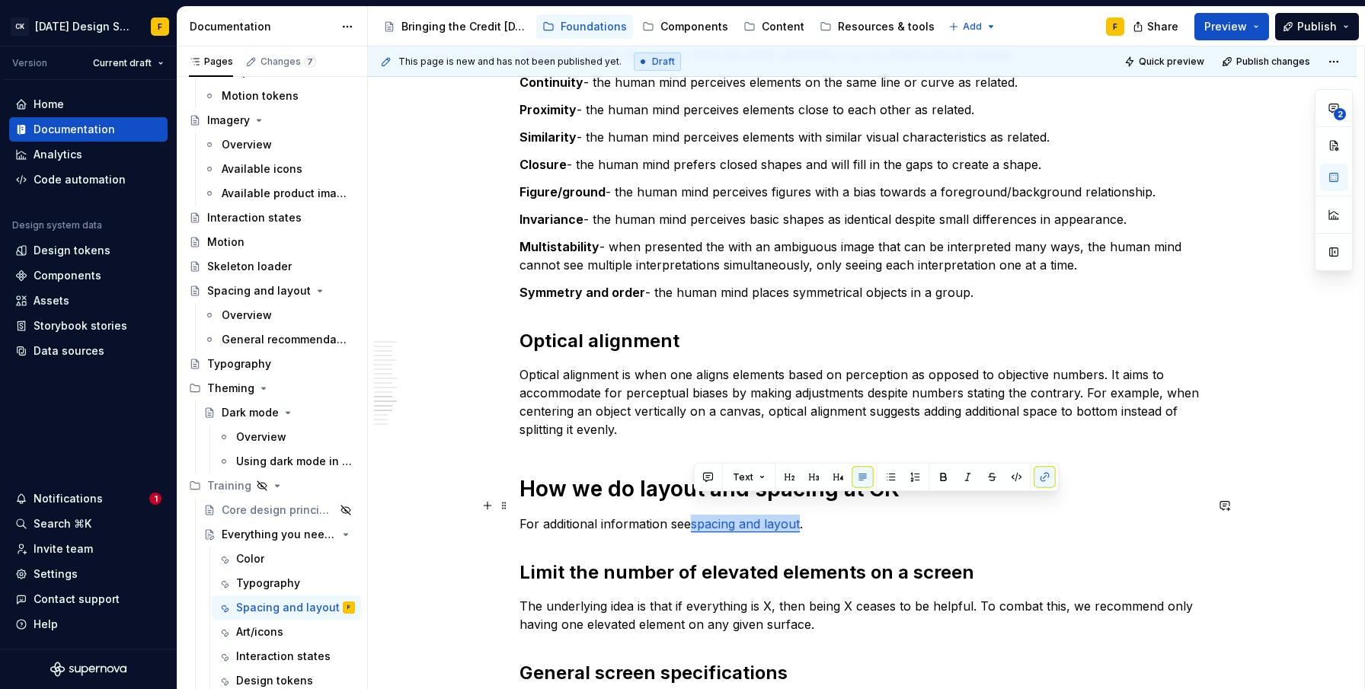
drag, startPoint x: 694, startPoint y: 504, endPoint x: 803, endPoint y: 504, distance: 108.9
click at [803, 515] on p "For additional information see spacing and layout ." at bounding box center [863, 524] width 686 height 18
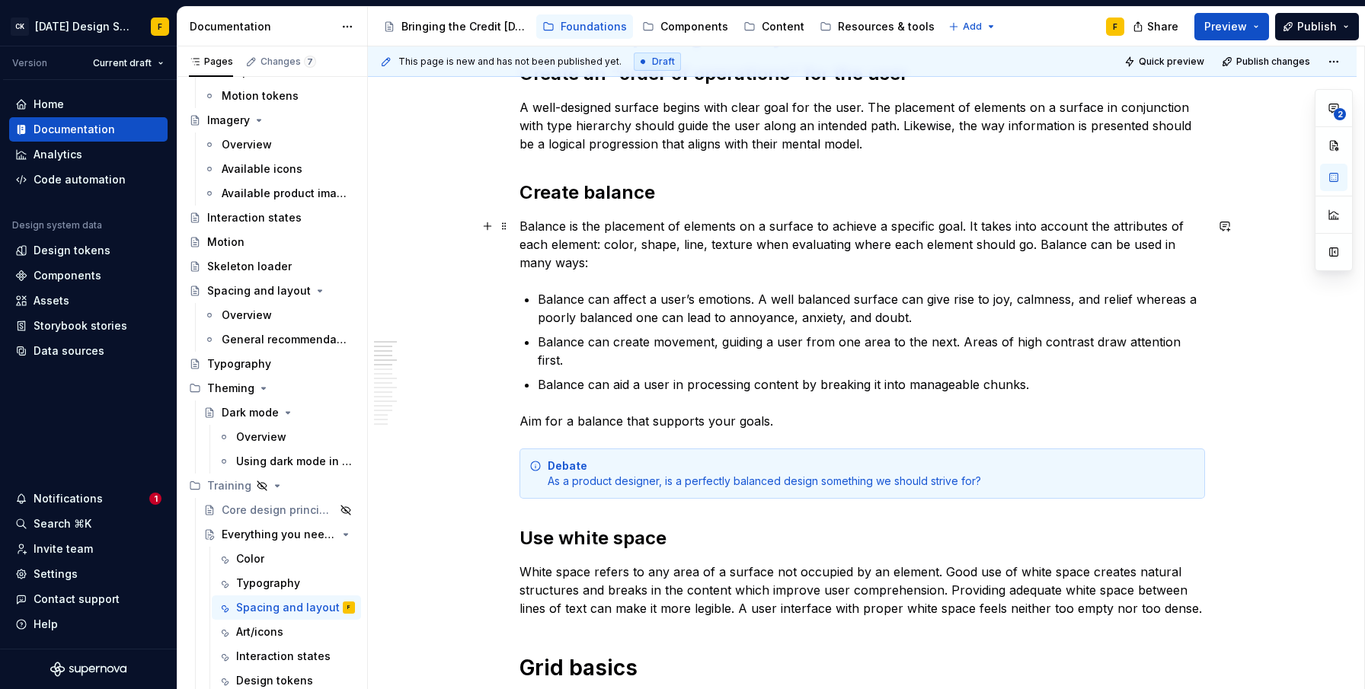
scroll to position [0, 0]
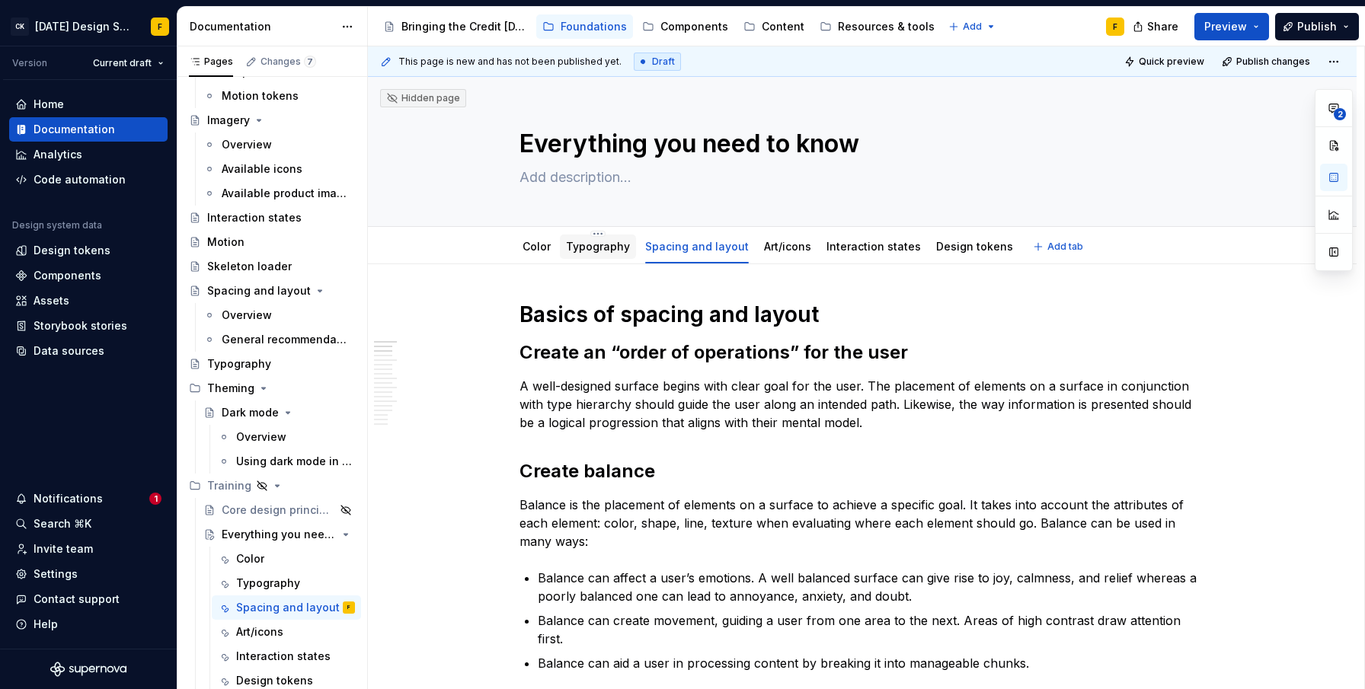
click at [598, 243] on link "Typography" at bounding box center [598, 246] width 64 height 13
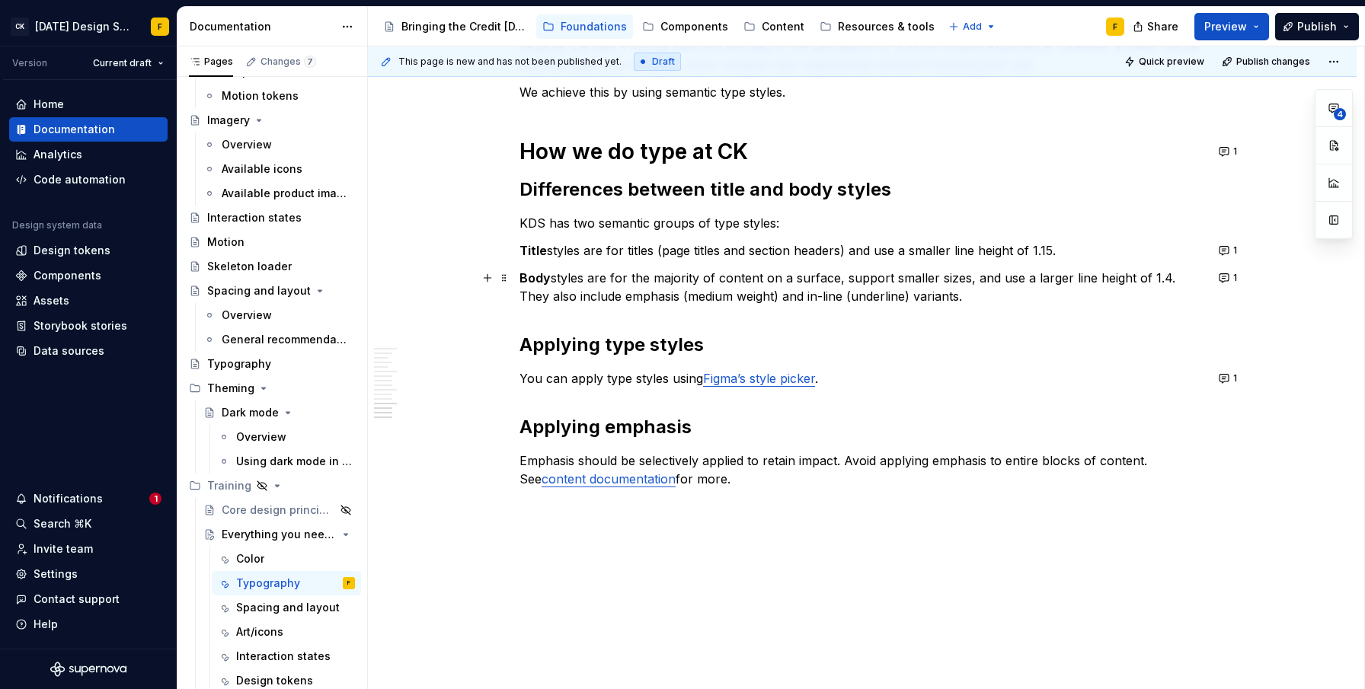
scroll to position [1373, 0]
click at [713, 376] on link "Figma’s style picker" at bounding box center [759, 378] width 112 height 15
click at [584, 481] on link "content documentation" at bounding box center [609, 479] width 134 height 15
drag, startPoint x: 520, startPoint y: 482, endPoint x: 653, endPoint y: 481, distance: 132.5
click at [653, 481] on p "Emphasis should be selectively applied to retain impact. Avoid applying emphasi…" at bounding box center [863, 470] width 686 height 37
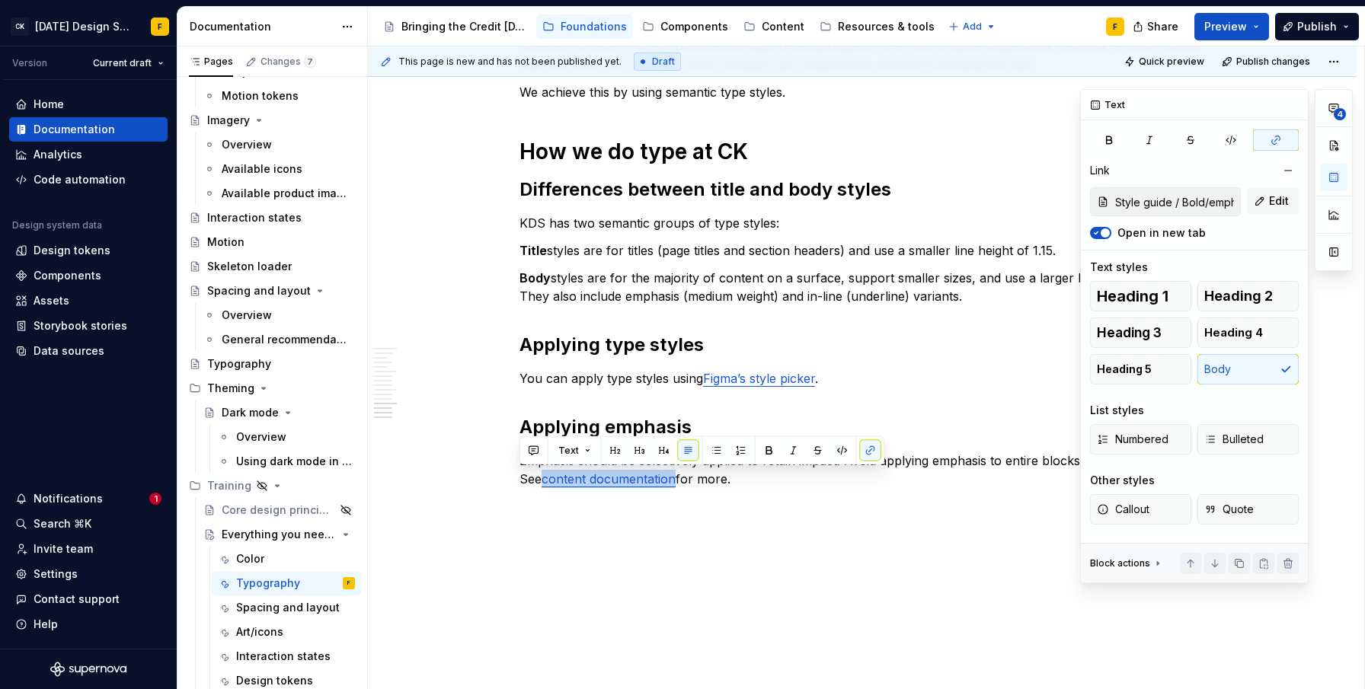
click at [1095, 238] on button "Open in new tab" at bounding box center [1100, 233] width 21 height 12
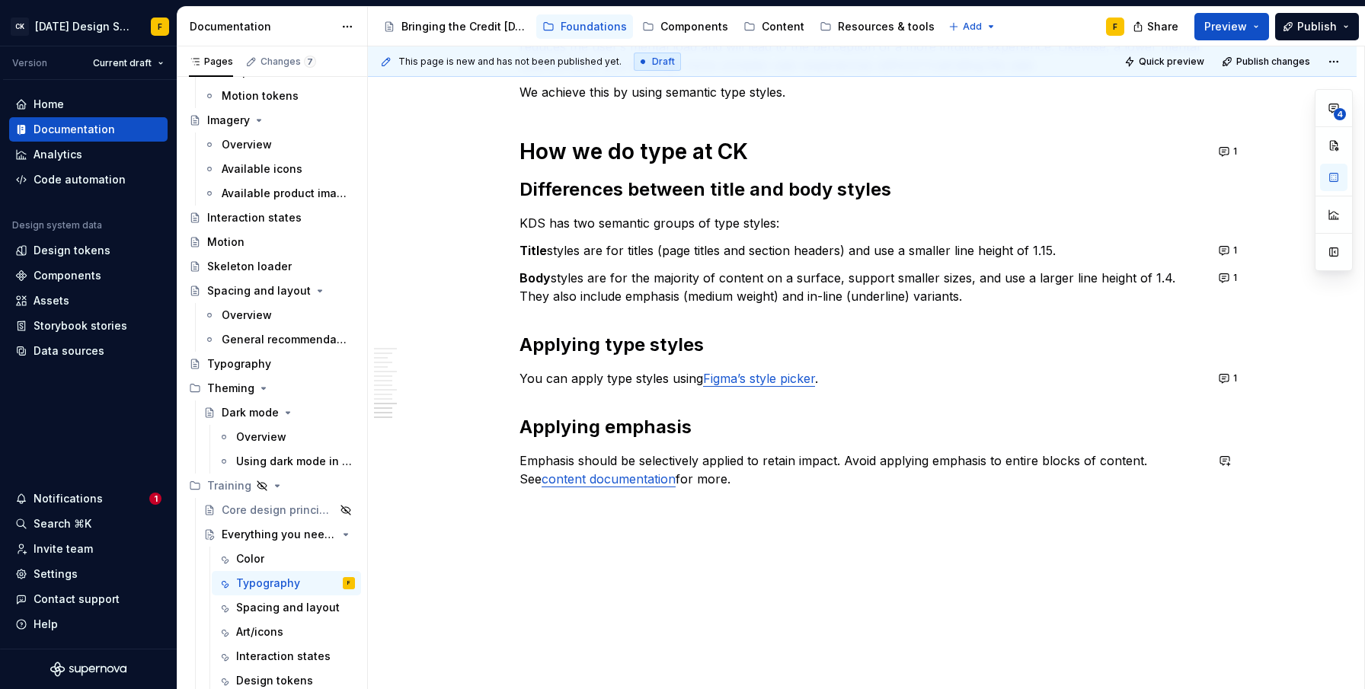
click at [980, 462] on p "Emphasis should be selectively applied to retain impact. Avoid applying emphasi…" at bounding box center [863, 470] width 686 height 37
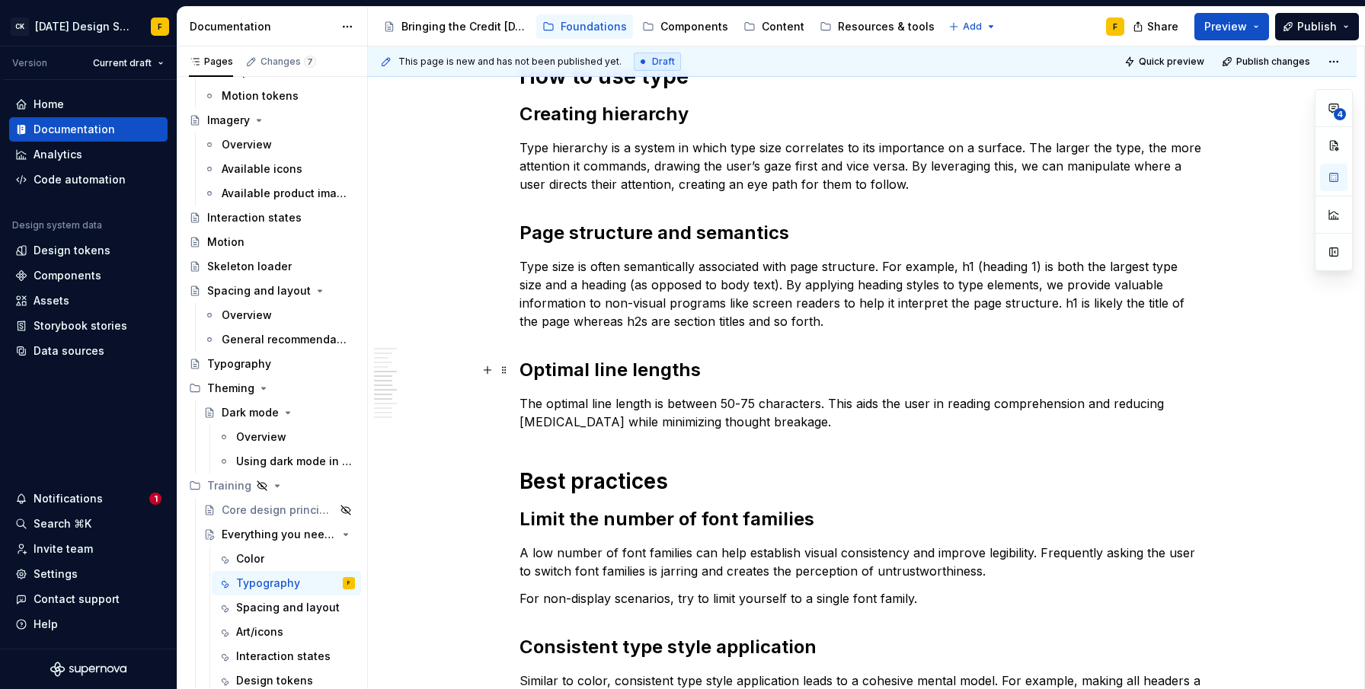
scroll to position [0, 0]
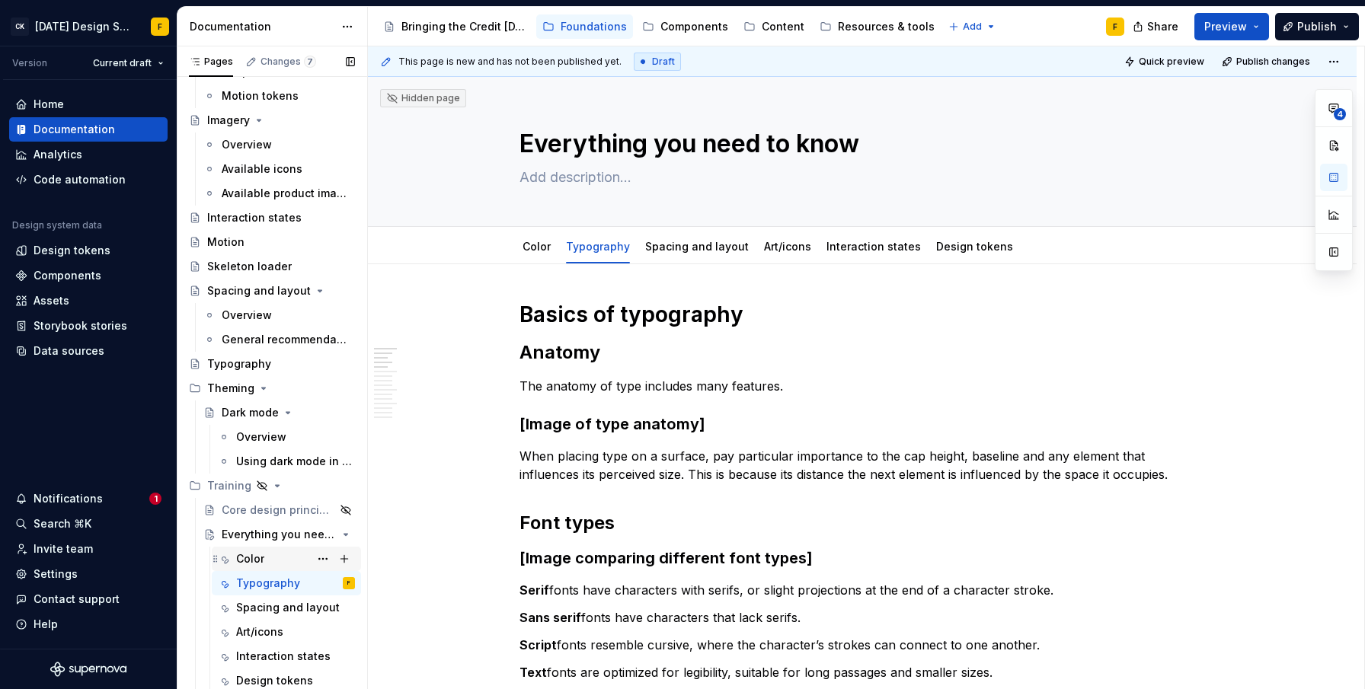
click at [261, 555] on div "Color" at bounding box center [250, 559] width 28 height 15
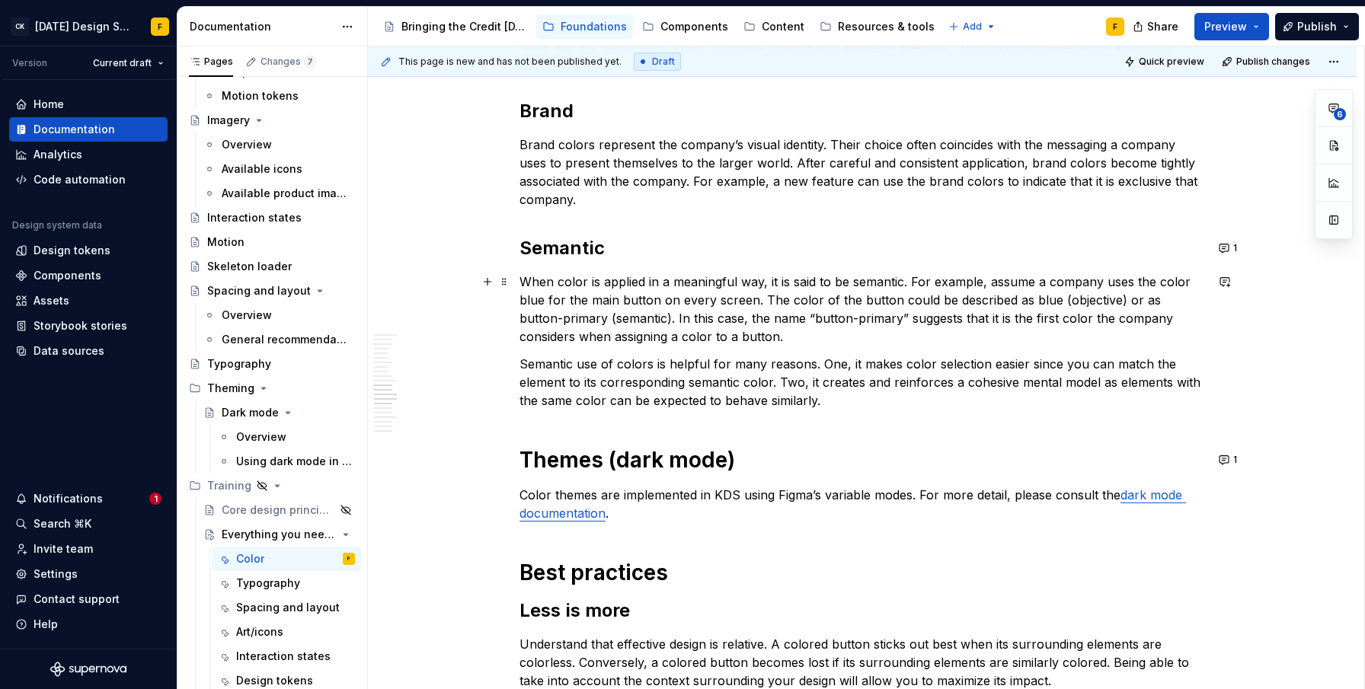
scroll to position [1533, 0]
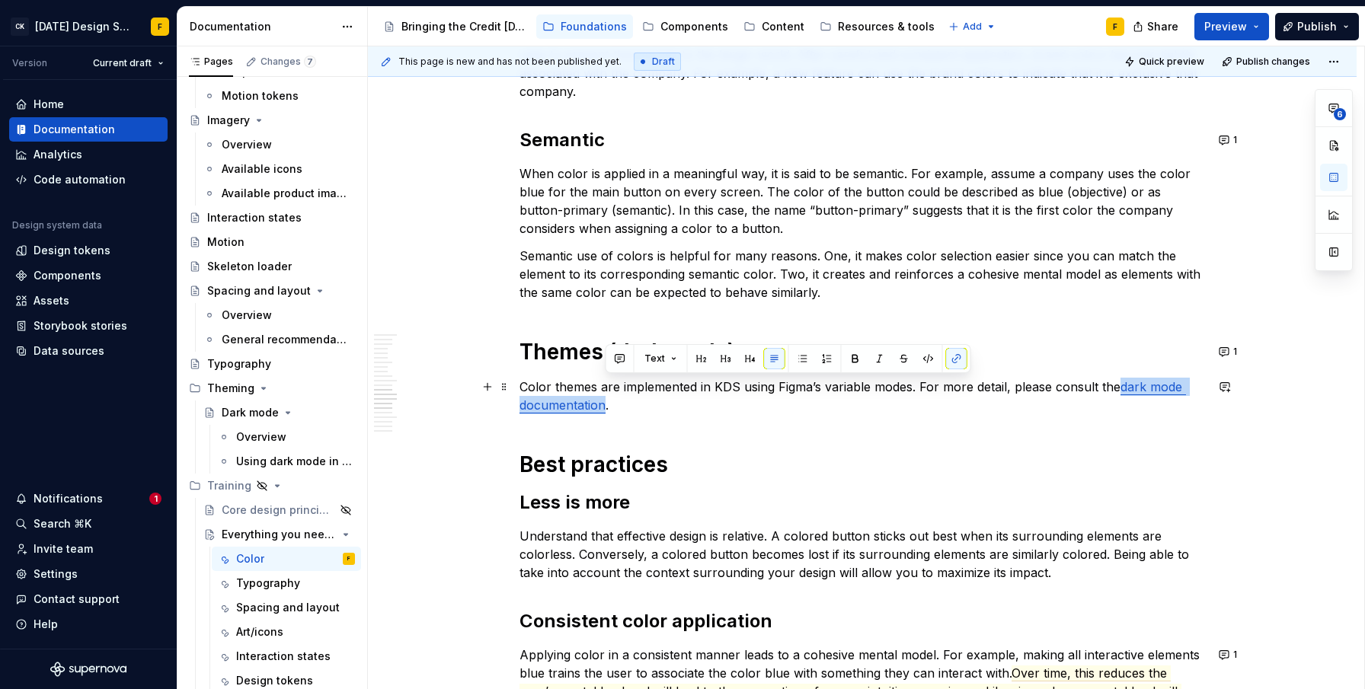
drag, startPoint x: 1118, startPoint y: 392, endPoint x: 606, endPoint y: 404, distance: 512.0
click at [606, 404] on p "Color themes are implemented in KDS using Figma’s variable modes. For more deta…" at bounding box center [863, 396] width 686 height 37
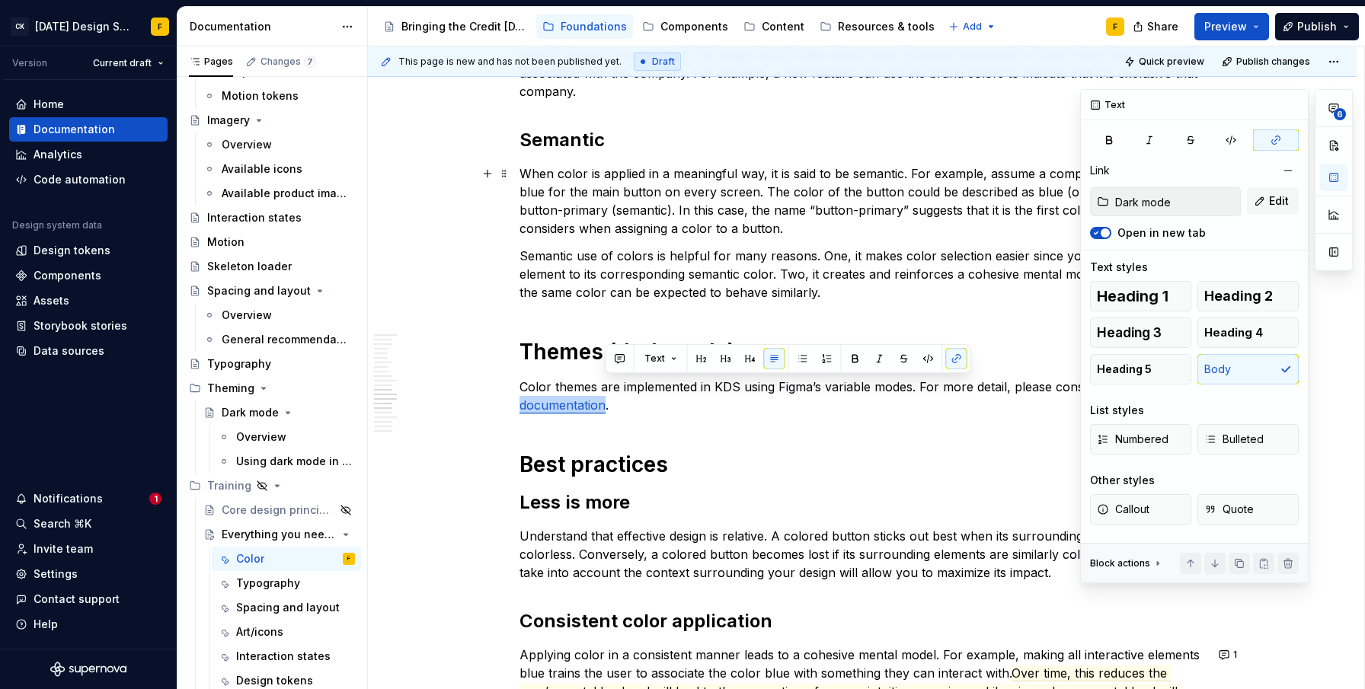
click at [1102, 233] on span "button" at bounding box center [1105, 233] width 9 height 9
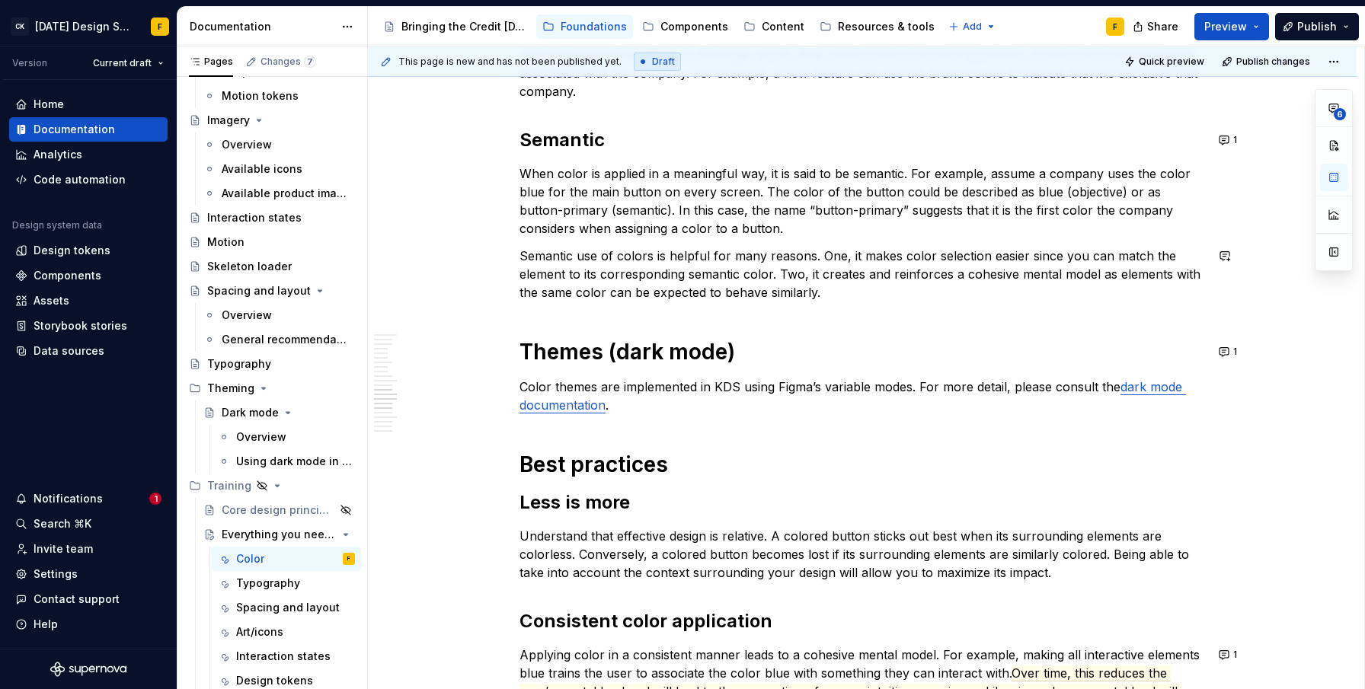
click at [904, 447] on div "Basics of color theory Color theory is a framework for picking colors that look…" at bounding box center [863, 91] width 686 height 2649
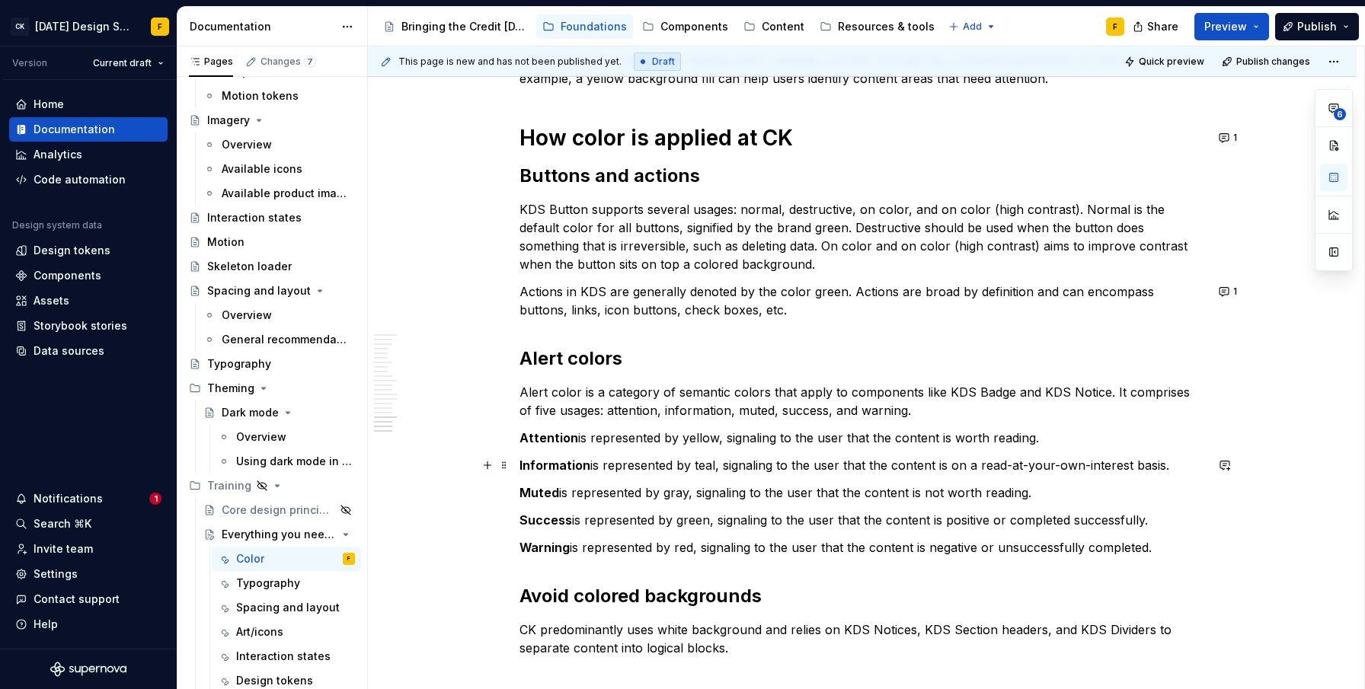
scroll to position [2485, 0]
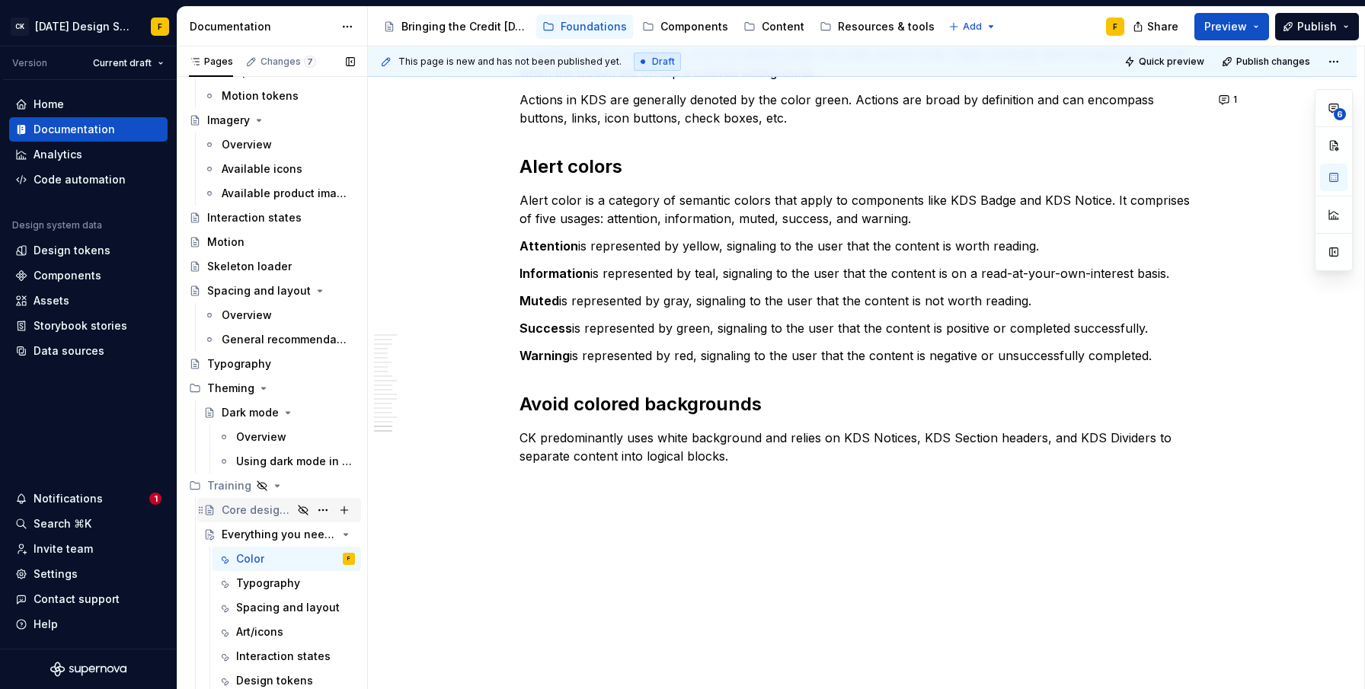
click at [257, 512] on div "Core design principles" at bounding box center [257, 510] width 71 height 15
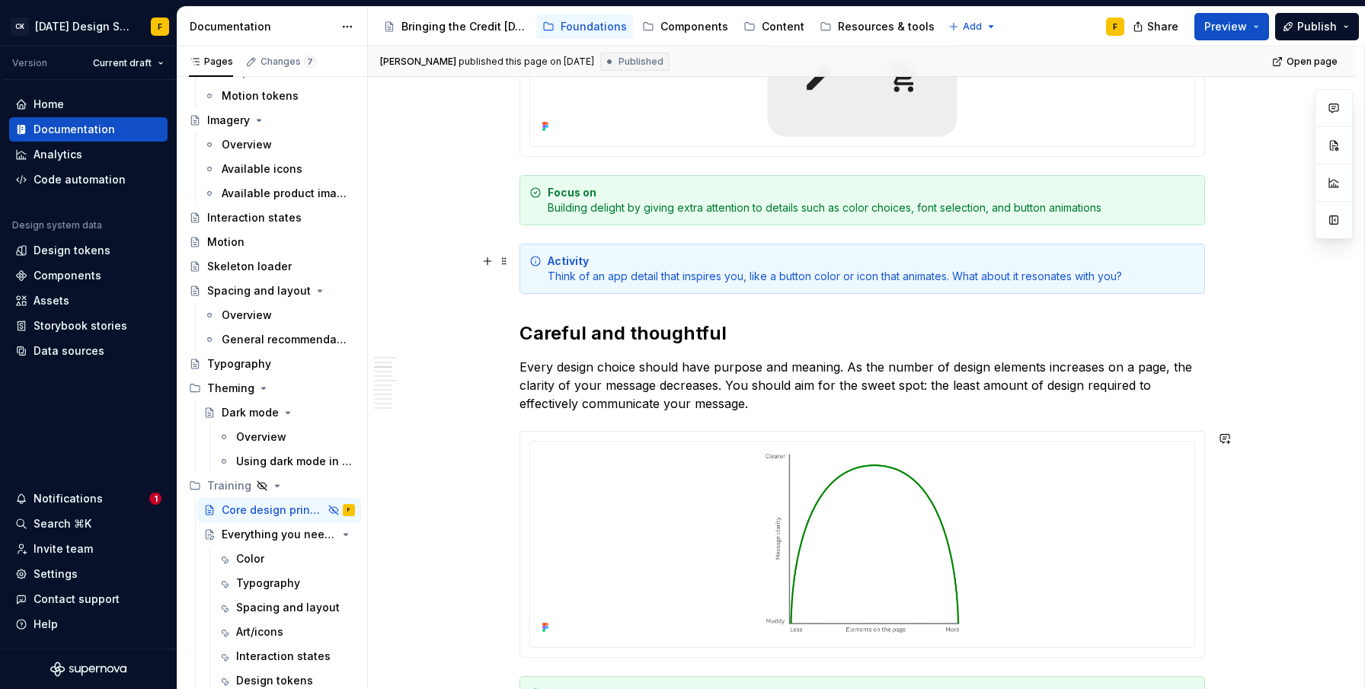
scroll to position [416, 0]
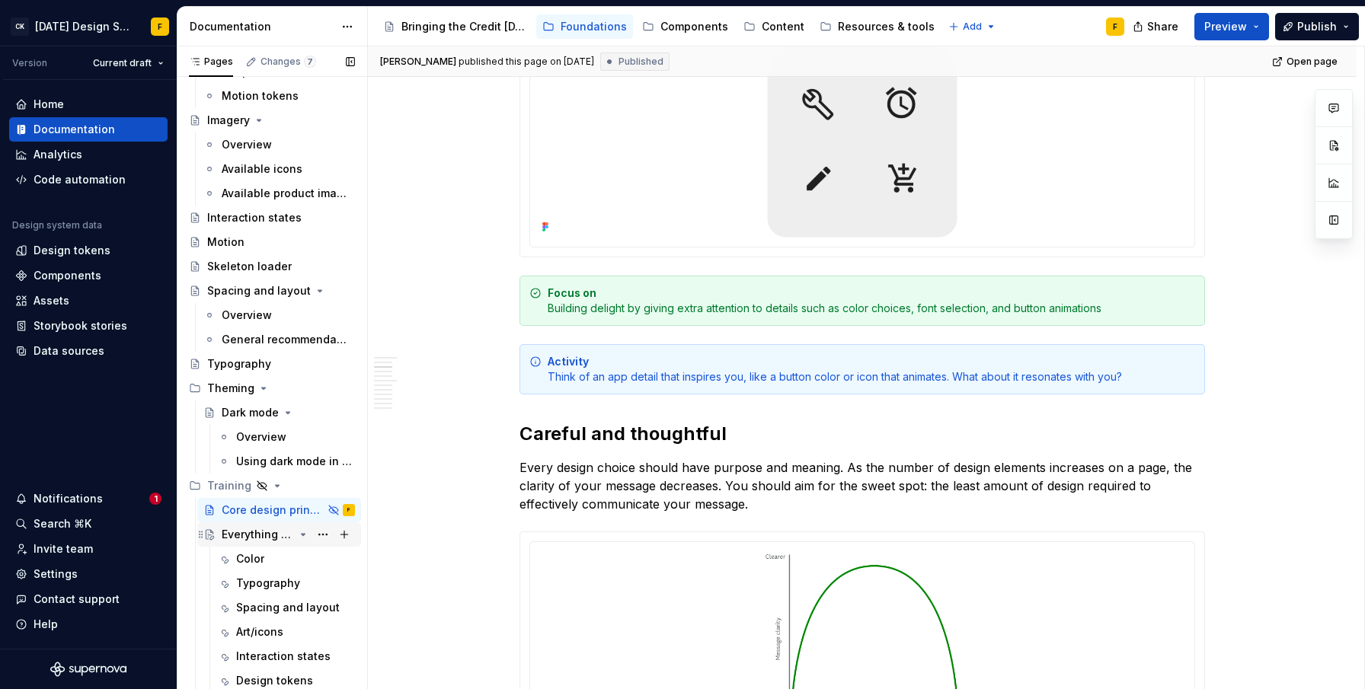
click at [267, 536] on div "Everything you need to know" at bounding box center [258, 534] width 72 height 15
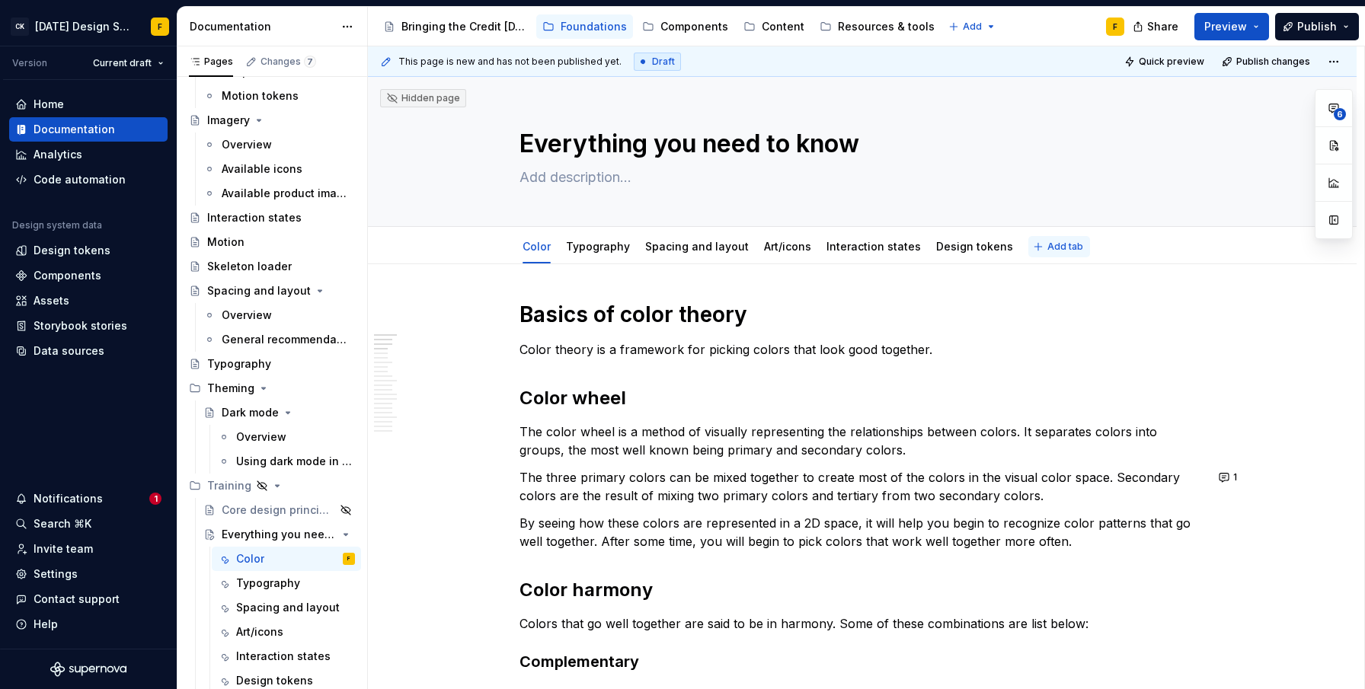
click at [1028, 245] on button "Add tab" at bounding box center [1059, 246] width 62 height 21
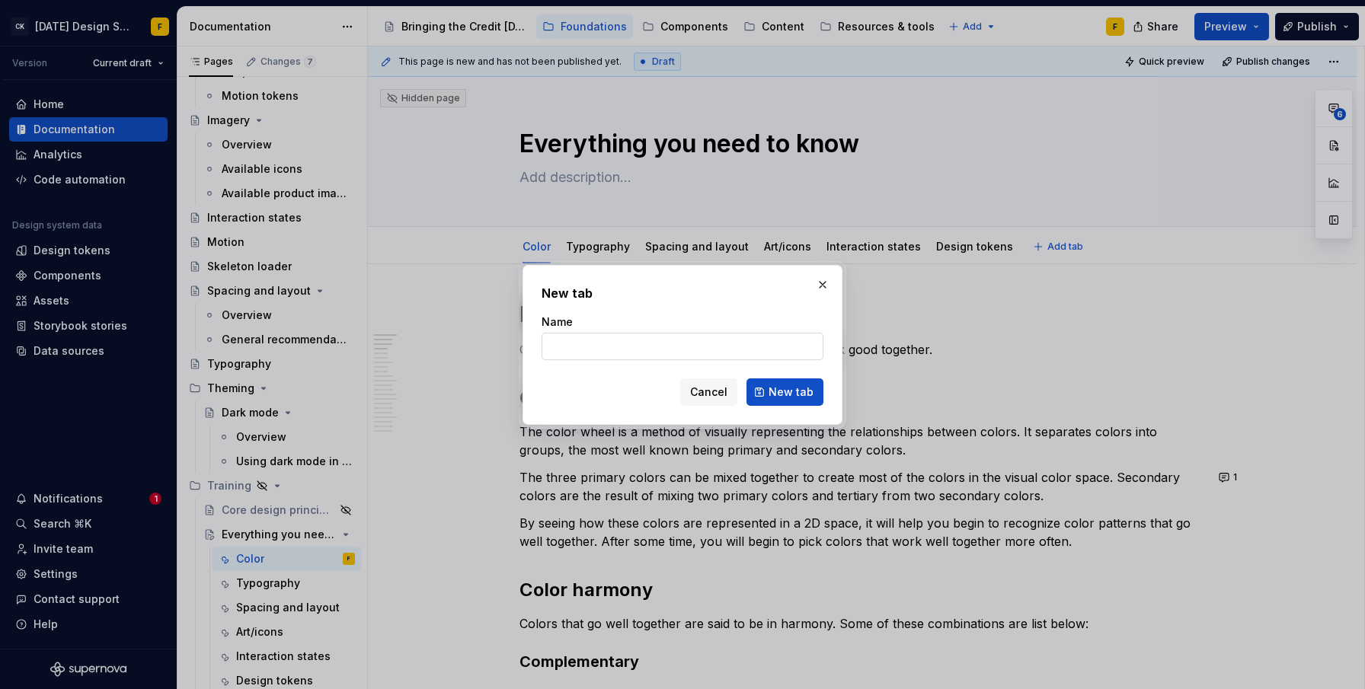
type textarea "*"
type input "Accessibility"
click at [787, 392] on span "New tab" at bounding box center [791, 392] width 45 height 15
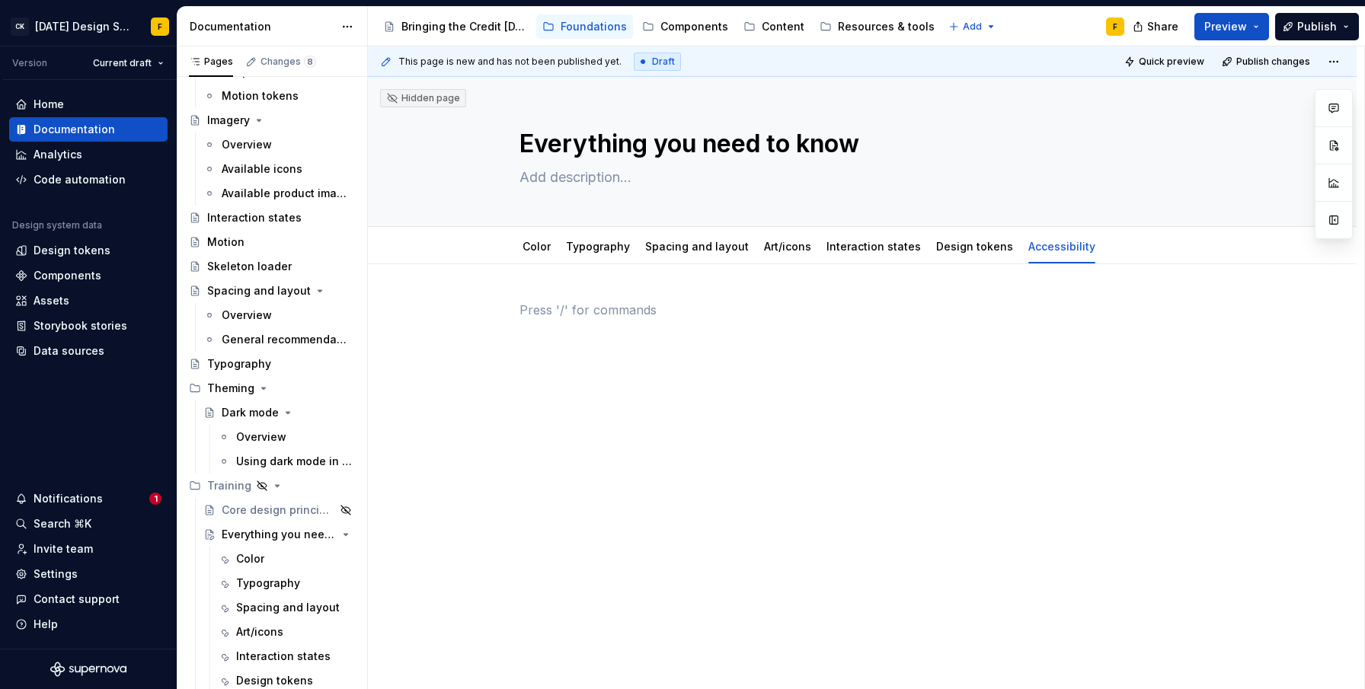
click at [635, 367] on div at bounding box center [863, 339] width 686 height 76
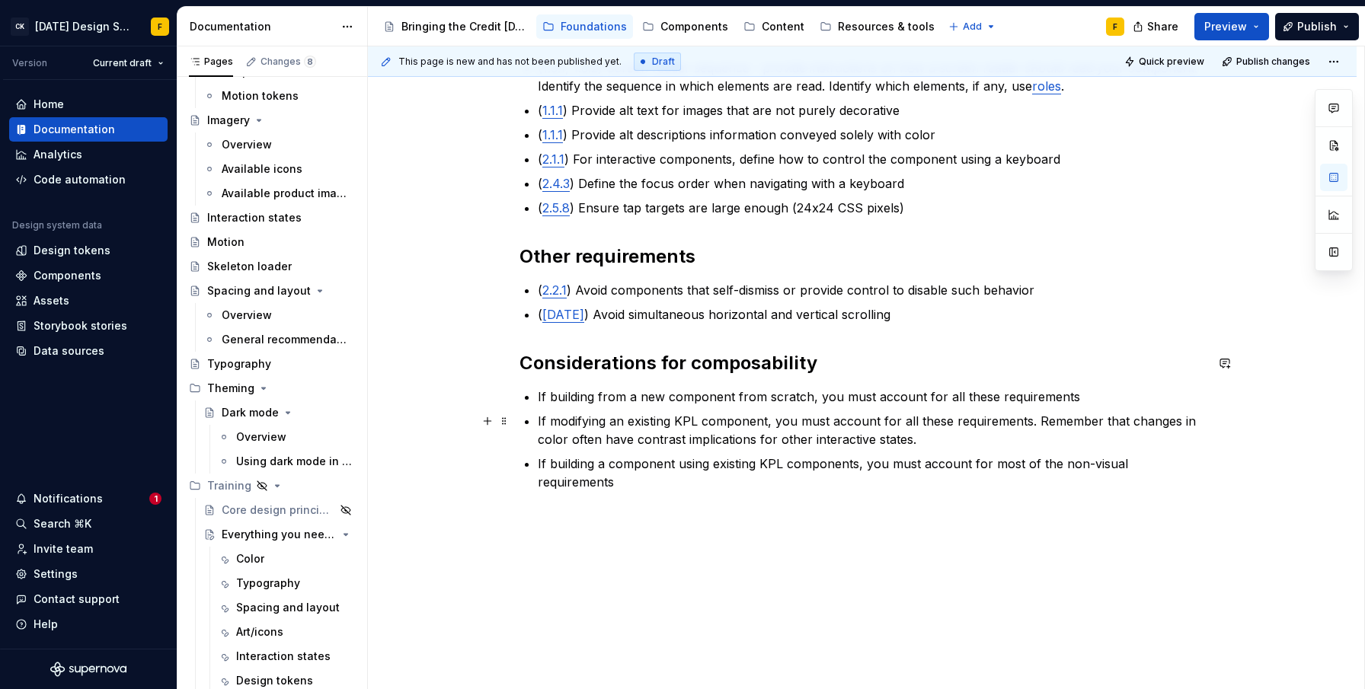
scroll to position [847, 0]
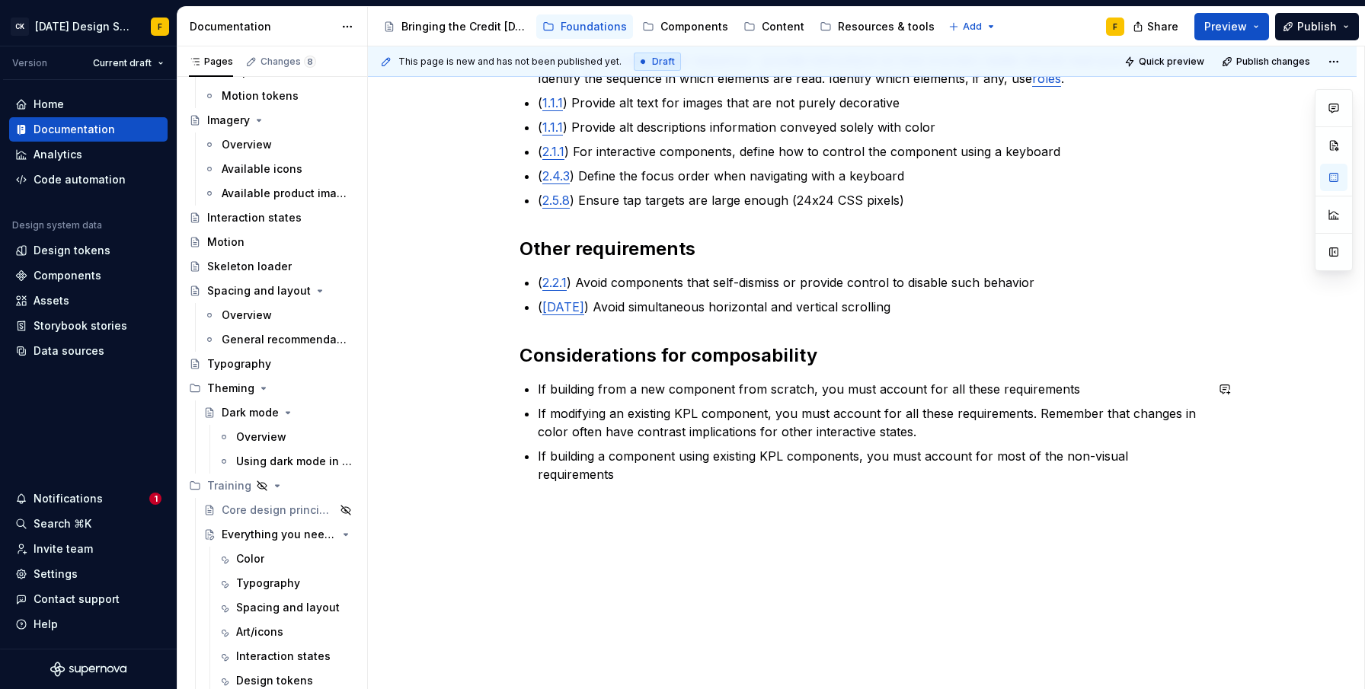
click at [610, 524] on div "Overview When it comes to designing accessible components, there are certain re…" at bounding box center [862, 63] width 989 height 1292
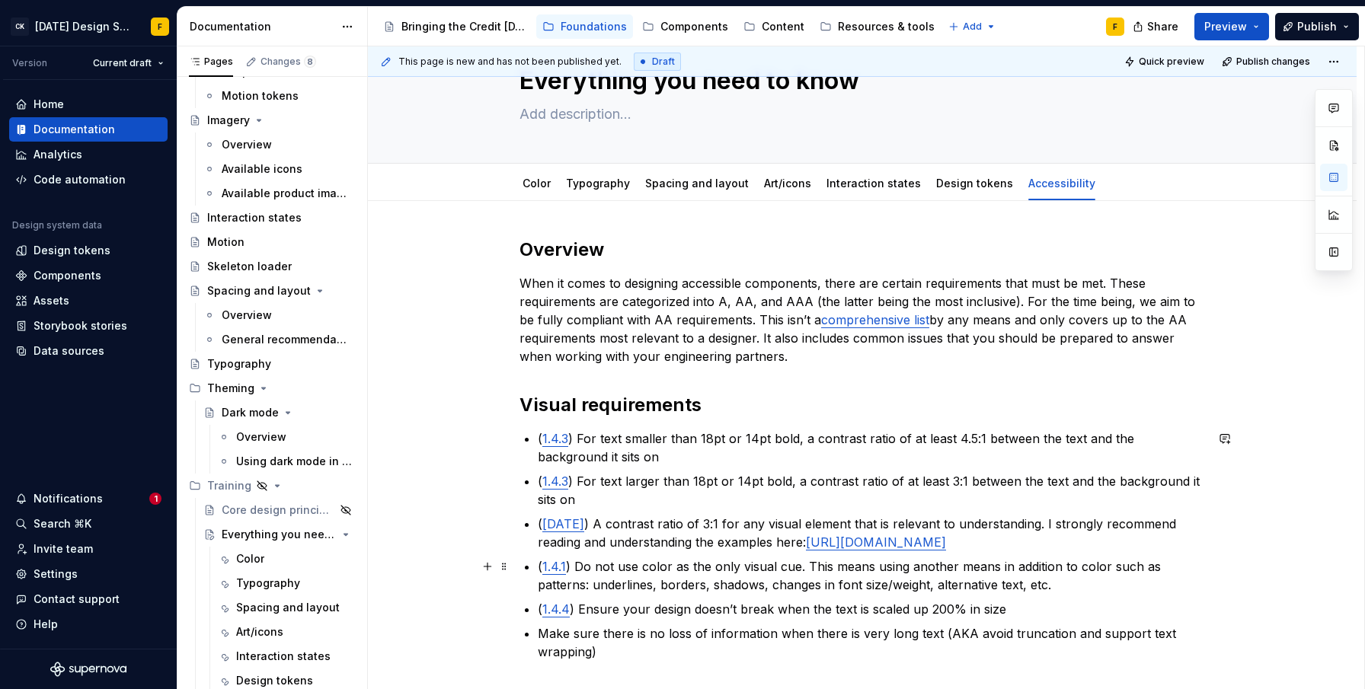
scroll to position [0, 0]
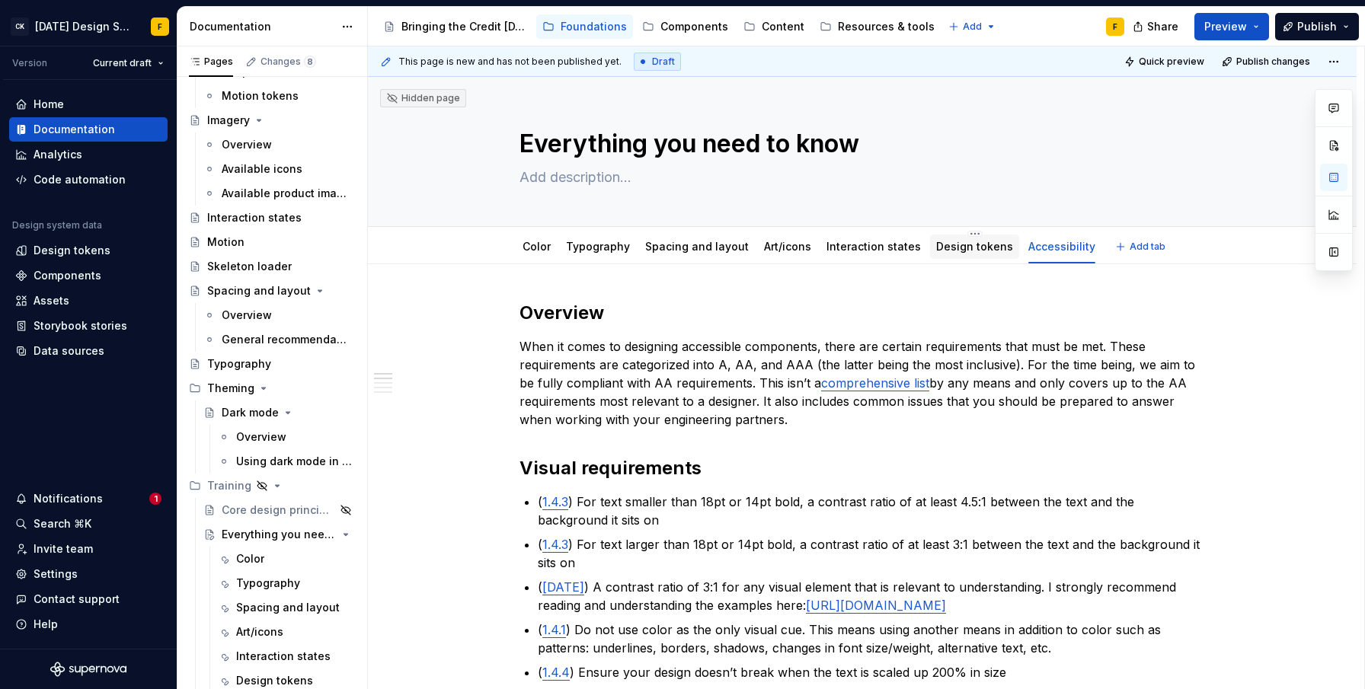
click at [964, 245] on link "Design tokens" at bounding box center [974, 246] width 77 height 13
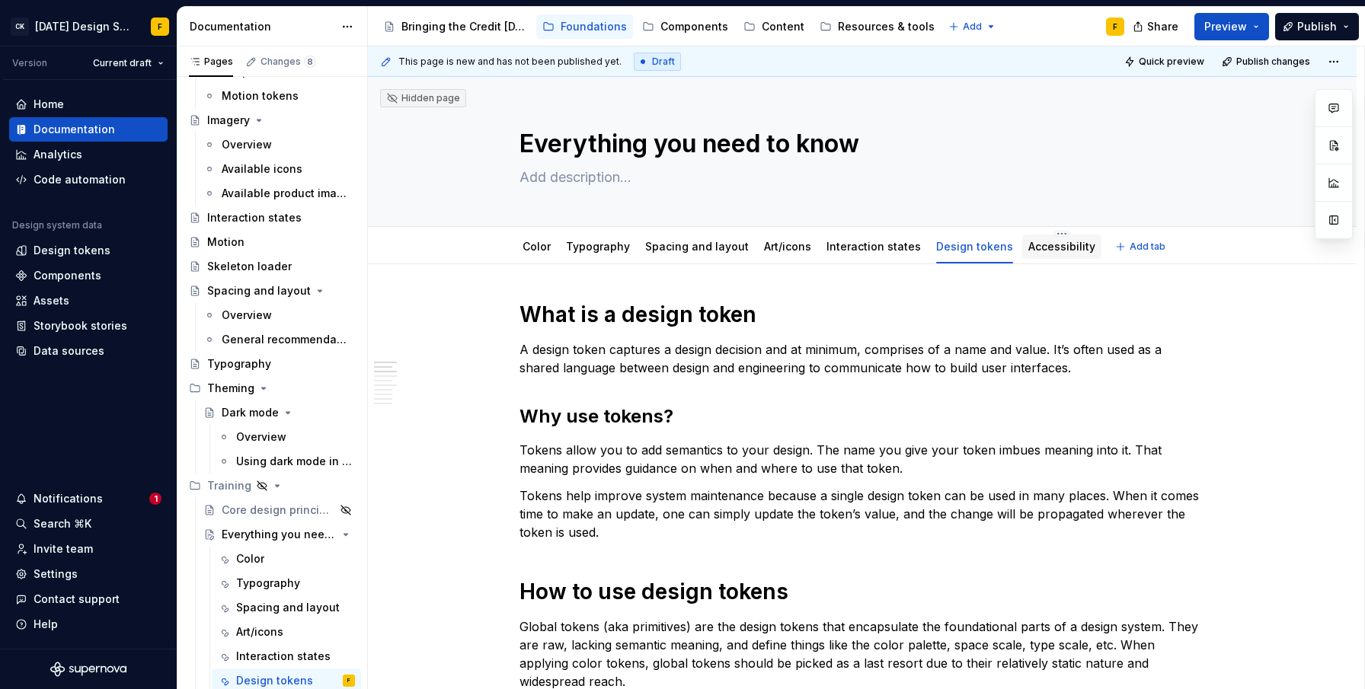
click at [1034, 250] on link "Accessibility" at bounding box center [1061, 246] width 67 height 13
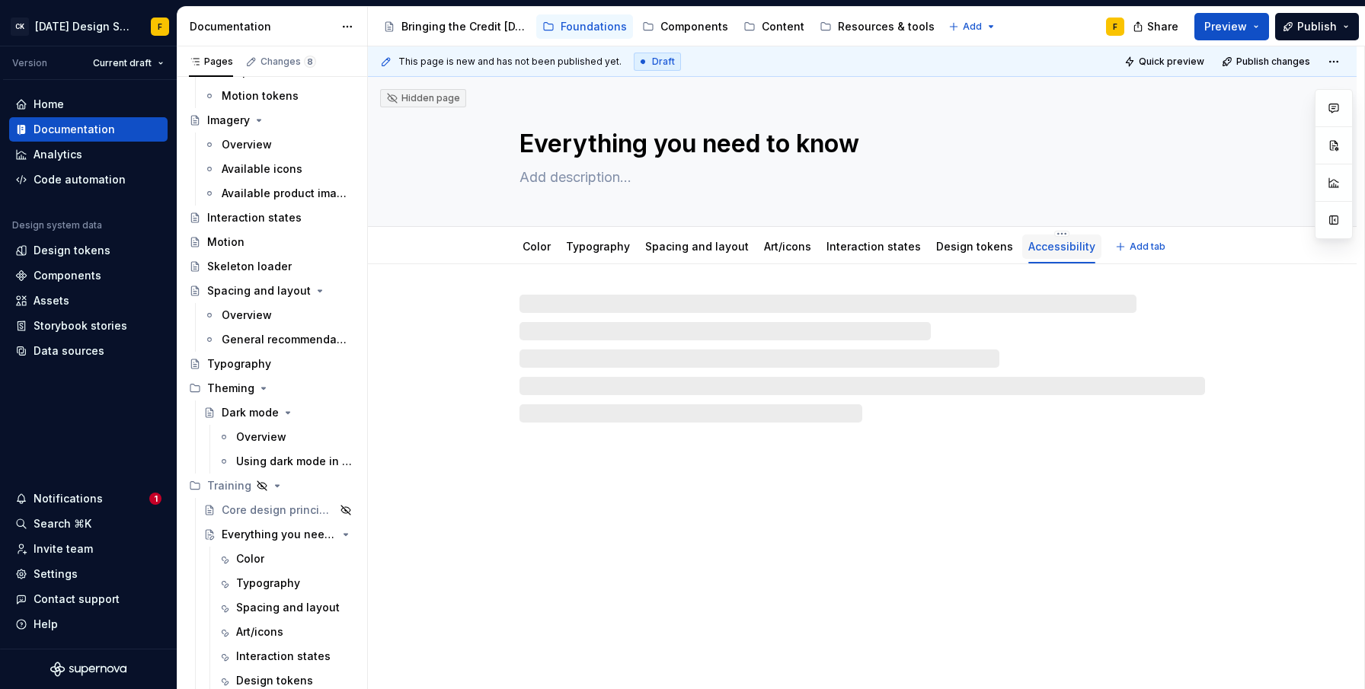
type textarea "*"
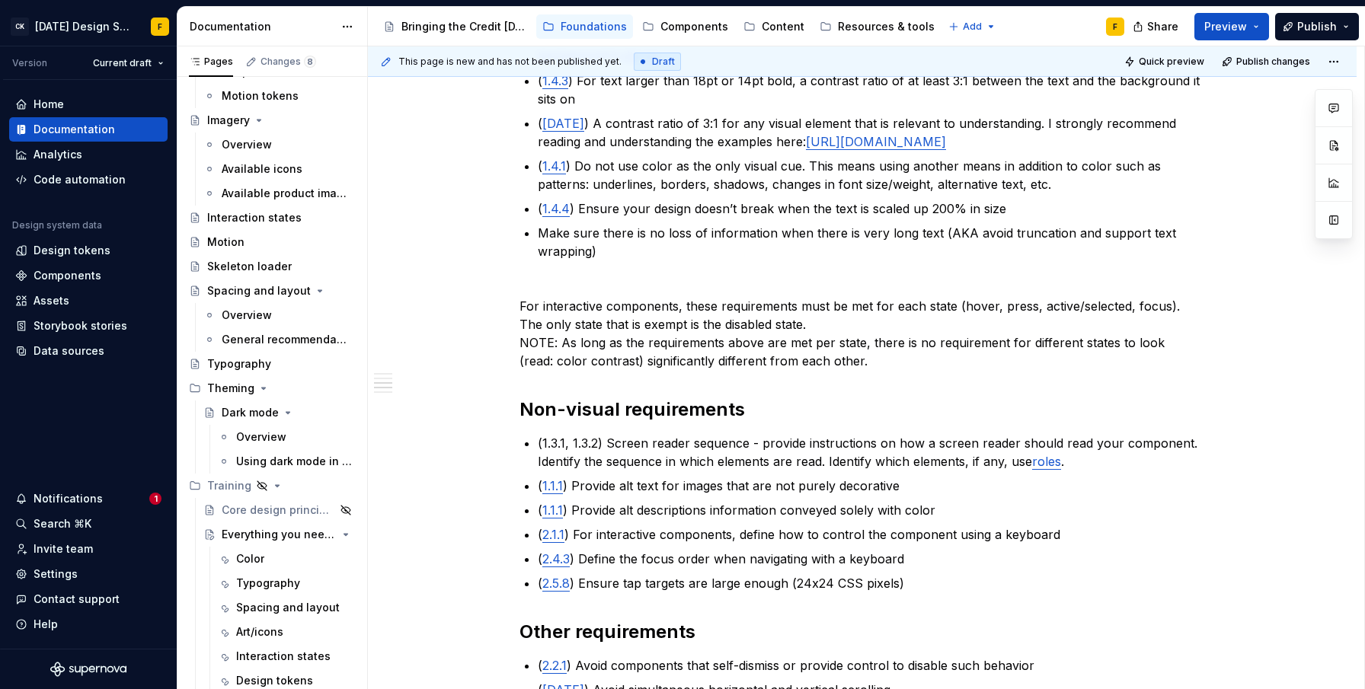
scroll to position [734, 0]
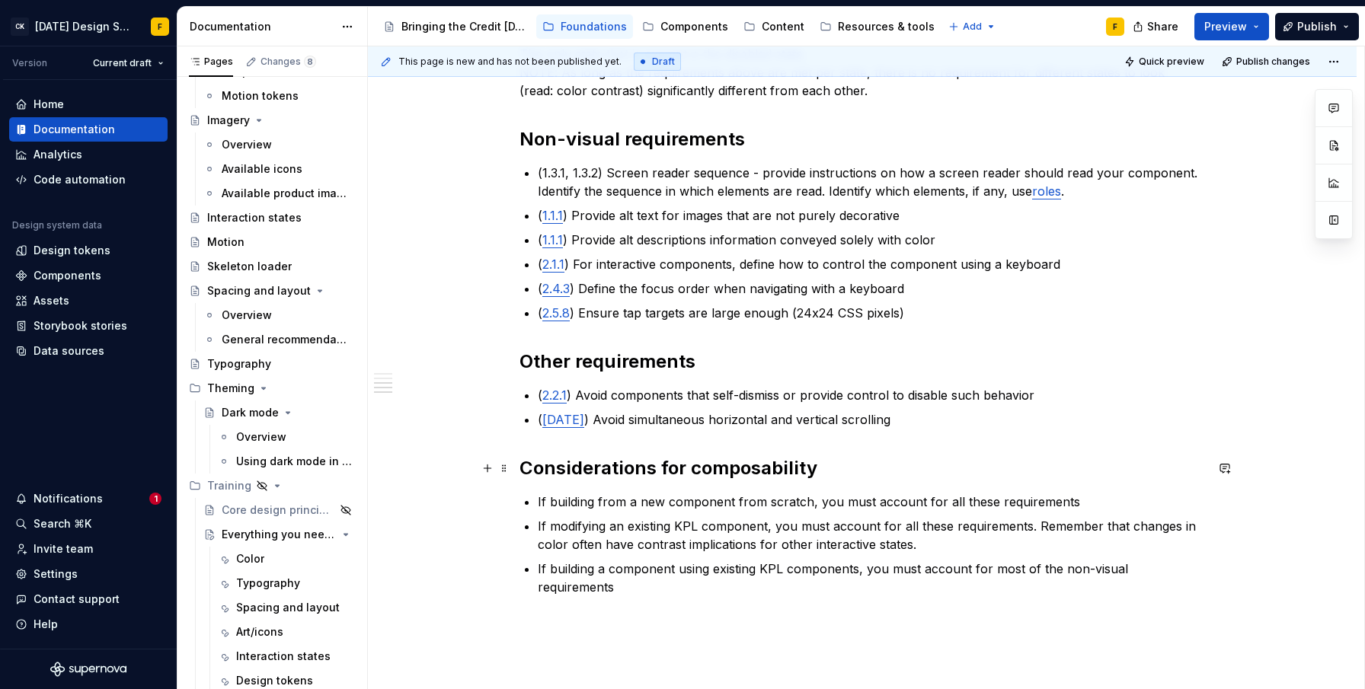
click at [600, 473] on h2 "Considerations for composability" at bounding box center [863, 468] width 686 height 24
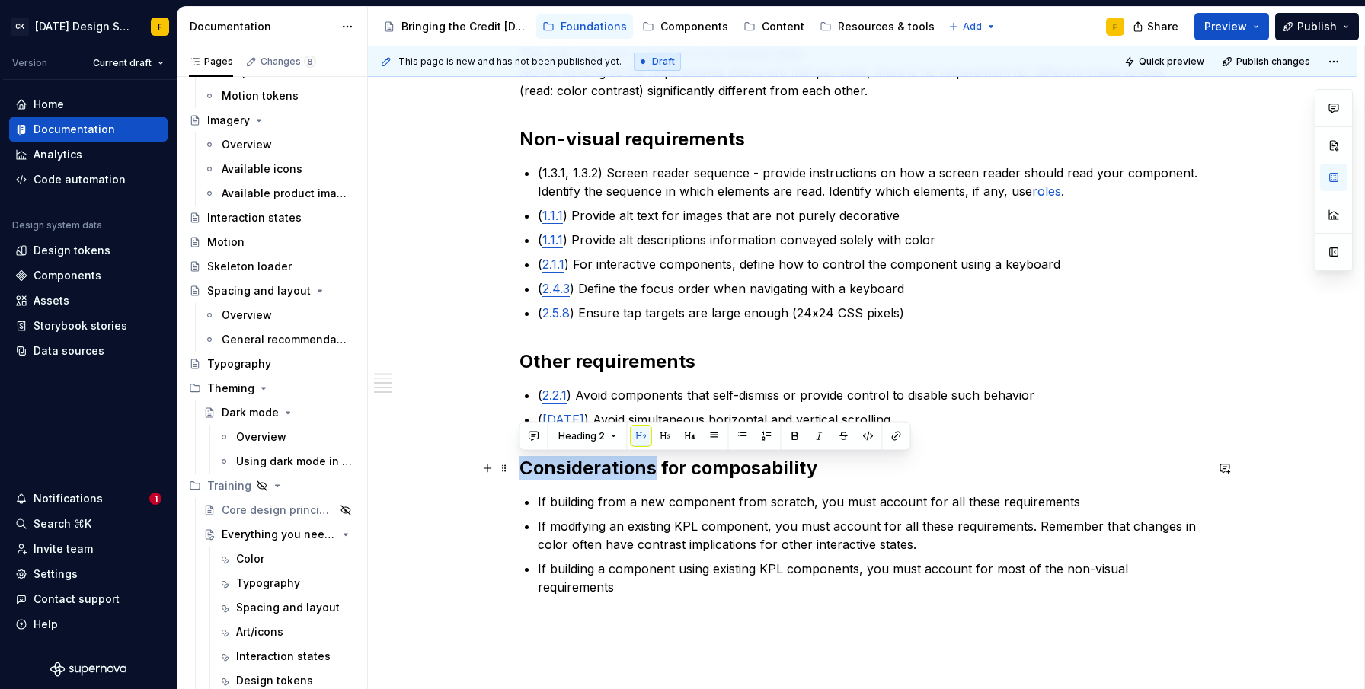
click at [600, 473] on h2 "Considerations for composability" at bounding box center [863, 468] width 686 height 24
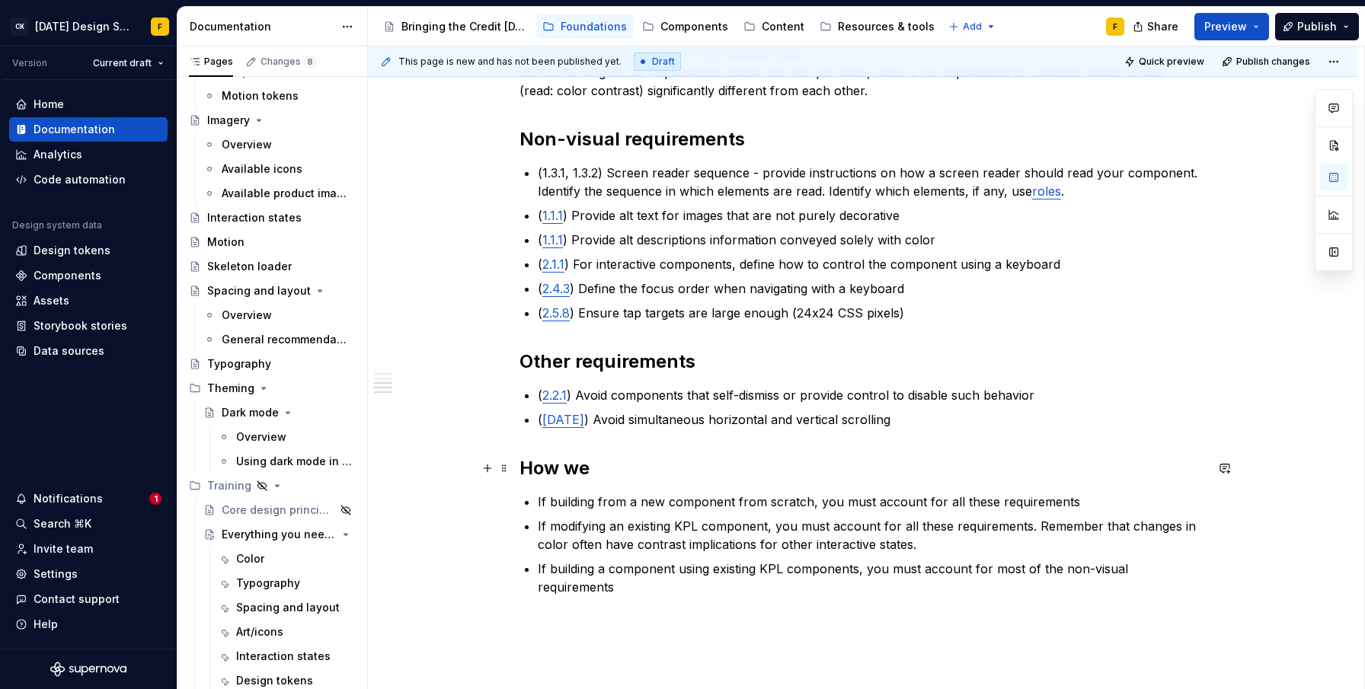
click at [622, 471] on h2 "How we" at bounding box center [863, 468] width 686 height 24
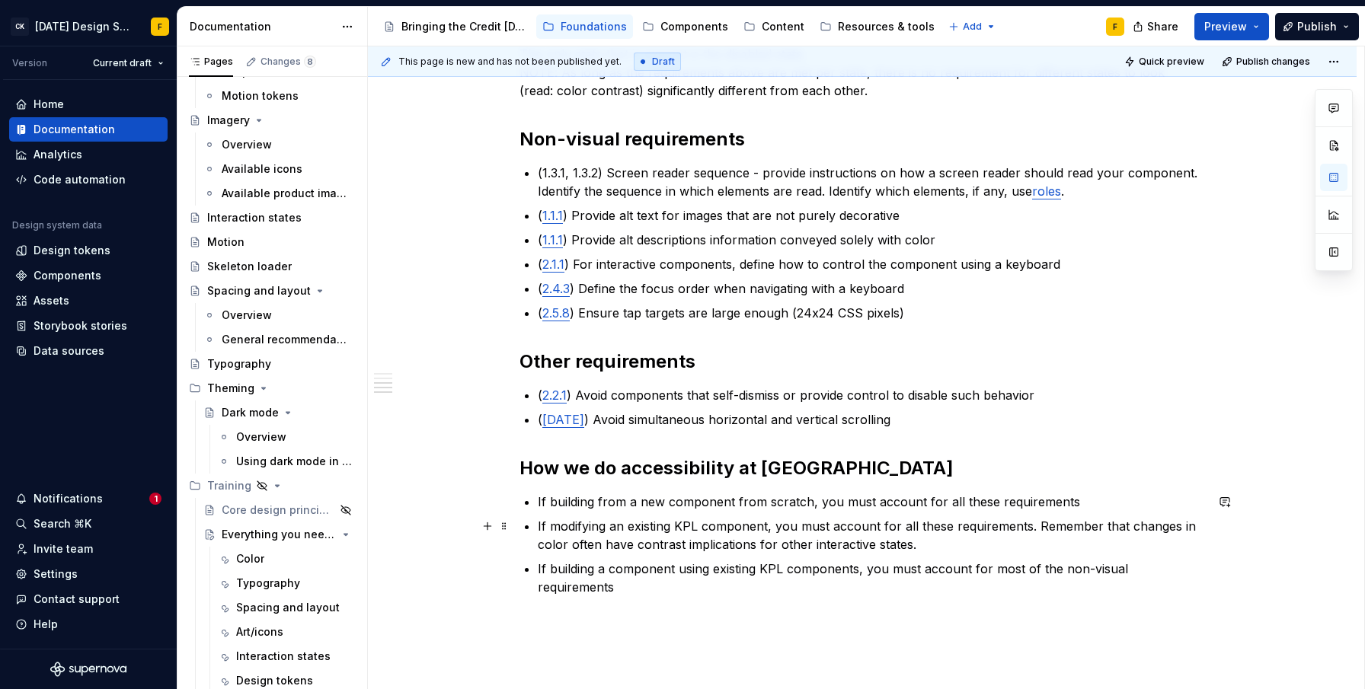
click at [769, 535] on p "If modifying an existing KPL component, you must account for all these requirem…" at bounding box center [871, 535] width 667 height 37
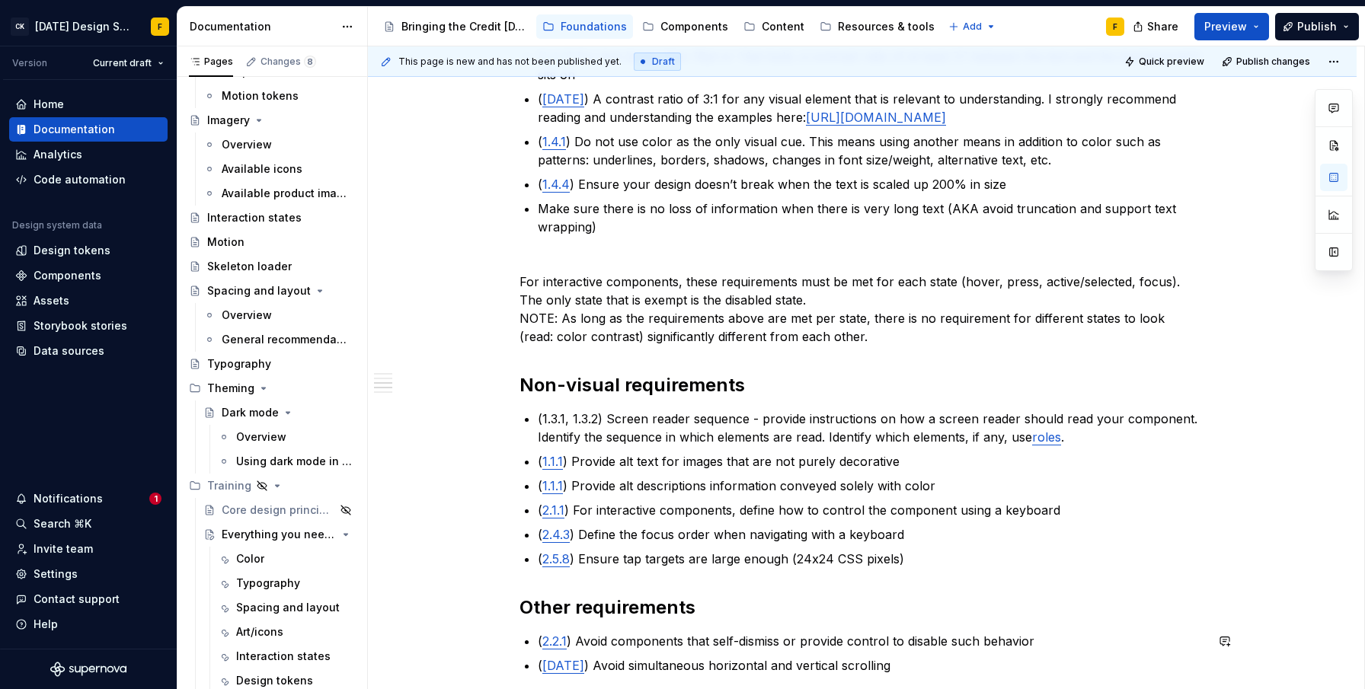
scroll to position [0, 0]
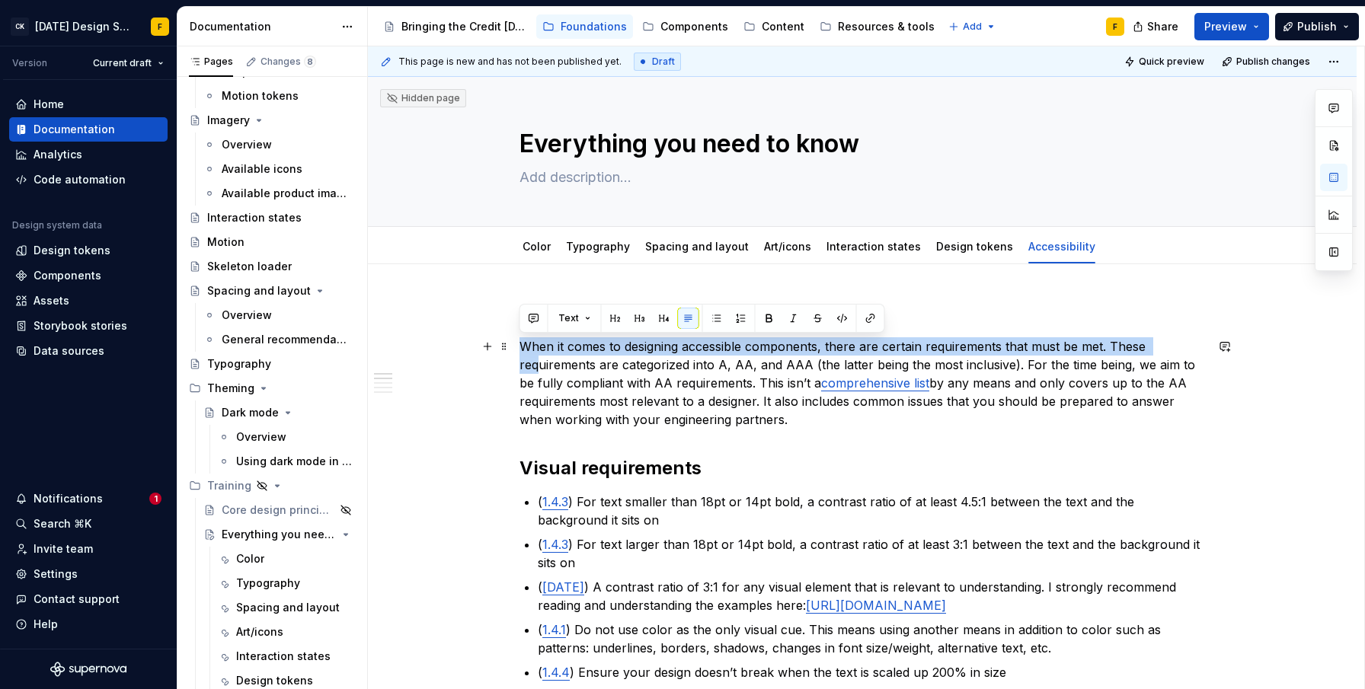
drag, startPoint x: 519, startPoint y: 346, endPoint x: 538, endPoint y: 373, distance: 33.4
click at [538, 373] on p "When it comes to designing accessible components, there are certain requirement…" at bounding box center [863, 382] width 686 height 91
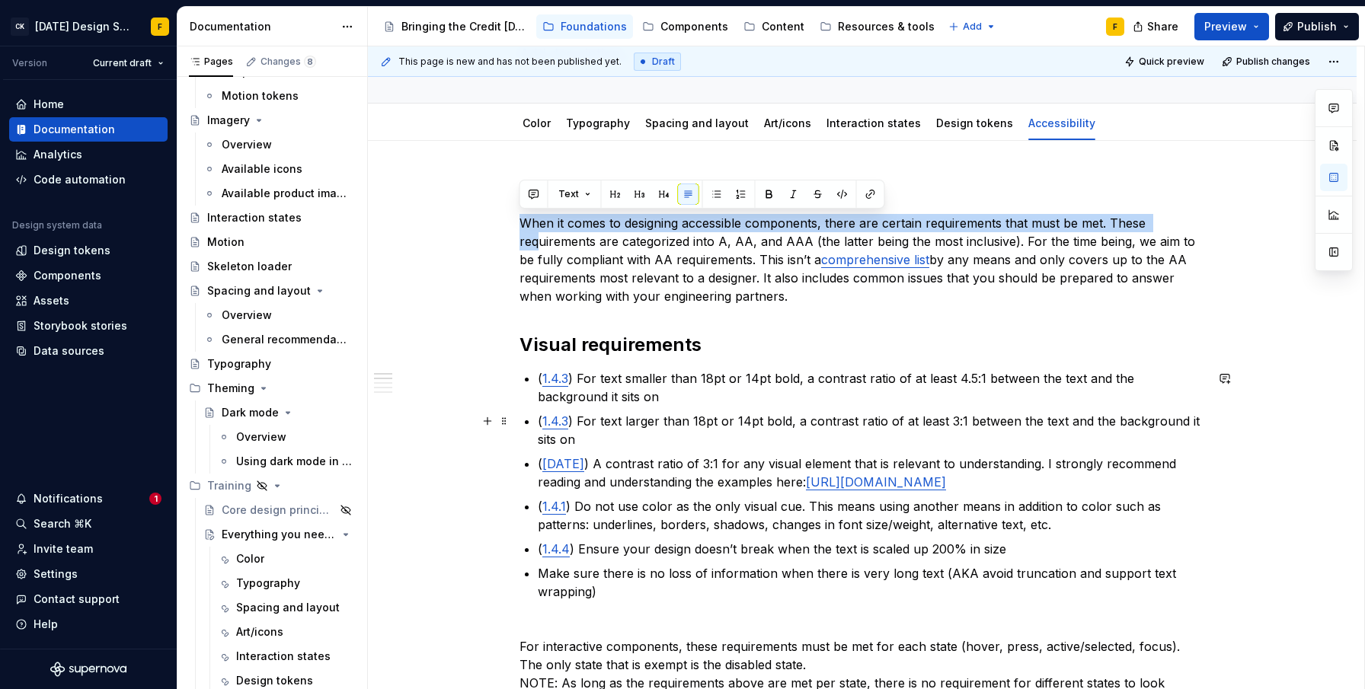
scroll to position [847, 0]
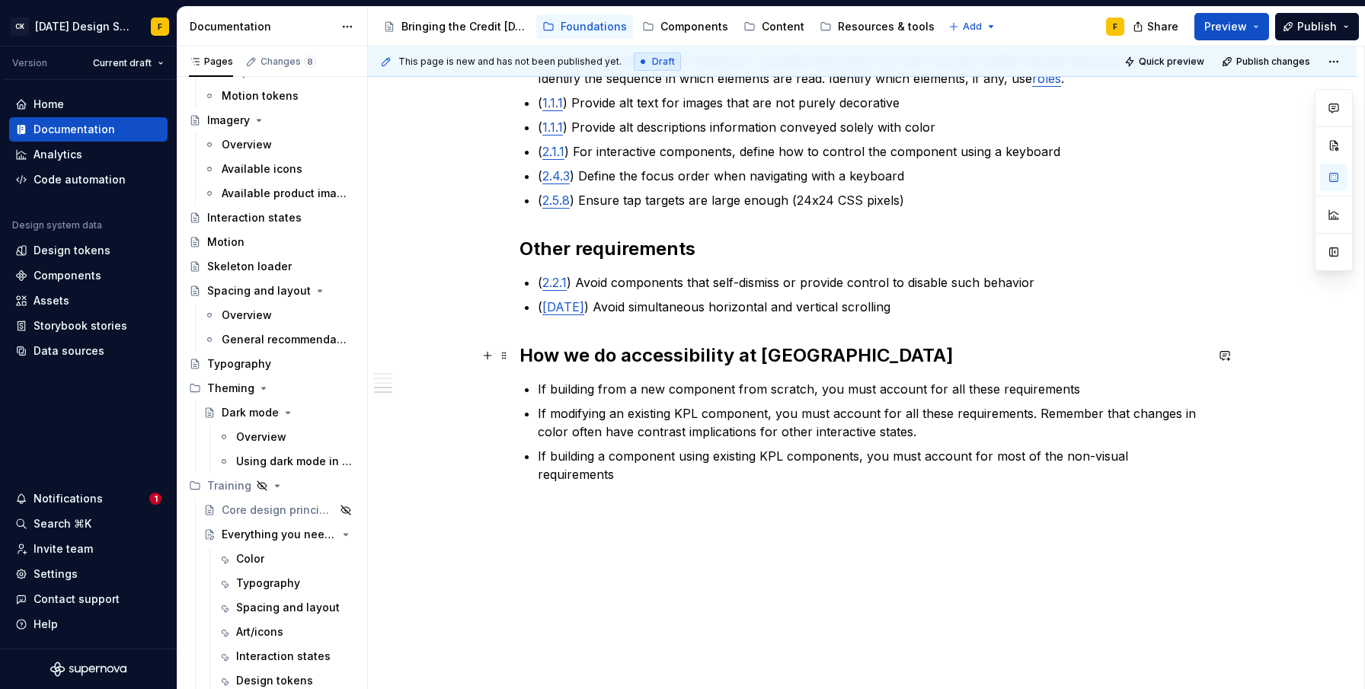
click at [814, 360] on h2 "How we do accessibility at [GEOGRAPHIC_DATA]" at bounding box center [863, 356] width 686 height 24
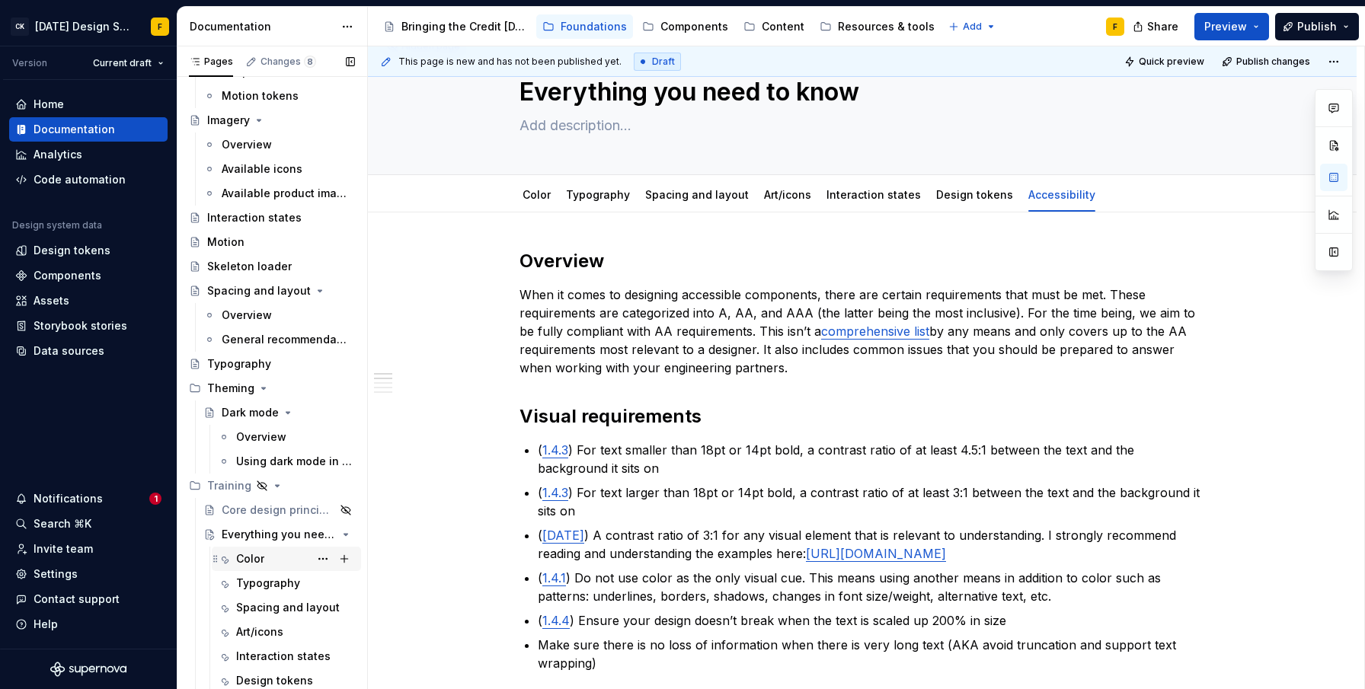
scroll to position [368, 0]
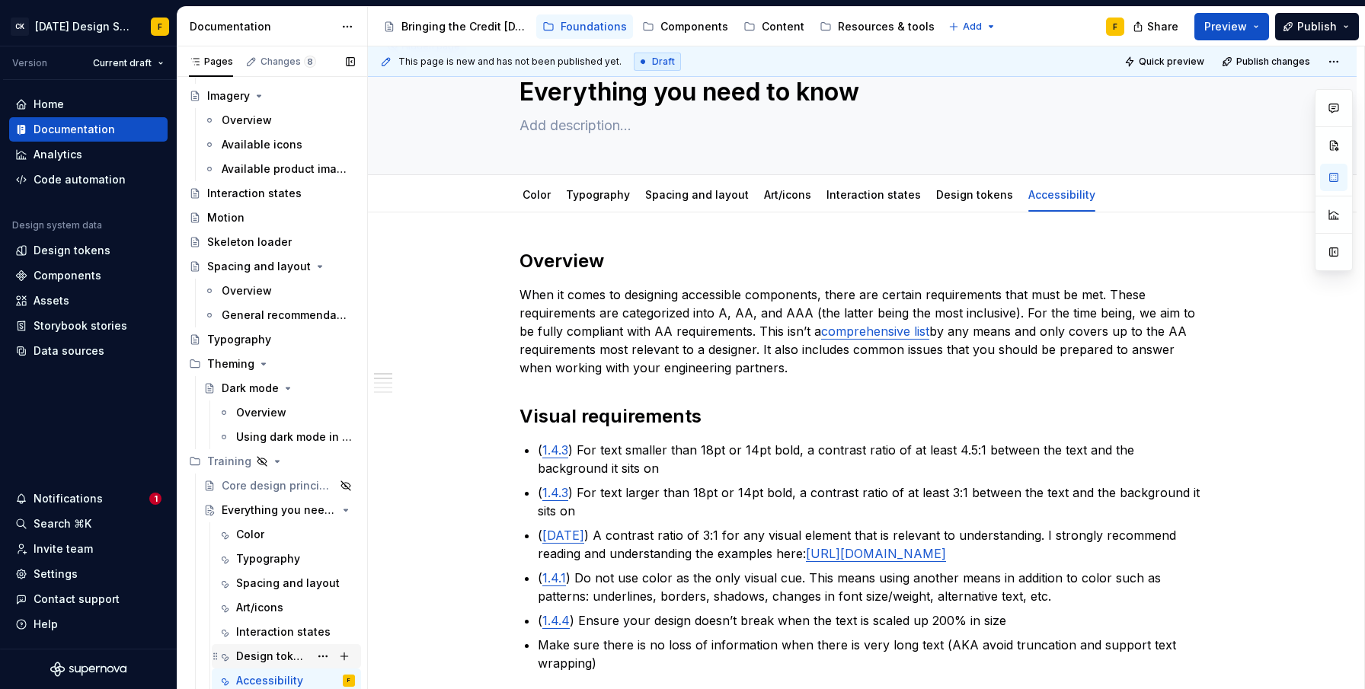
click at [243, 660] on div "Design tokens" at bounding box center [272, 656] width 73 height 15
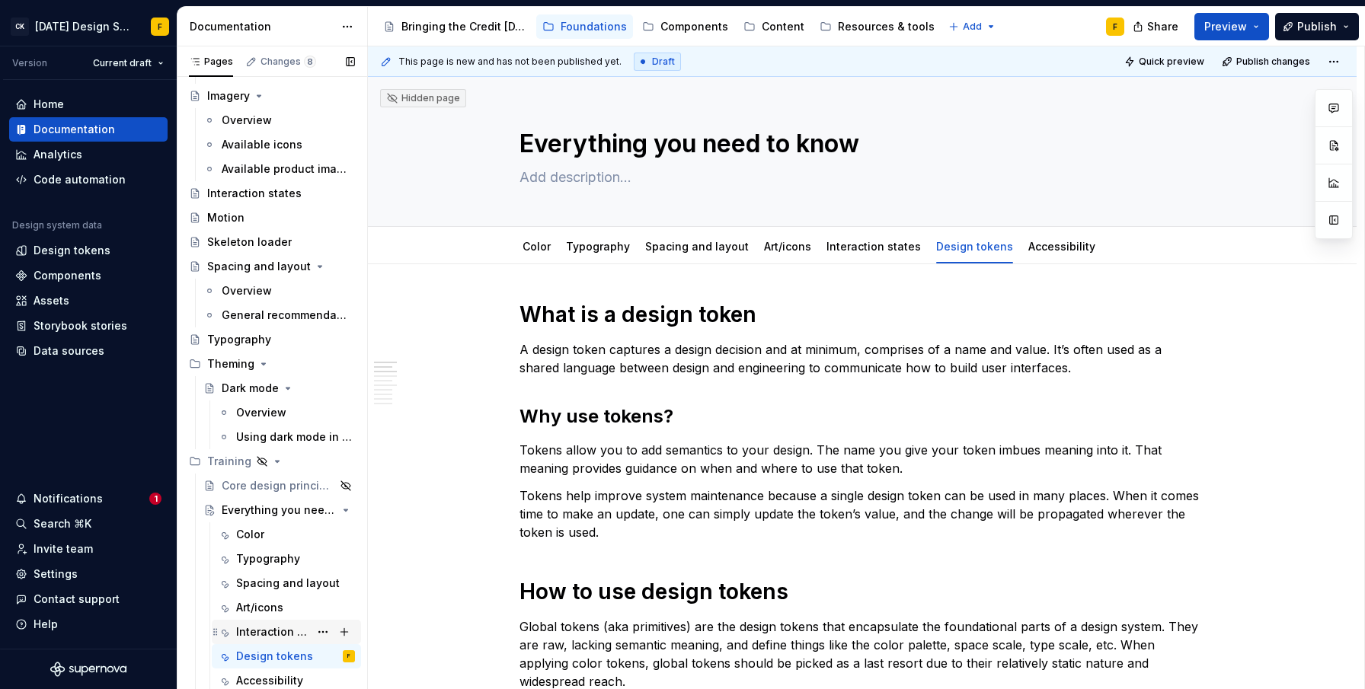
click at [249, 629] on div "Interaction states" at bounding box center [272, 632] width 73 height 15
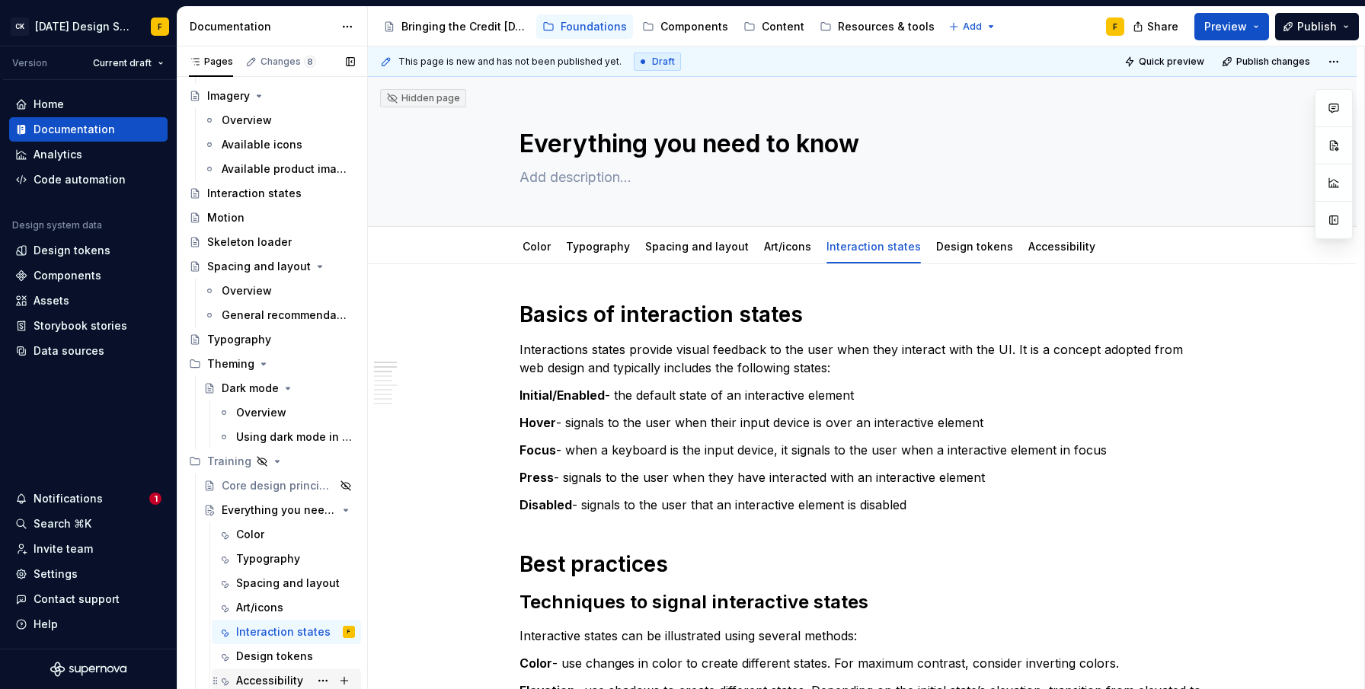
click at [251, 679] on div "Accessibility" at bounding box center [269, 680] width 67 height 15
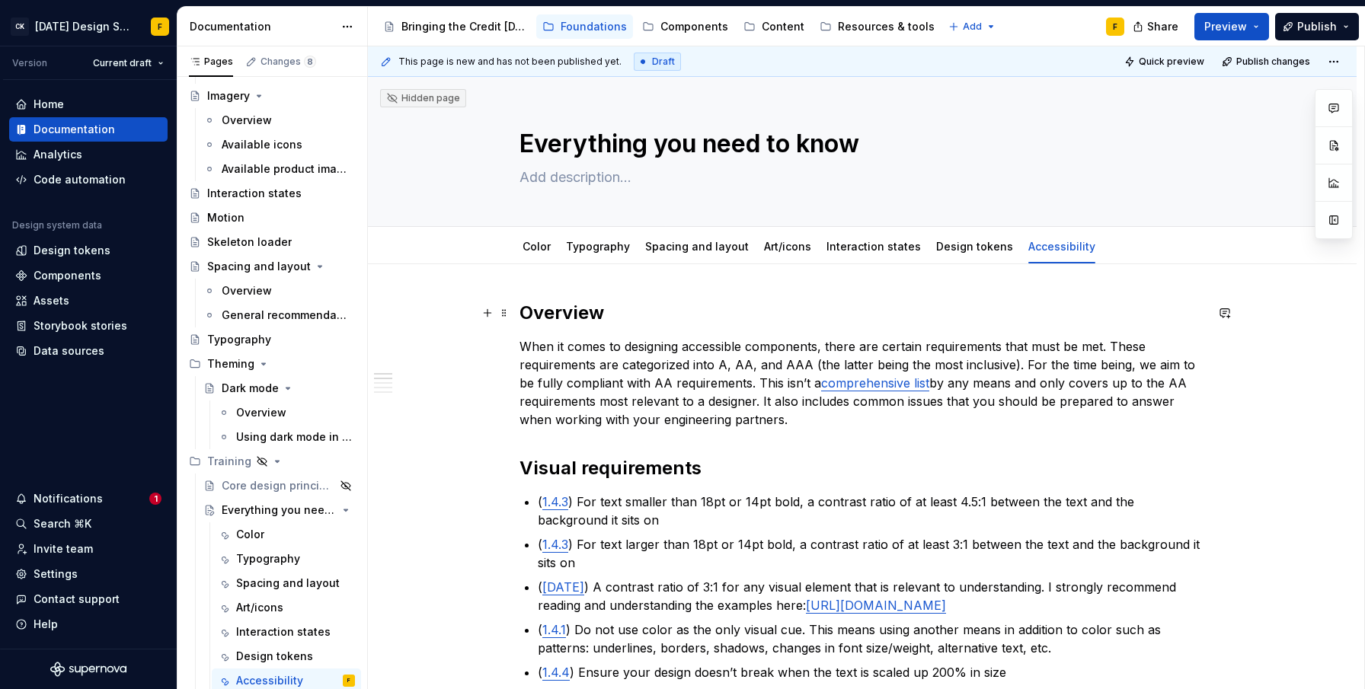
type textarea "*"
click at [542, 307] on h2 "Overview" at bounding box center [863, 313] width 686 height 24
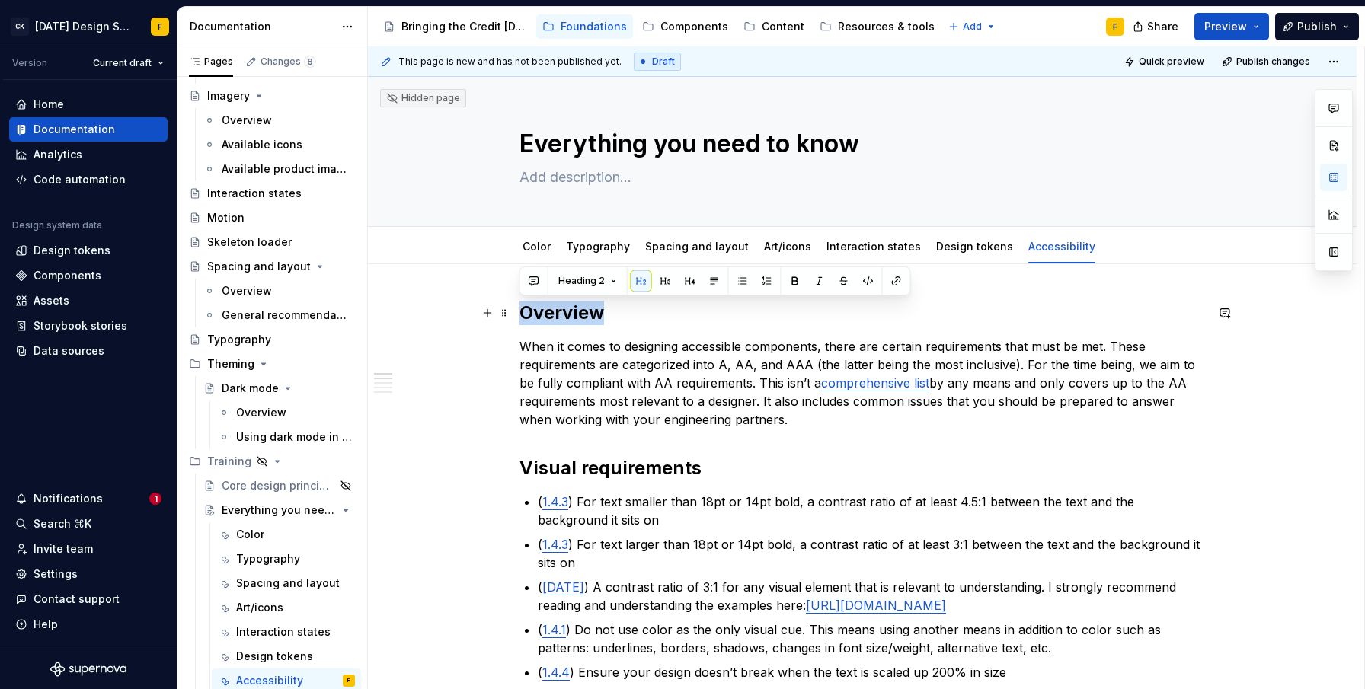
click at [542, 307] on h2 "Overview" at bounding box center [863, 313] width 686 height 24
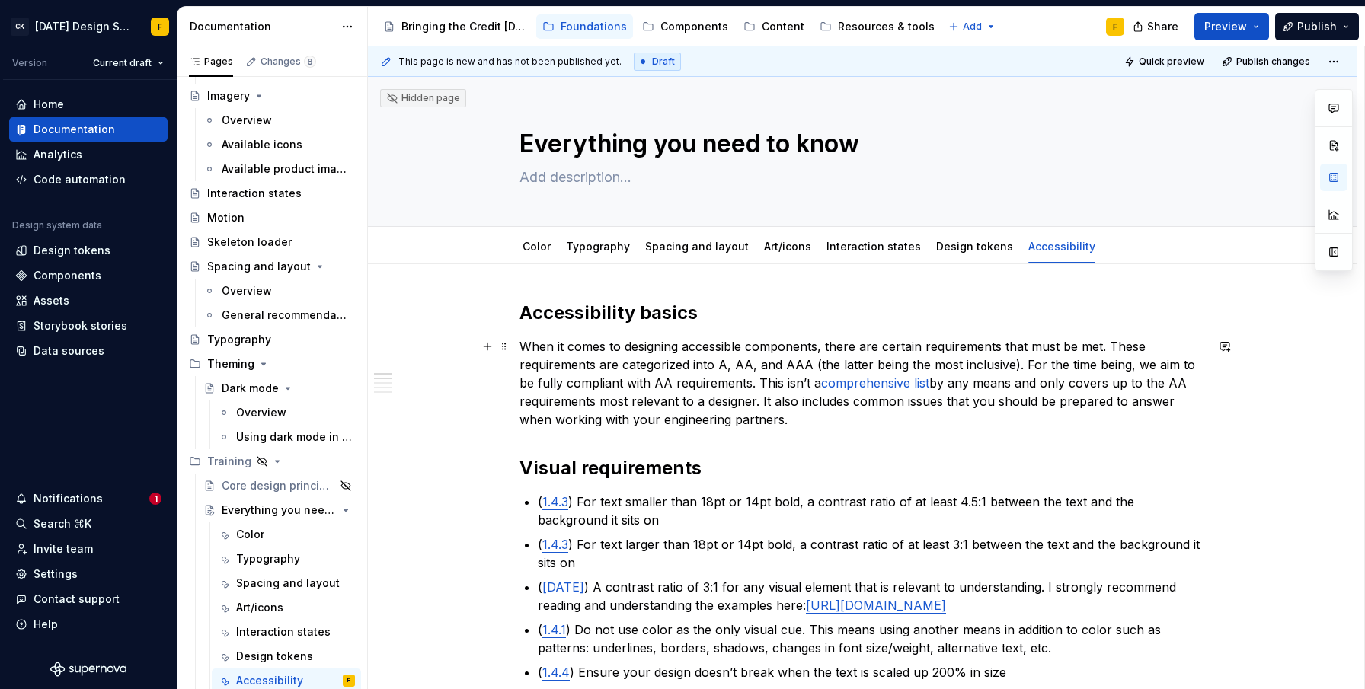
click at [674, 395] on p "When it comes to designing accessible components, there are certain requirement…" at bounding box center [863, 382] width 686 height 91
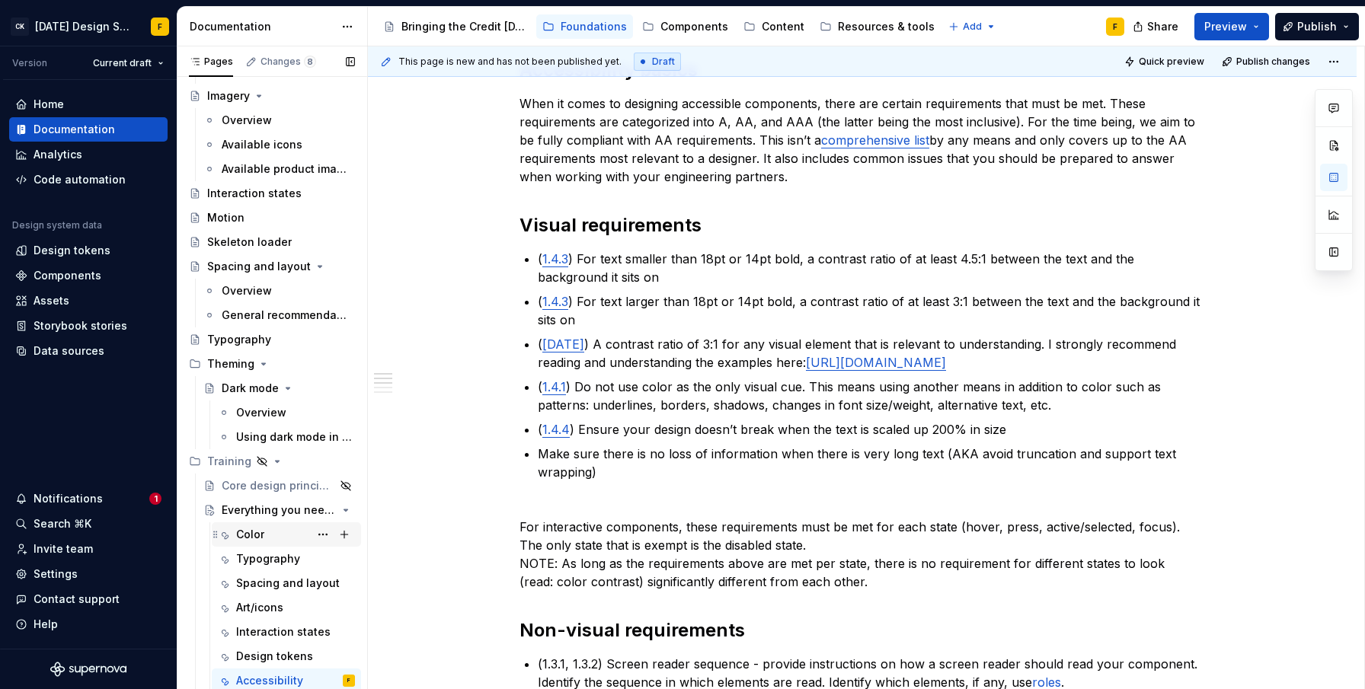
click at [258, 539] on div "Color" at bounding box center [250, 534] width 28 height 15
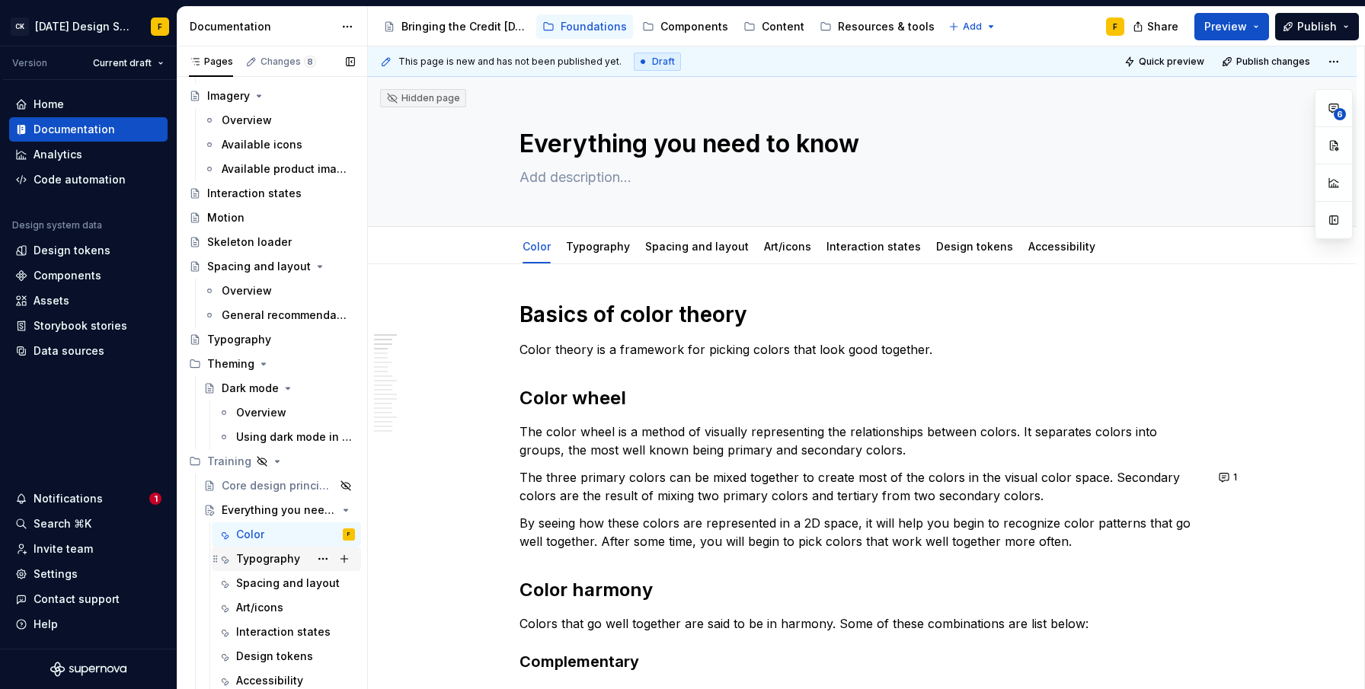
click at [259, 562] on div "Typography" at bounding box center [268, 559] width 64 height 15
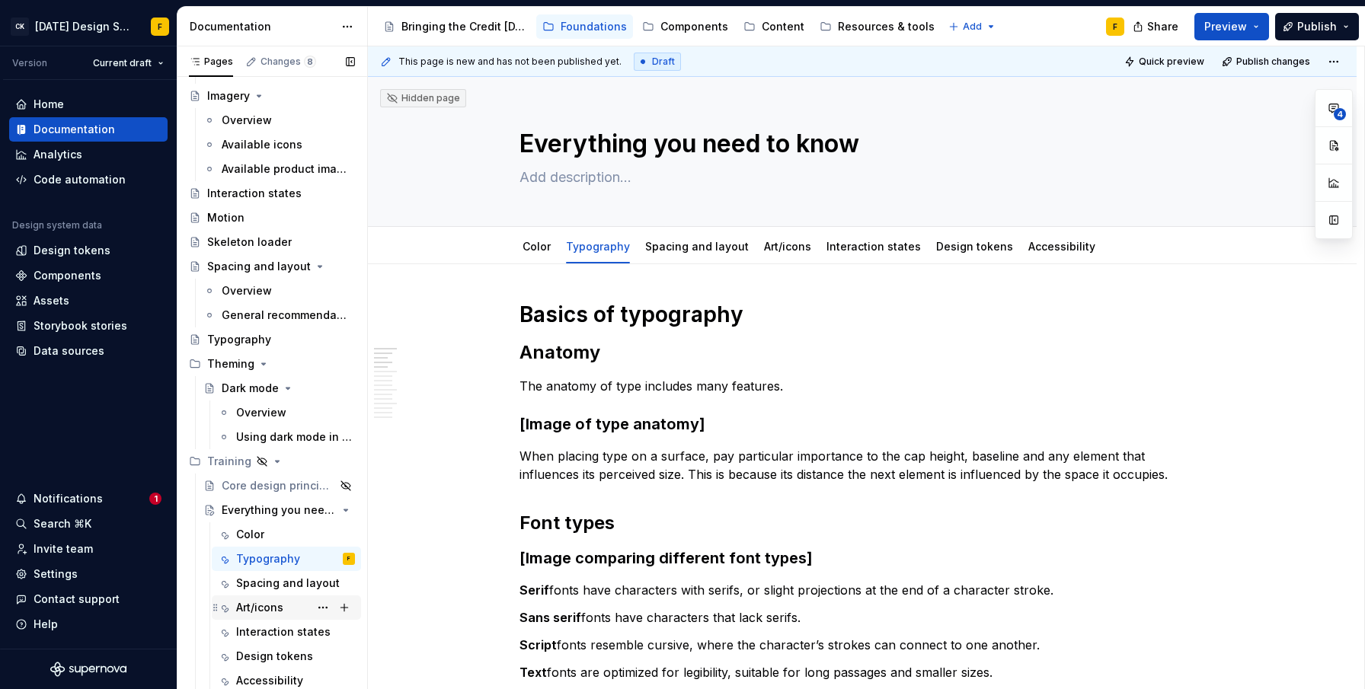
click at [261, 609] on div "Art/icons" at bounding box center [259, 607] width 47 height 15
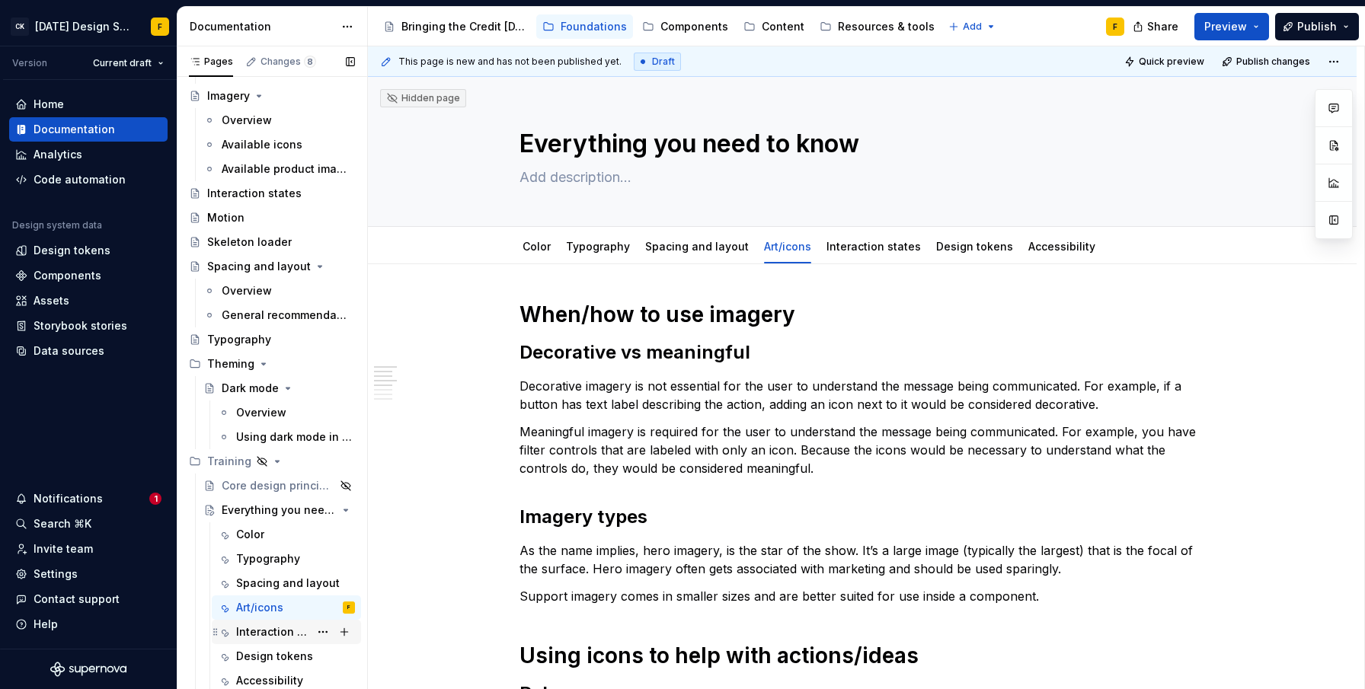
click at [257, 631] on div "Interaction states" at bounding box center [272, 632] width 73 height 15
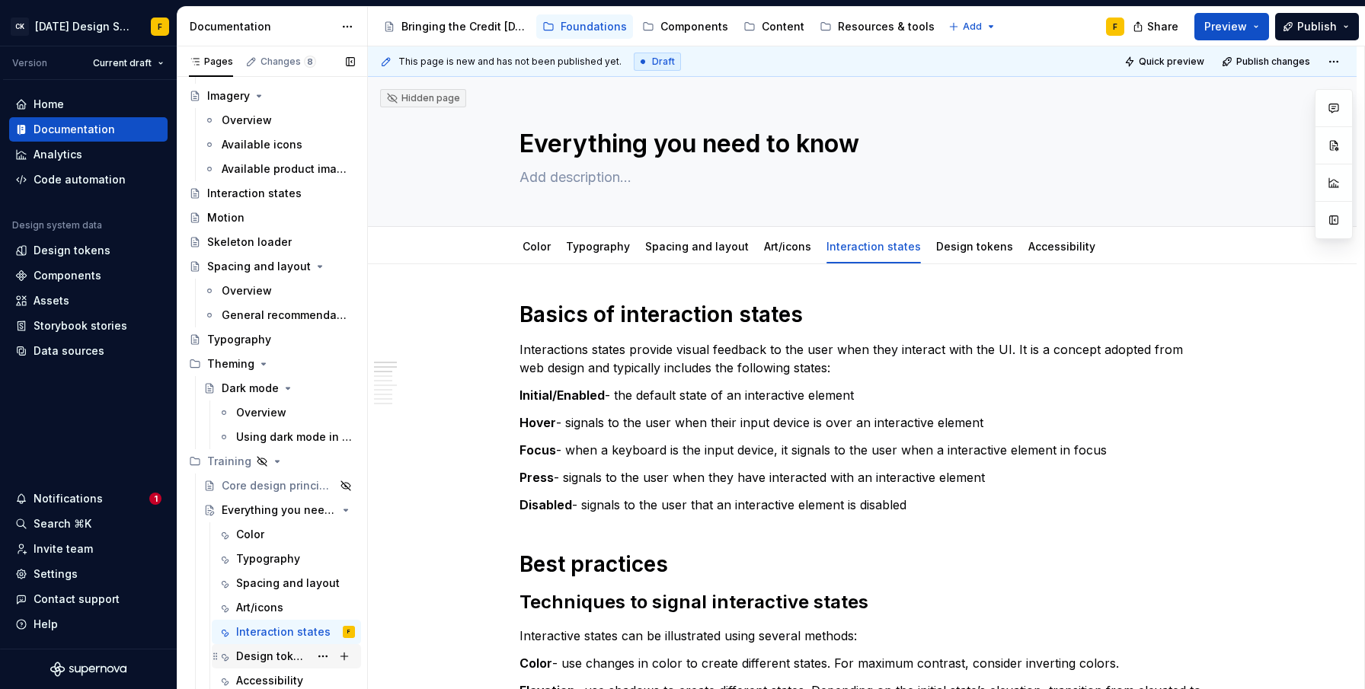
click at [251, 652] on div "Design tokens" at bounding box center [272, 656] width 73 height 15
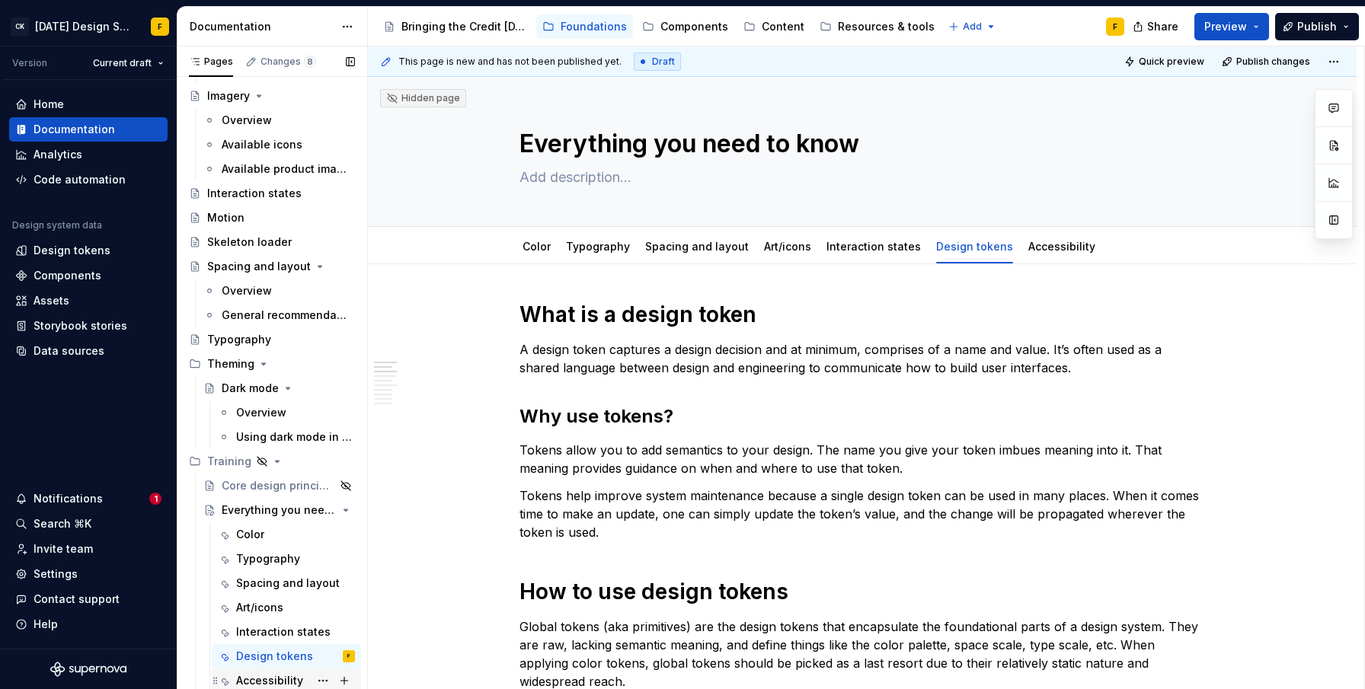
click at [263, 676] on div "Accessibility" at bounding box center [269, 680] width 67 height 15
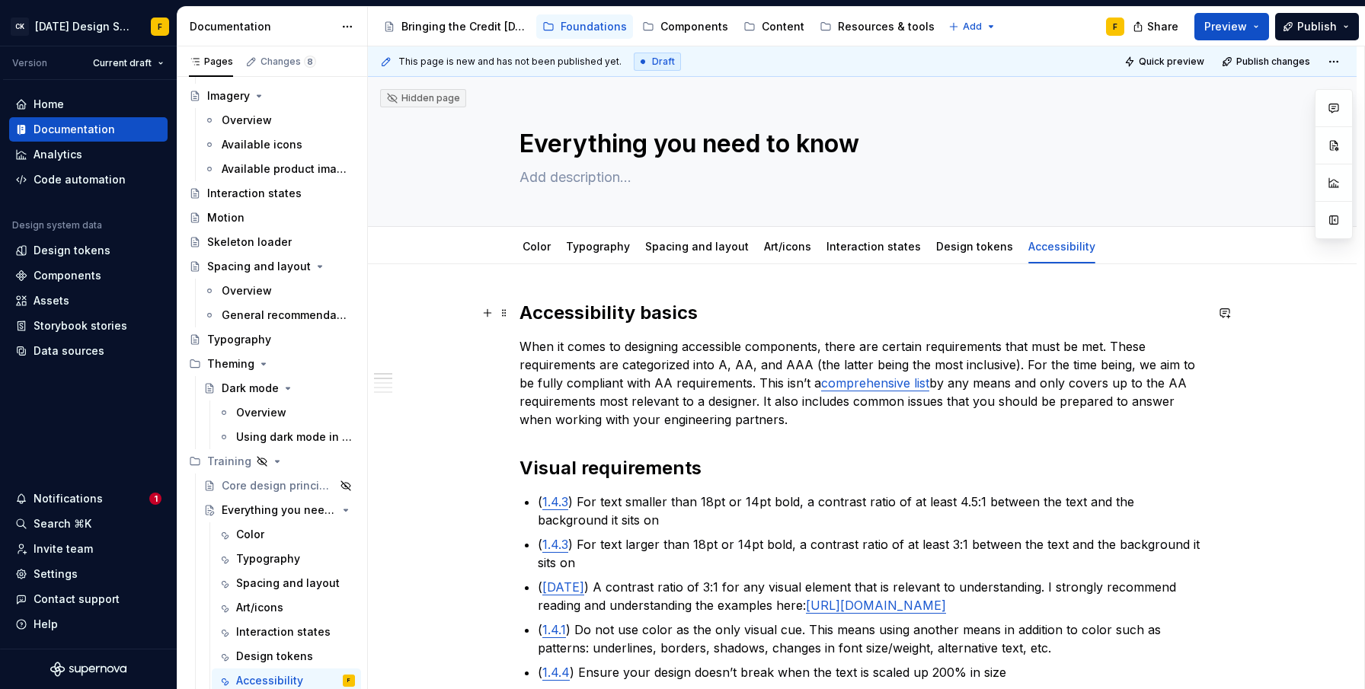
type textarea "*"
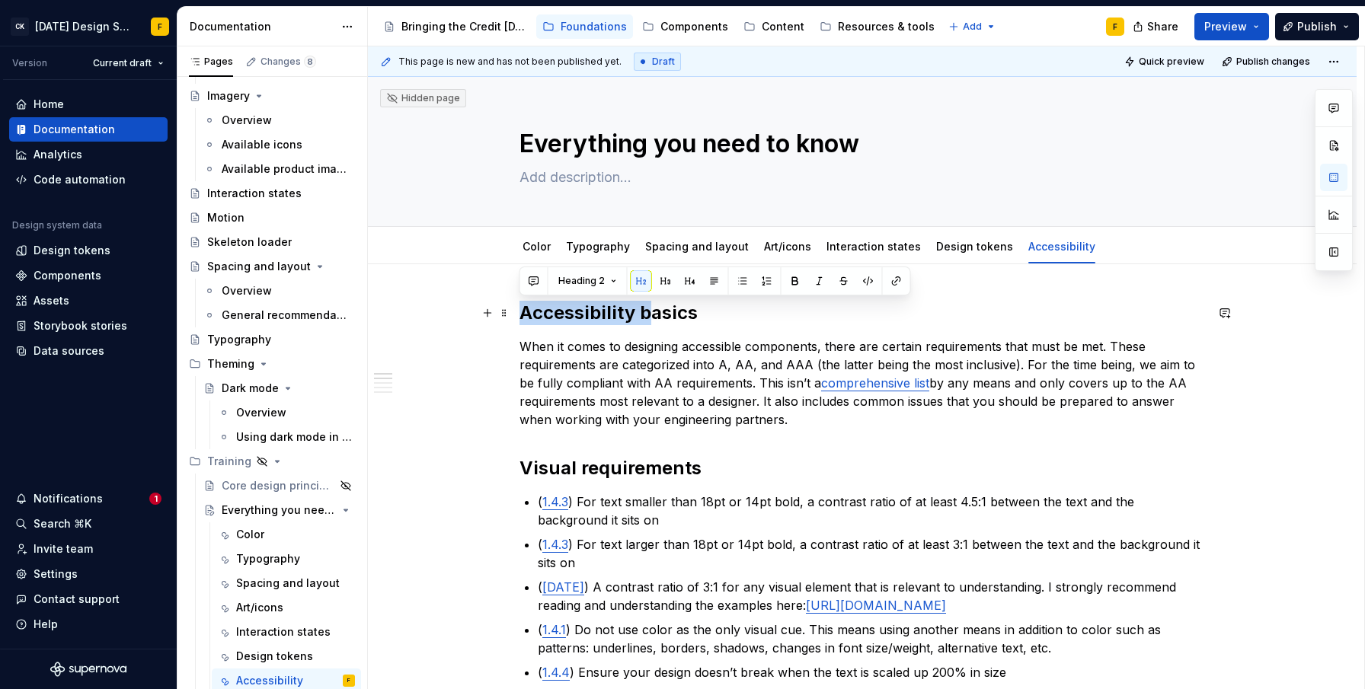
drag, startPoint x: 647, startPoint y: 312, endPoint x: 522, endPoint y: 305, distance: 125.1
click at [522, 305] on h2 "Accessibility basics" at bounding box center [863, 313] width 686 height 24
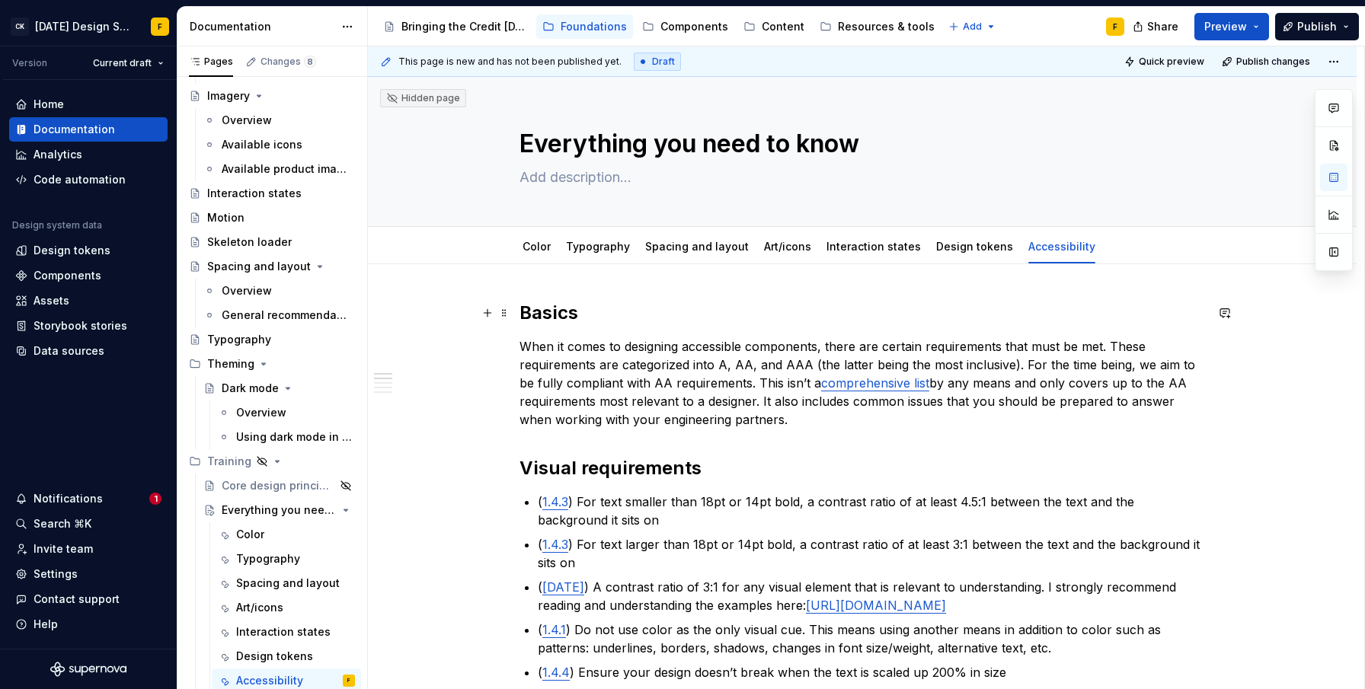
click at [592, 312] on h2 "Basics" at bounding box center [863, 313] width 686 height 24
click at [615, 316] on h2 "Basics of accessibility" at bounding box center [863, 313] width 686 height 24
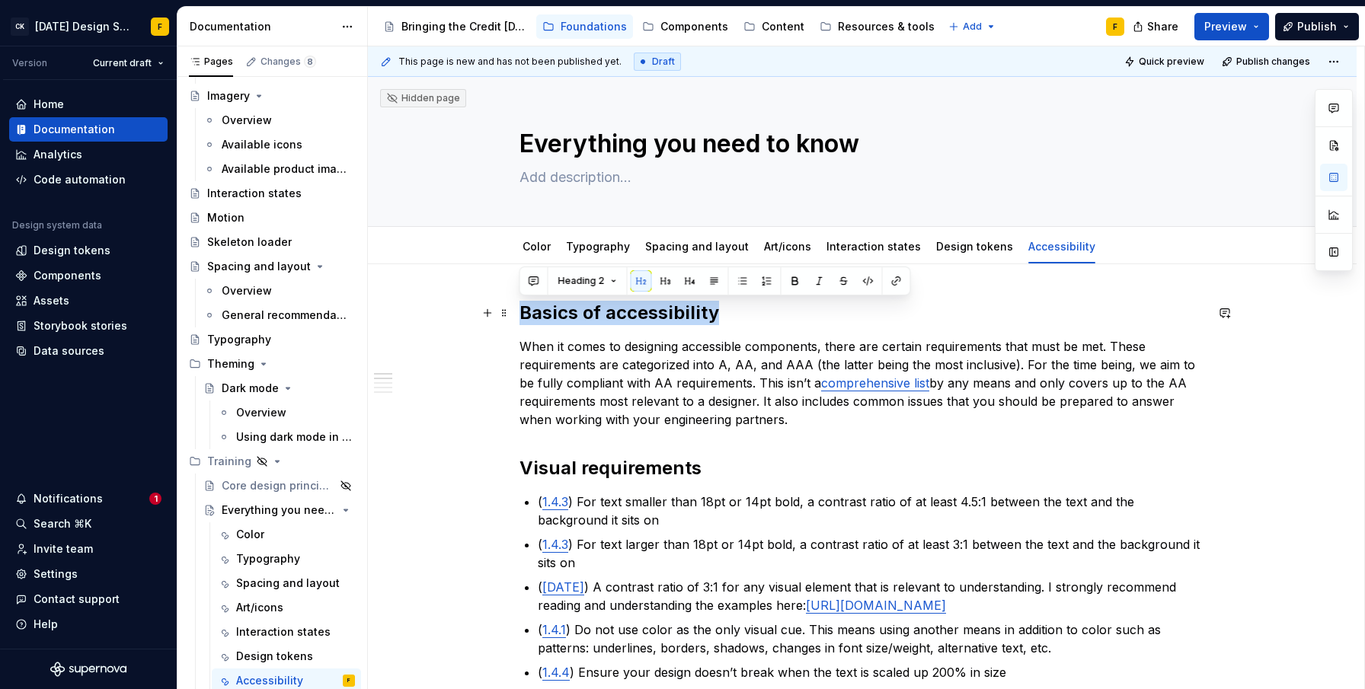
click at [615, 316] on h2 "Basics of accessibility" at bounding box center [863, 313] width 686 height 24
click at [603, 283] on button "Heading 2" at bounding box center [588, 280] width 72 height 21
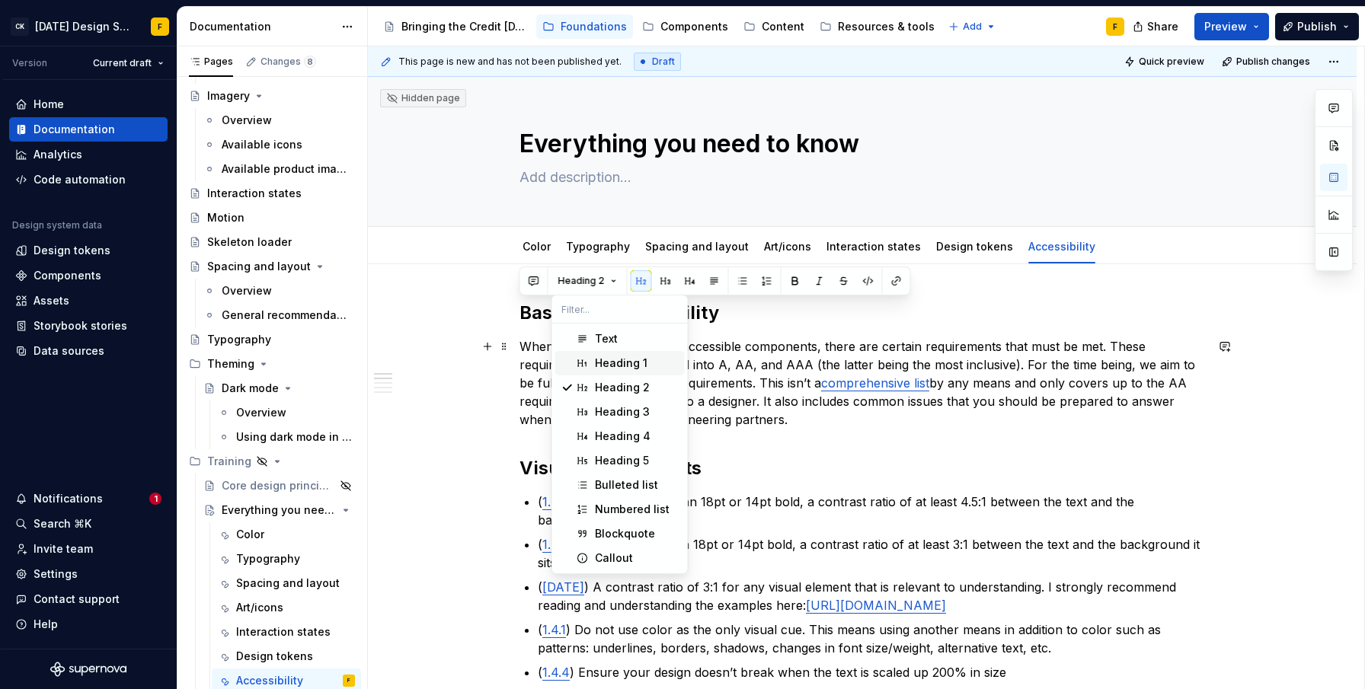
click at [593, 359] on span "Heading 1" at bounding box center [619, 363] width 129 height 24
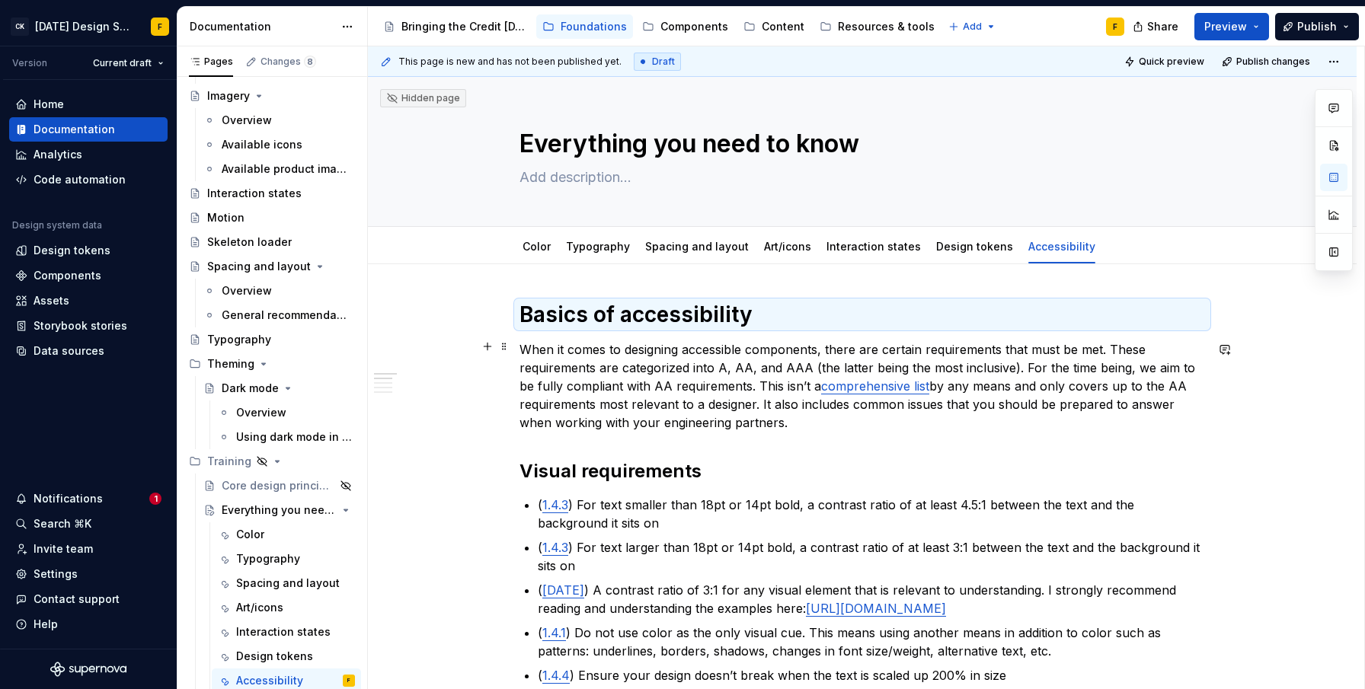
click at [593, 359] on p "When it comes to designing accessible components, there are certain requirement…" at bounding box center [863, 386] width 686 height 91
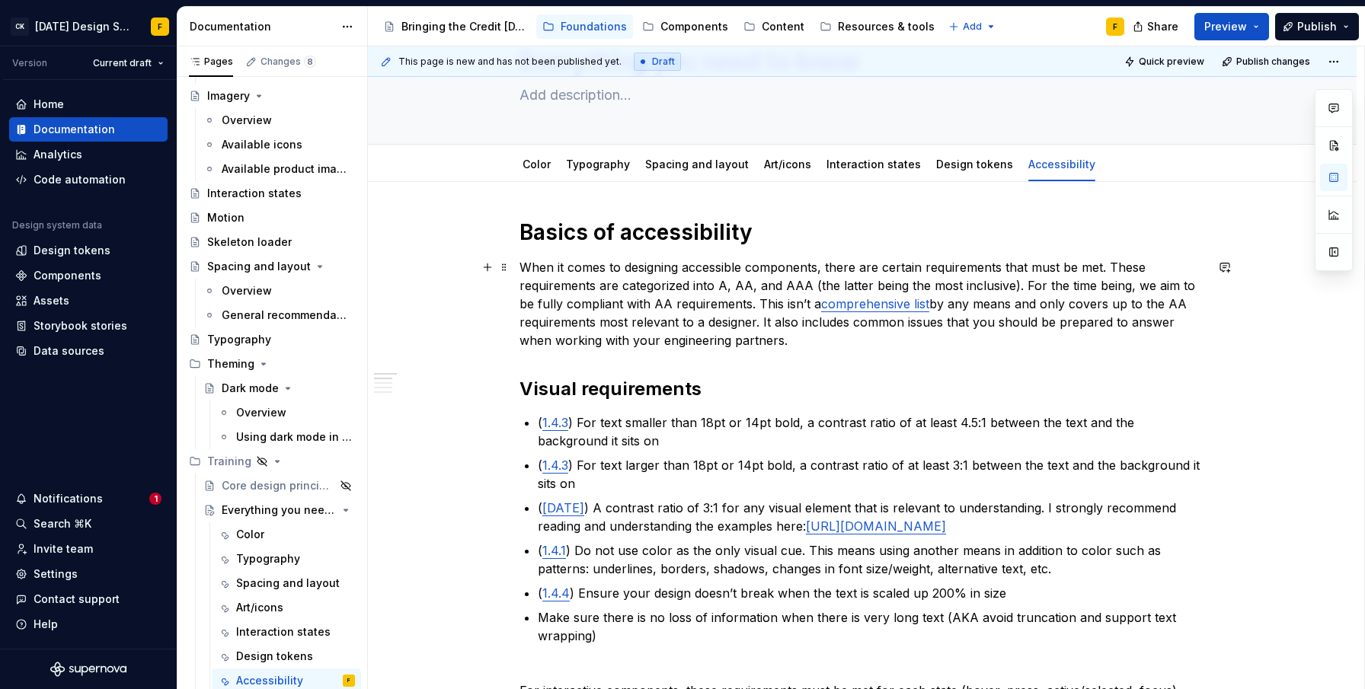
scroll to position [98, 0]
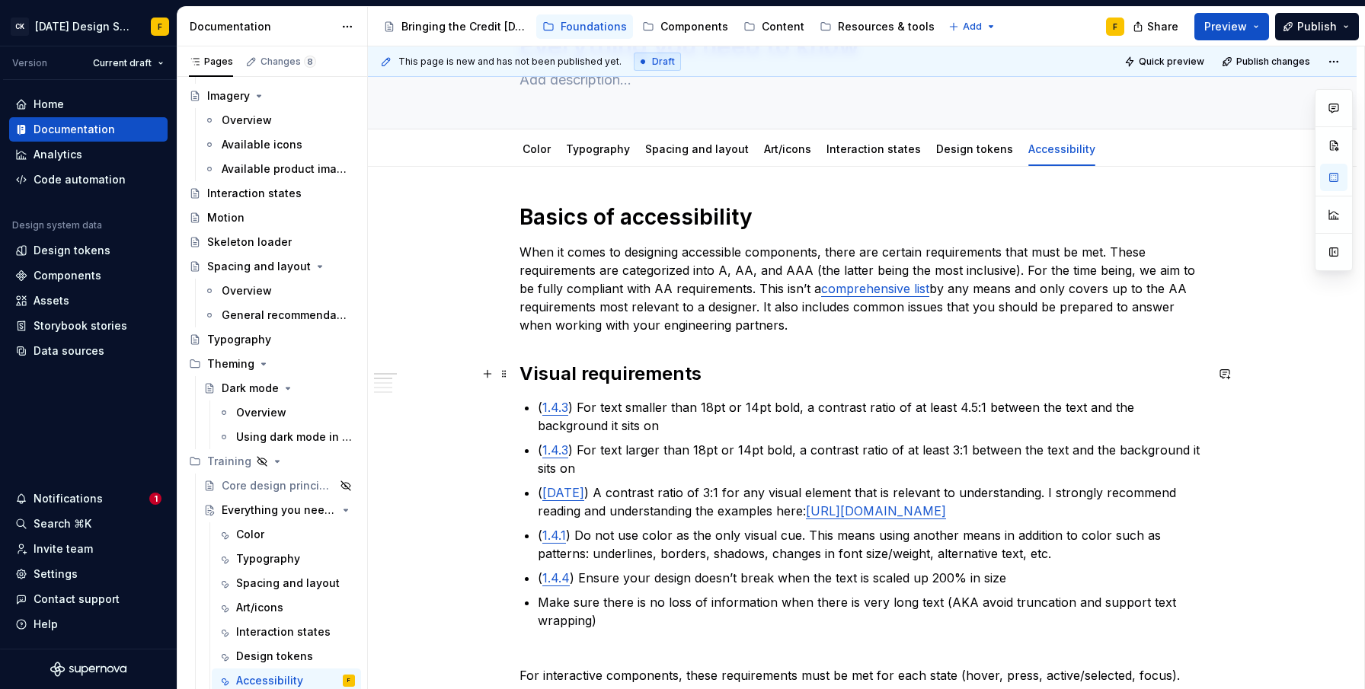
click at [597, 369] on h2 "Visual requirements" at bounding box center [863, 374] width 686 height 24
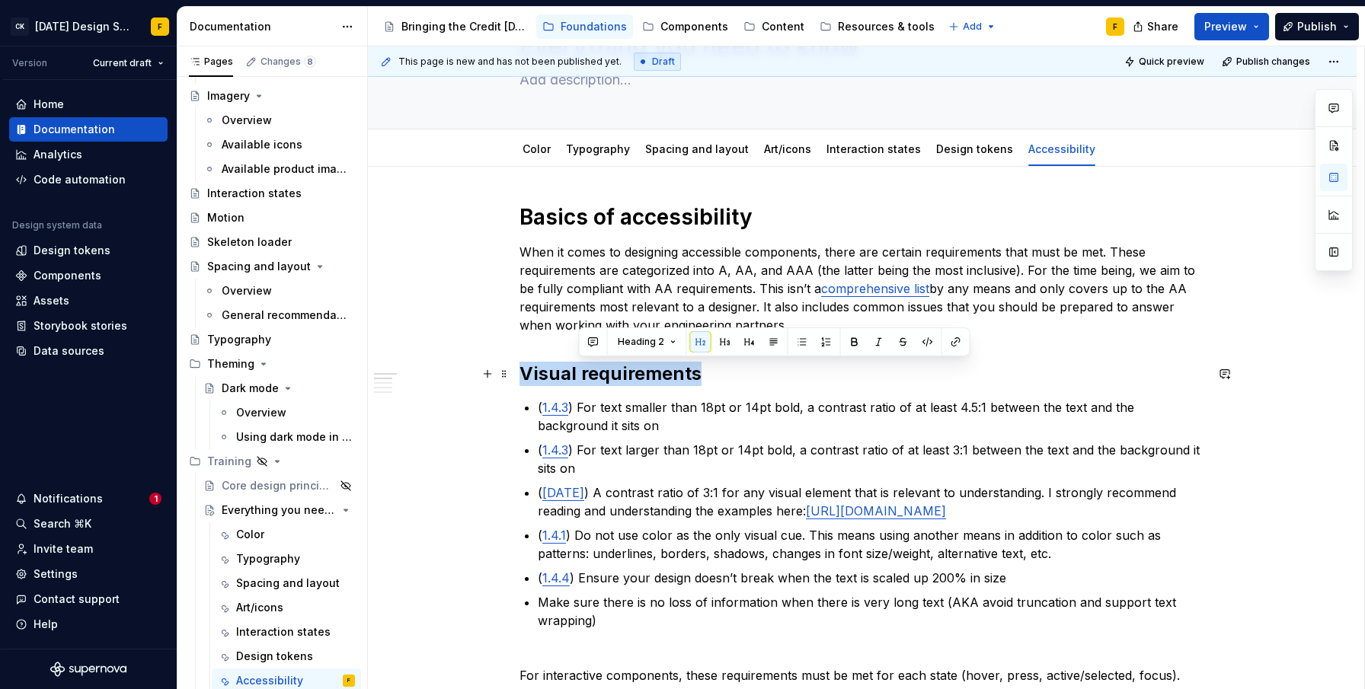
click at [597, 369] on h2 "Visual requirements" at bounding box center [863, 374] width 686 height 24
click at [625, 466] on p "( 1.4.3 ) For text larger than 18pt or 14pt bold, a contrast ratio of at least …" at bounding box center [871, 459] width 667 height 37
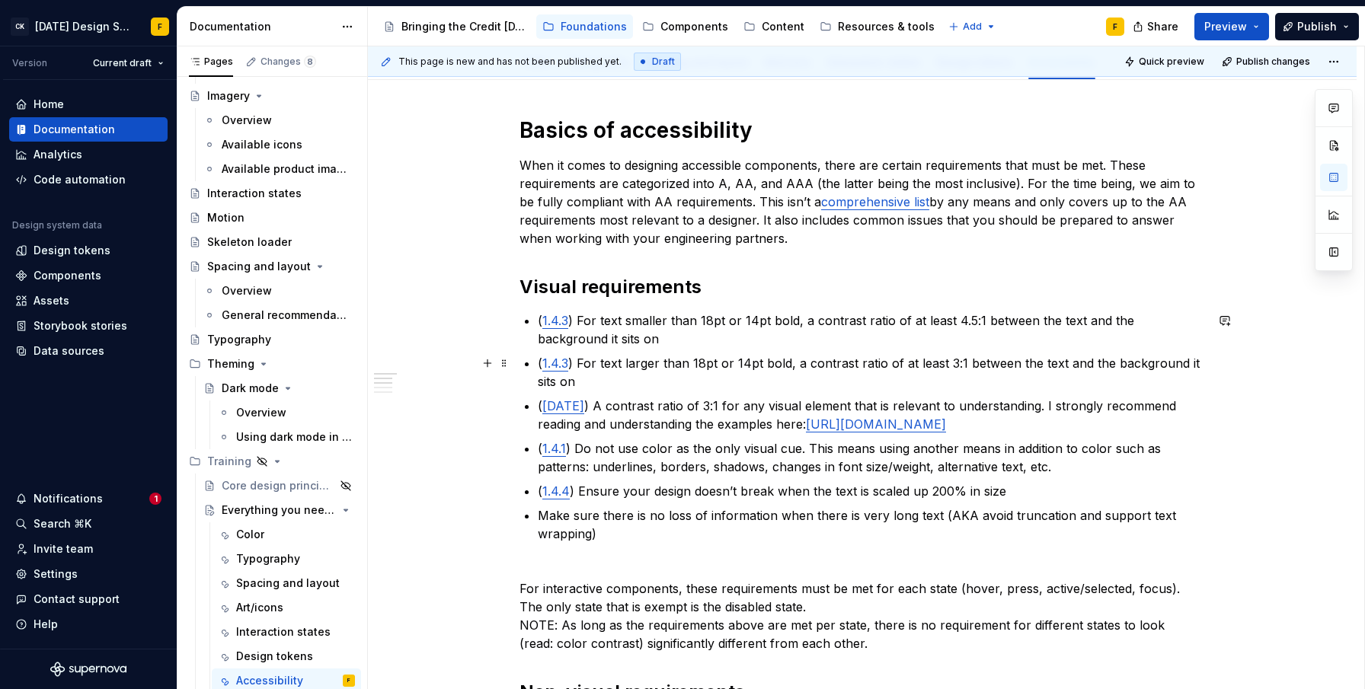
scroll to position [235, 0]
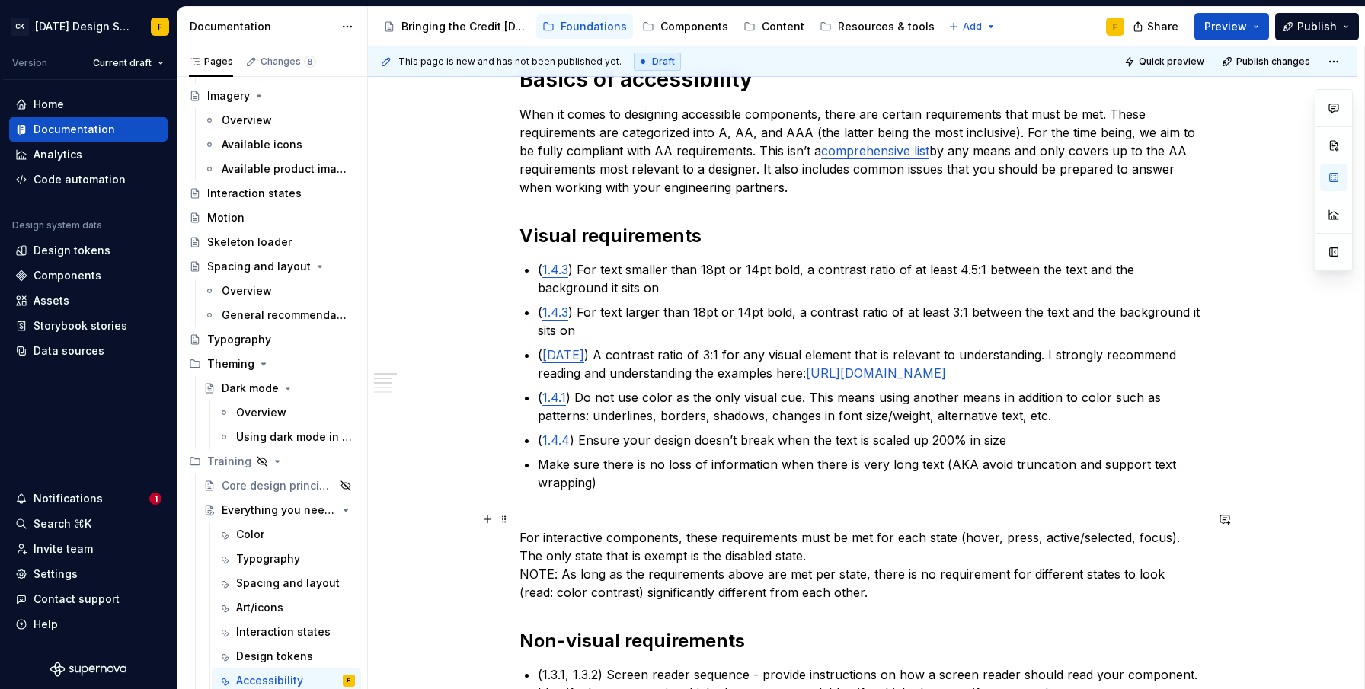
click at [808, 549] on p "For interactive components, these requirements must be met for each state (hove…" at bounding box center [863, 555] width 686 height 91
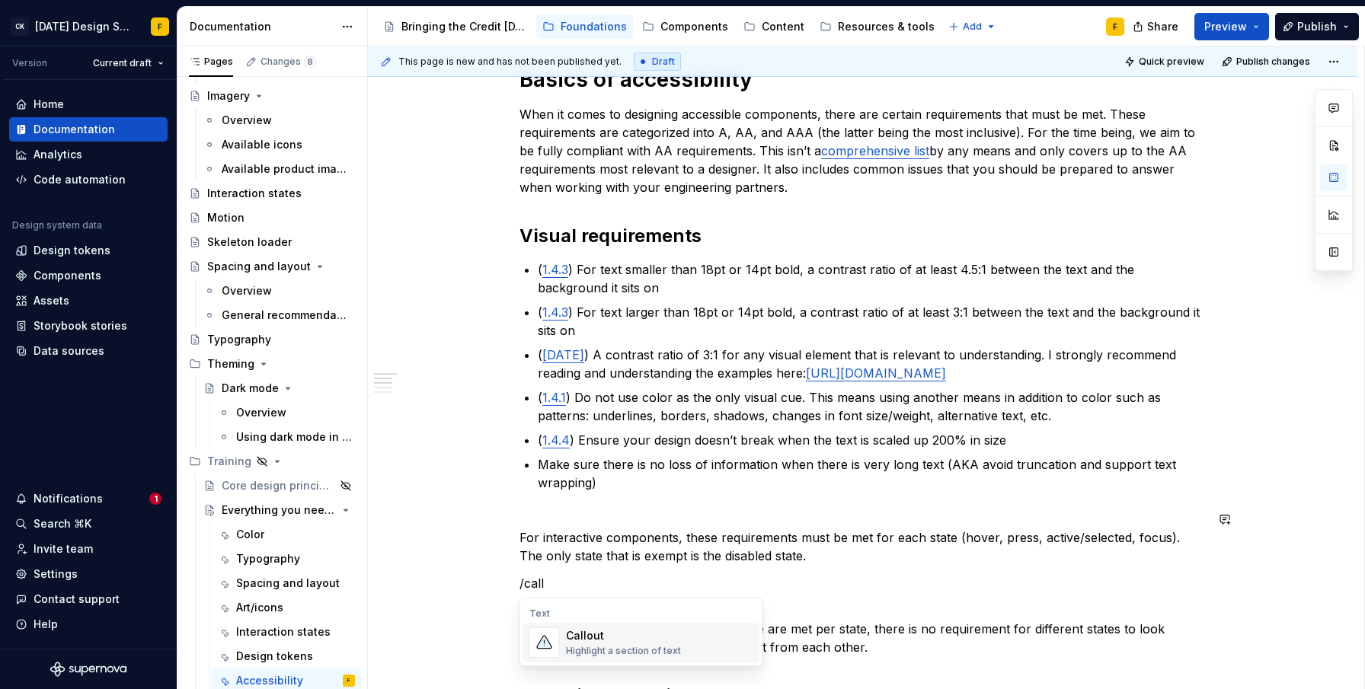
click at [625, 646] on div "Highlight a section of text" at bounding box center [623, 651] width 115 height 12
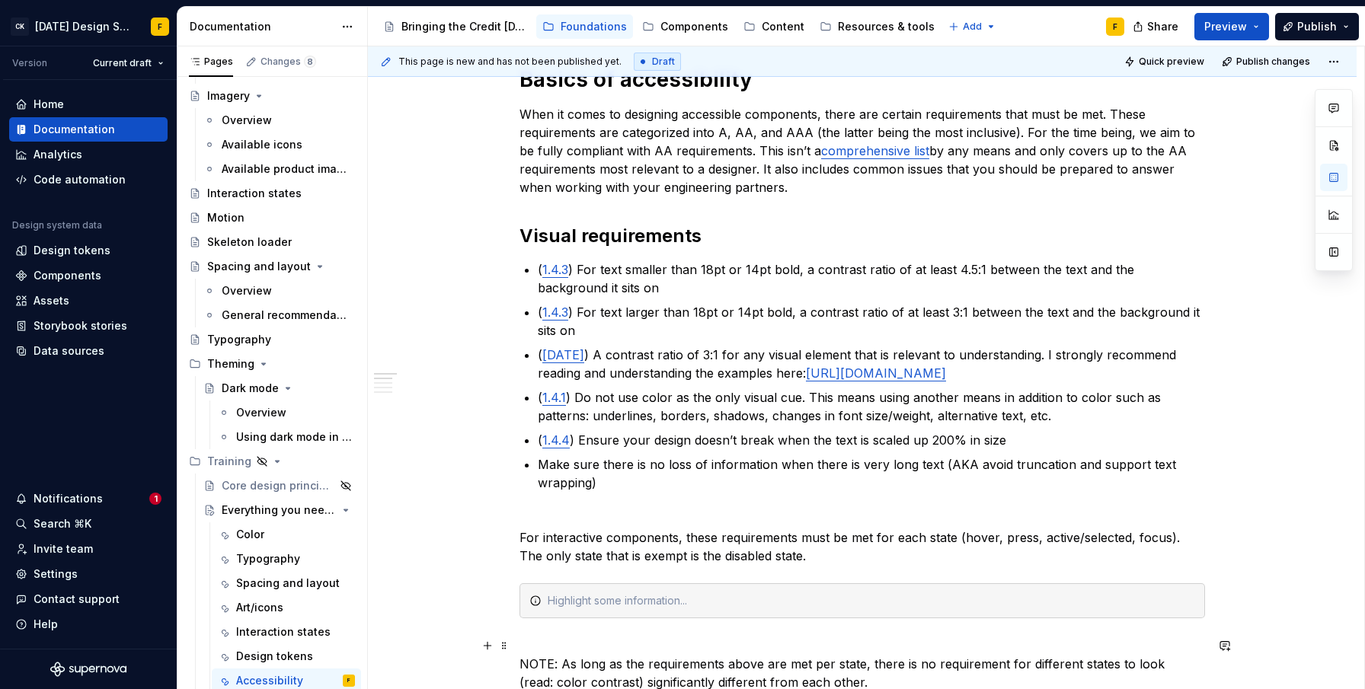
scroll to position [420, 0]
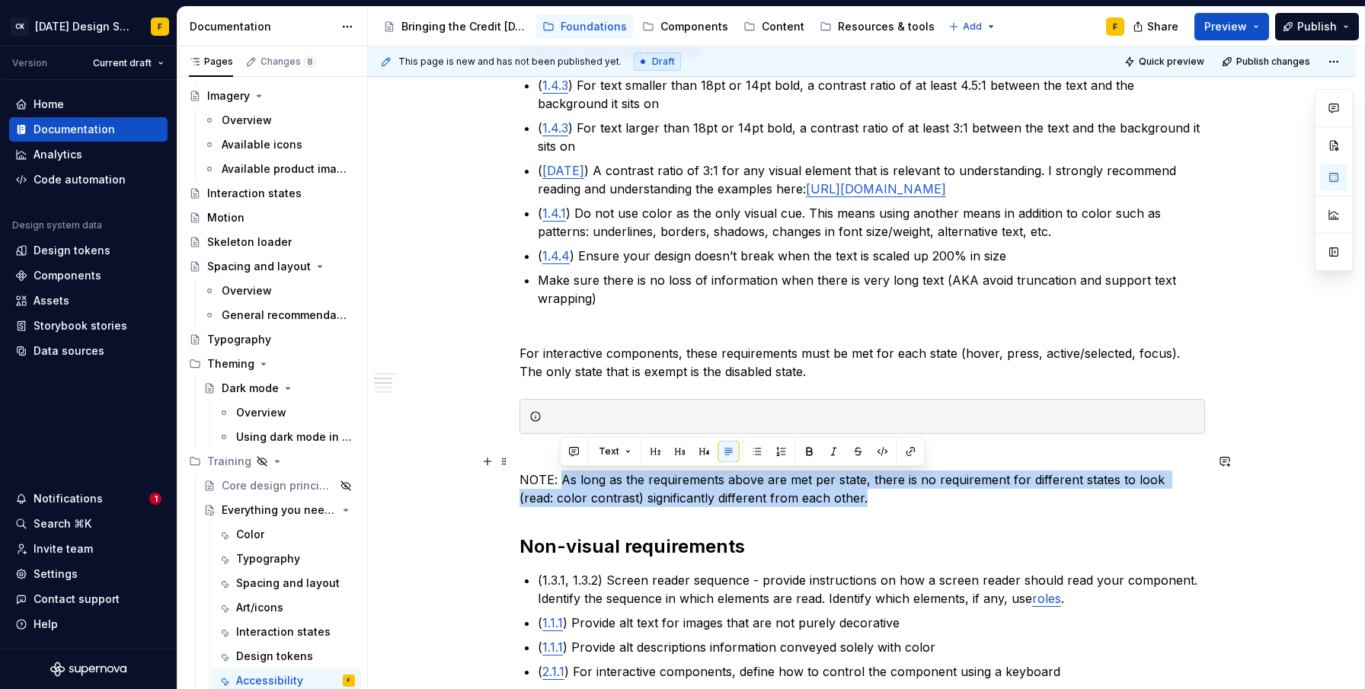
drag, startPoint x: 561, startPoint y: 480, endPoint x: 833, endPoint y: 494, distance: 272.3
click at [833, 494] on p "NOTE: As long as the requirements above are met per state, there is no requirem…" at bounding box center [863, 479] width 686 height 55
copy p "As long as the requirements above are met per state, there is no requirement fo…"
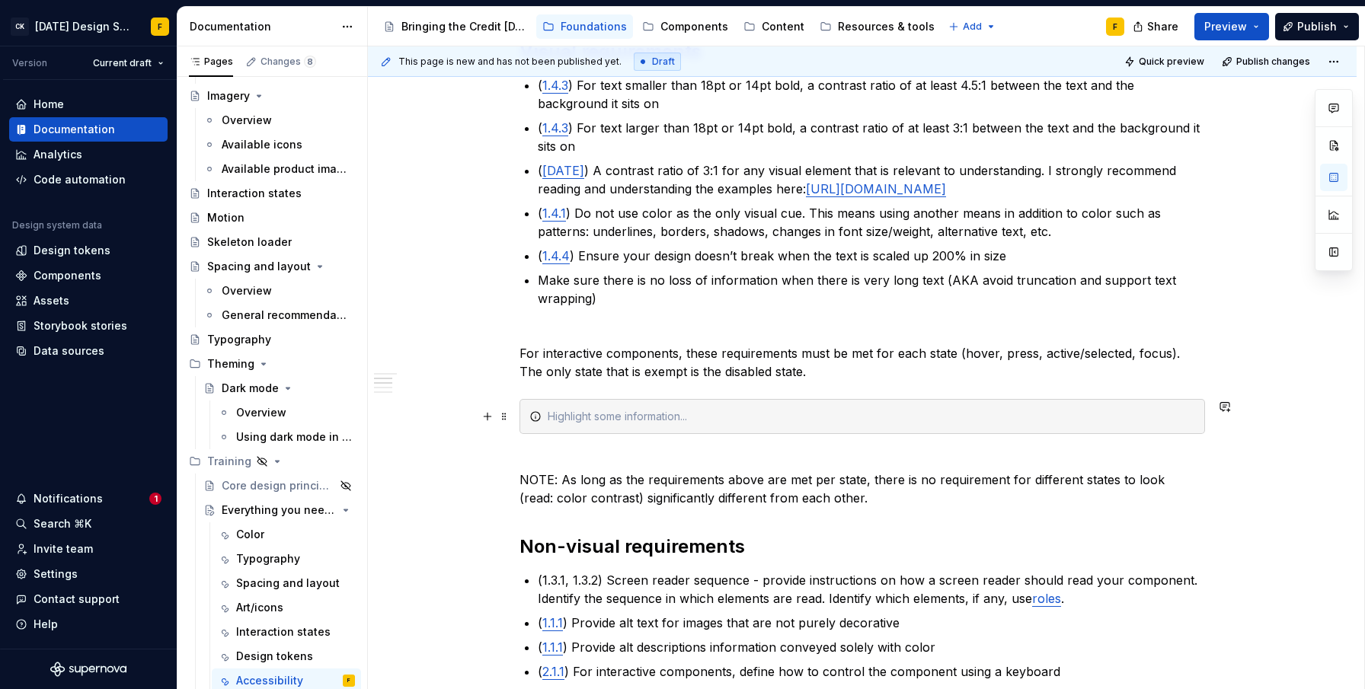
click at [637, 417] on div at bounding box center [871, 416] width 647 height 15
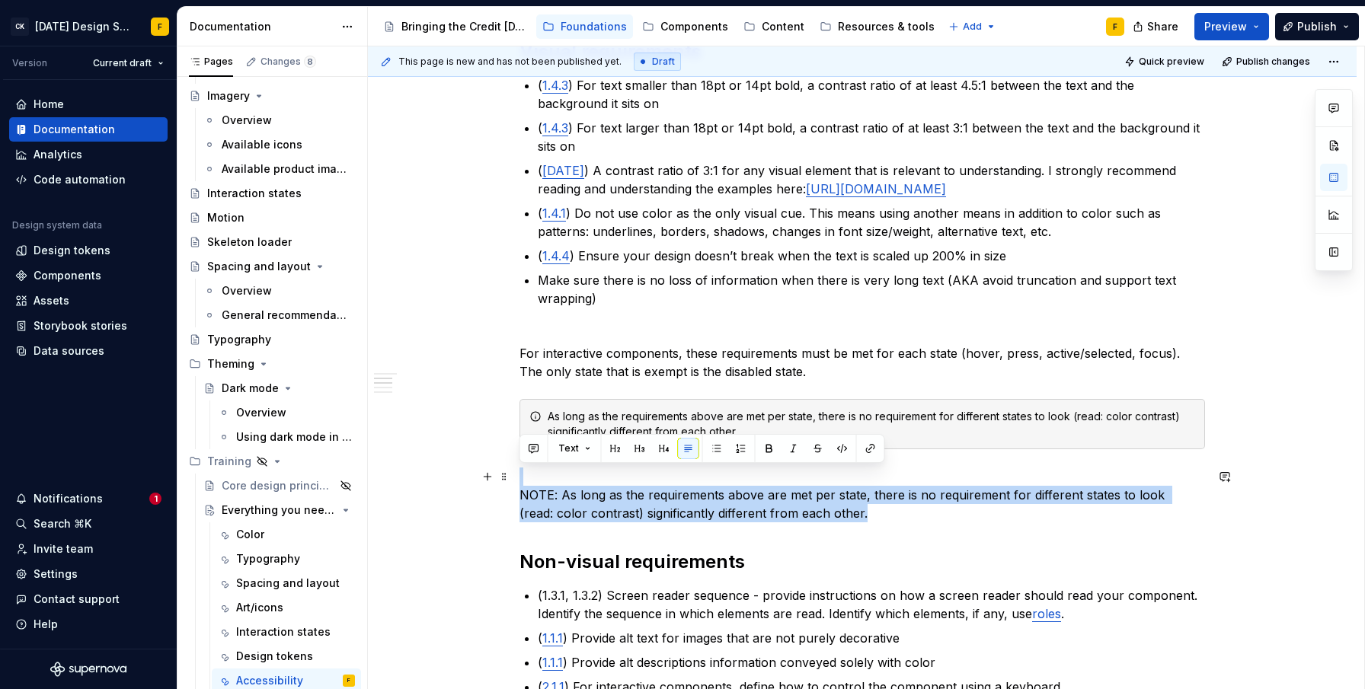
drag, startPoint x: 842, startPoint y: 518, endPoint x: 517, endPoint y: 478, distance: 326.9
click at [517, 478] on div "Basics of accessibility When it comes to designing accessible components, there…" at bounding box center [862, 563] width 989 height 1437
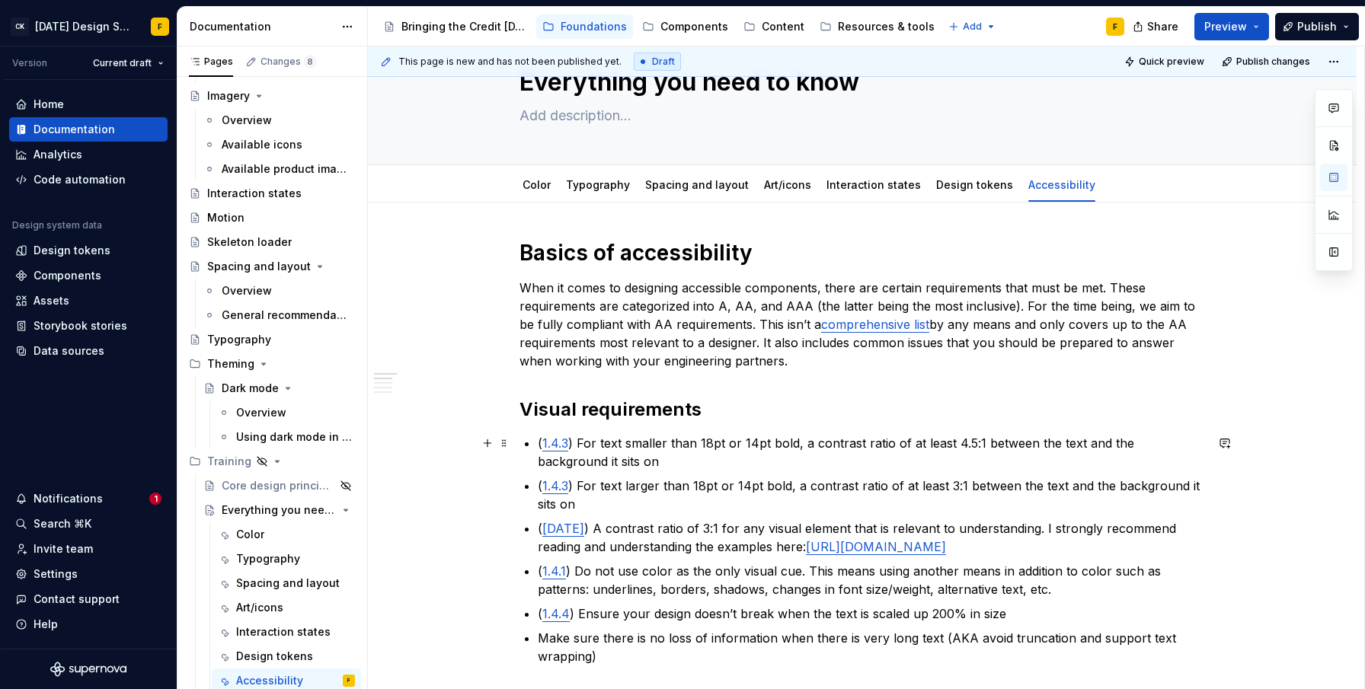
scroll to position [62, 0]
click at [948, 189] on link "Design tokens" at bounding box center [974, 184] width 77 height 13
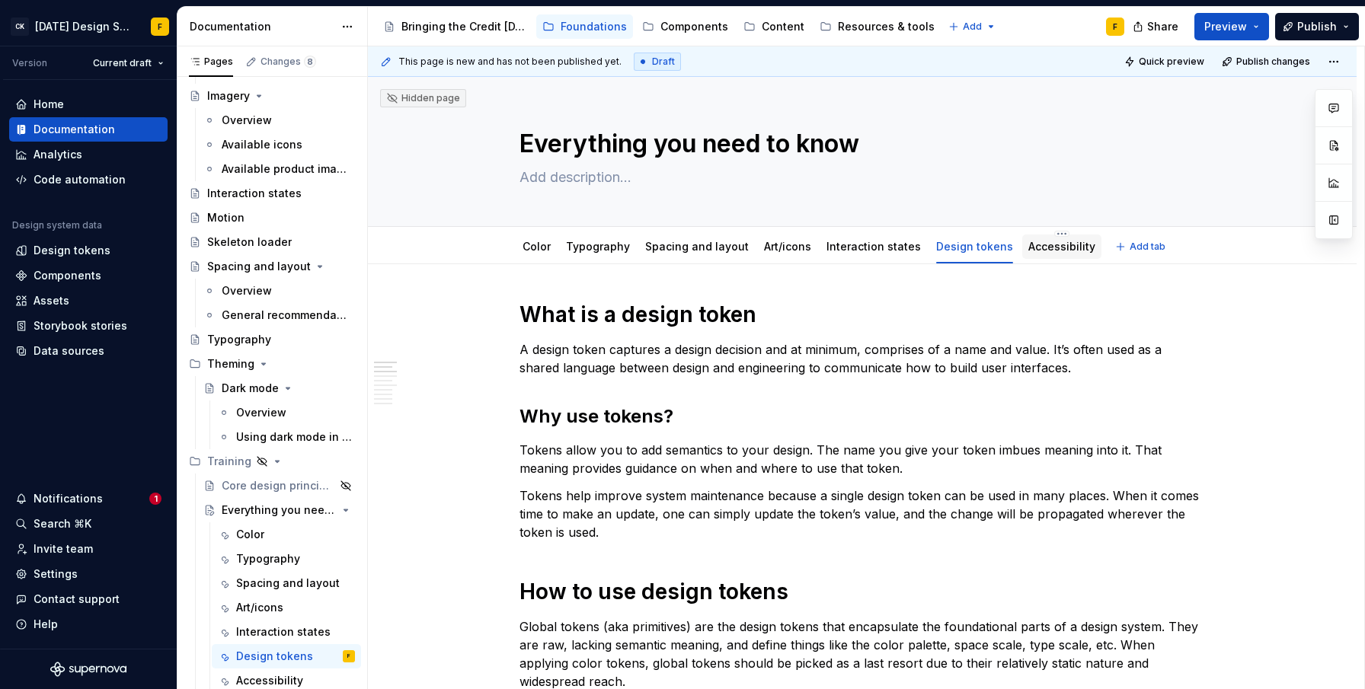
click at [1028, 241] on link "Accessibility" at bounding box center [1061, 246] width 67 height 13
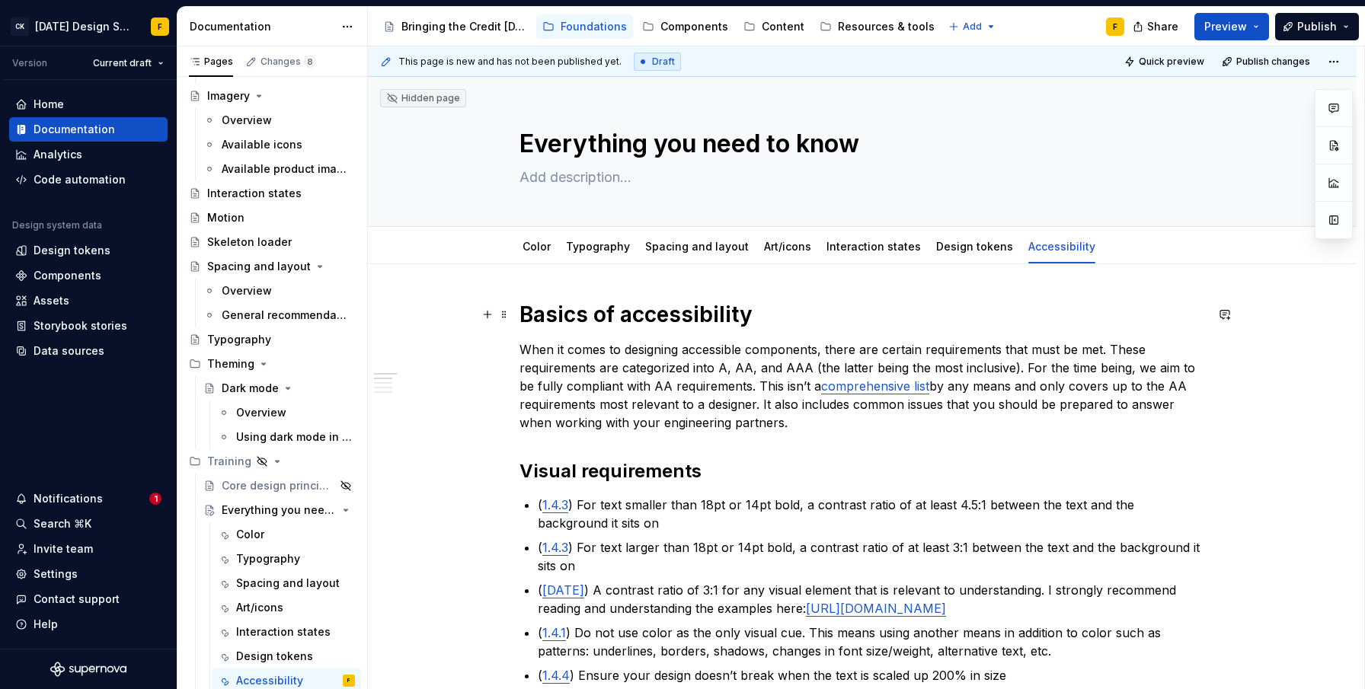
type textarea "*"
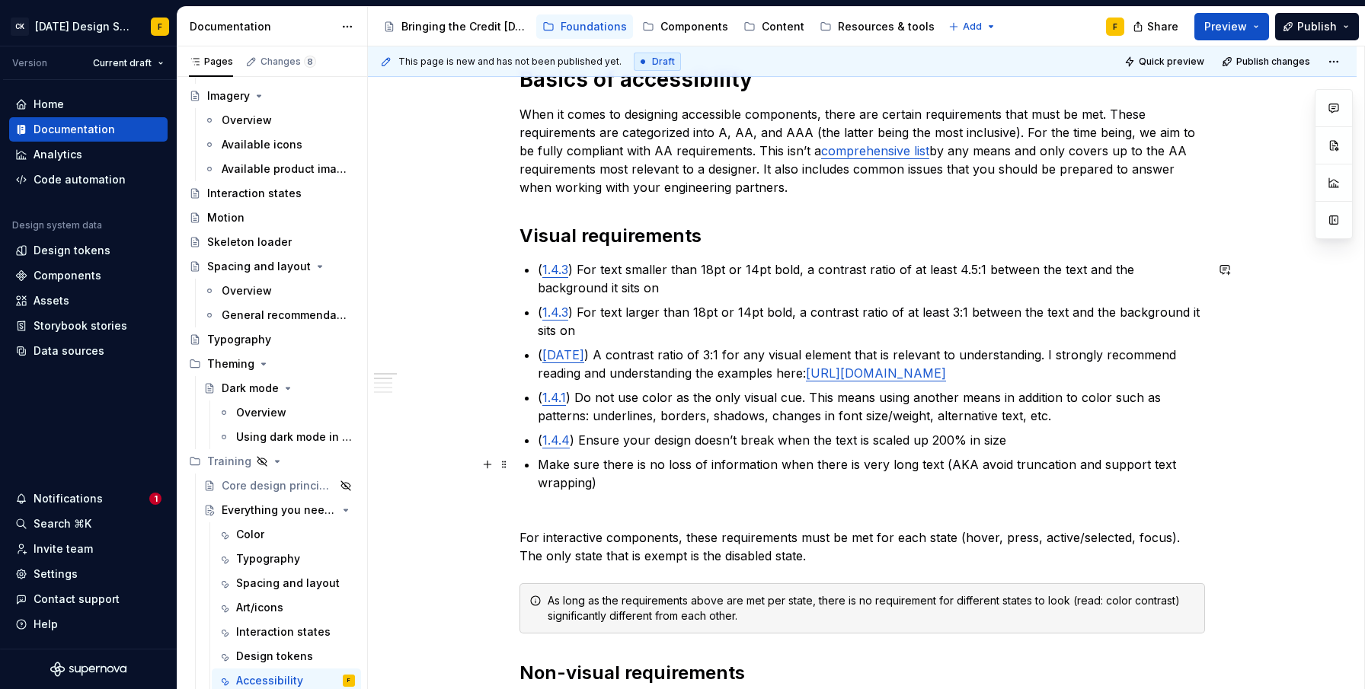
scroll to position [32, 0]
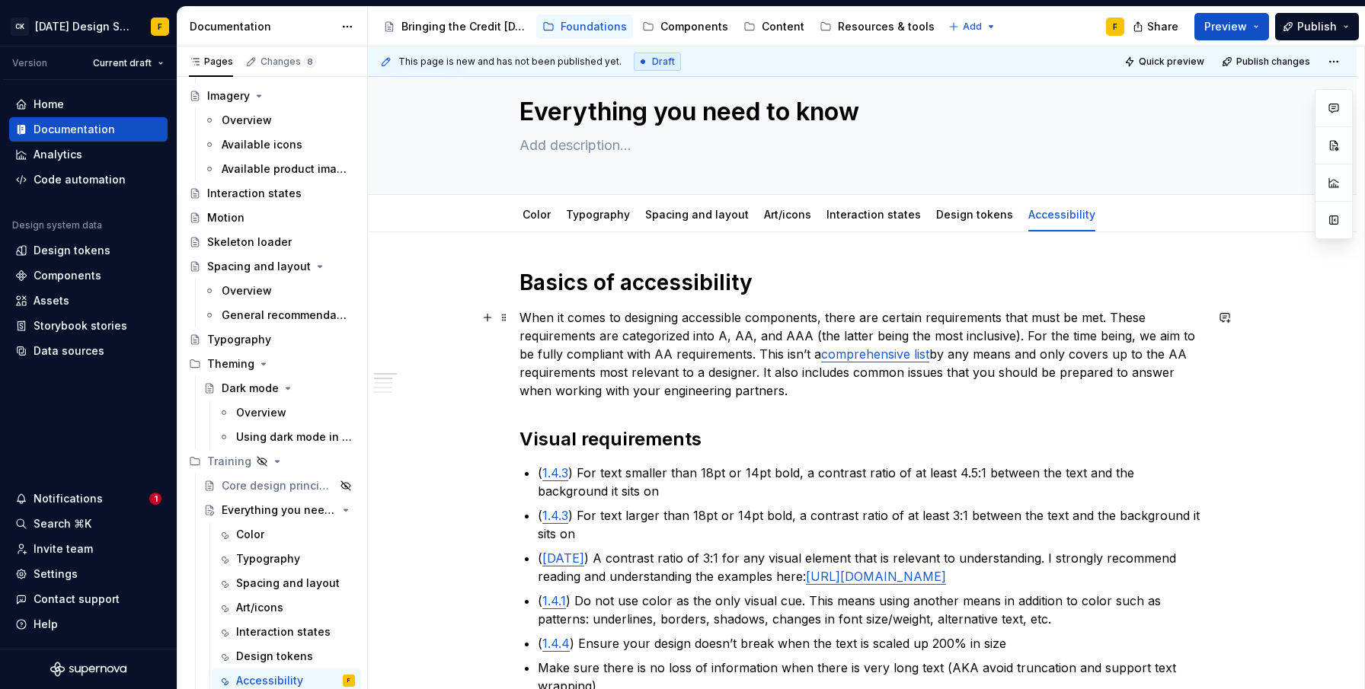
click at [524, 315] on p "When it comes to designing accessible components, there are certain requirement…" at bounding box center [863, 354] width 686 height 91
click at [824, 318] on p "When it comes to designing accessible components, there are certain requirement…" at bounding box center [863, 354] width 686 height 91
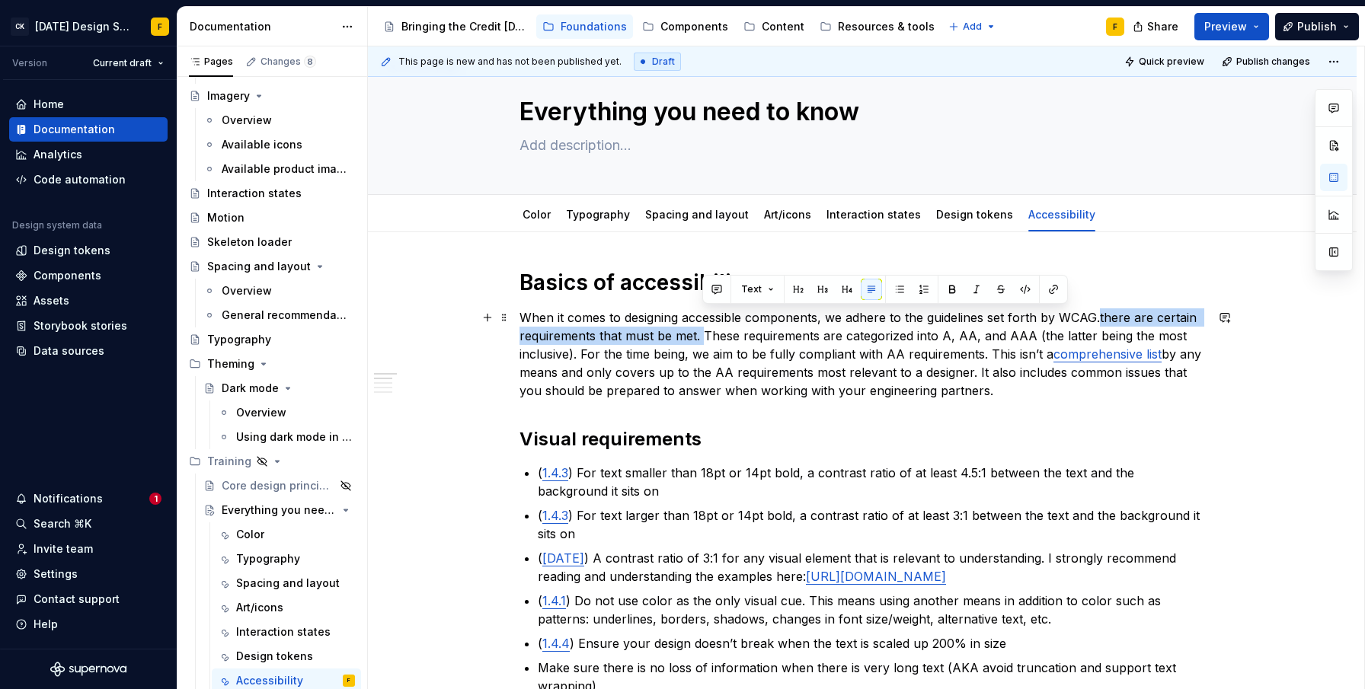
drag, startPoint x: 1098, startPoint y: 317, endPoint x: 703, endPoint y: 333, distance: 395.7
click at [703, 333] on p "When it comes to designing accessible components, we adhere to the guidelines s…" at bounding box center [863, 354] width 686 height 91
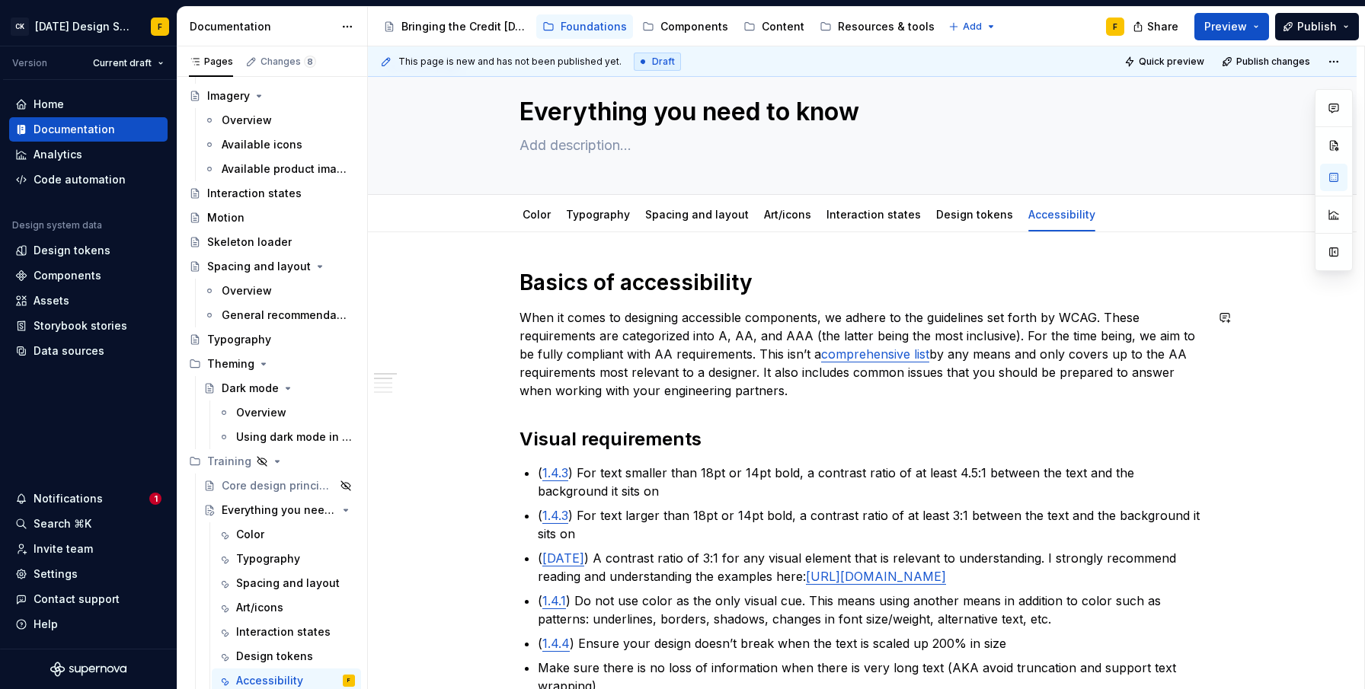
type textarea "*"
